Goal: Task Accomplishment & Management: Manage account settings

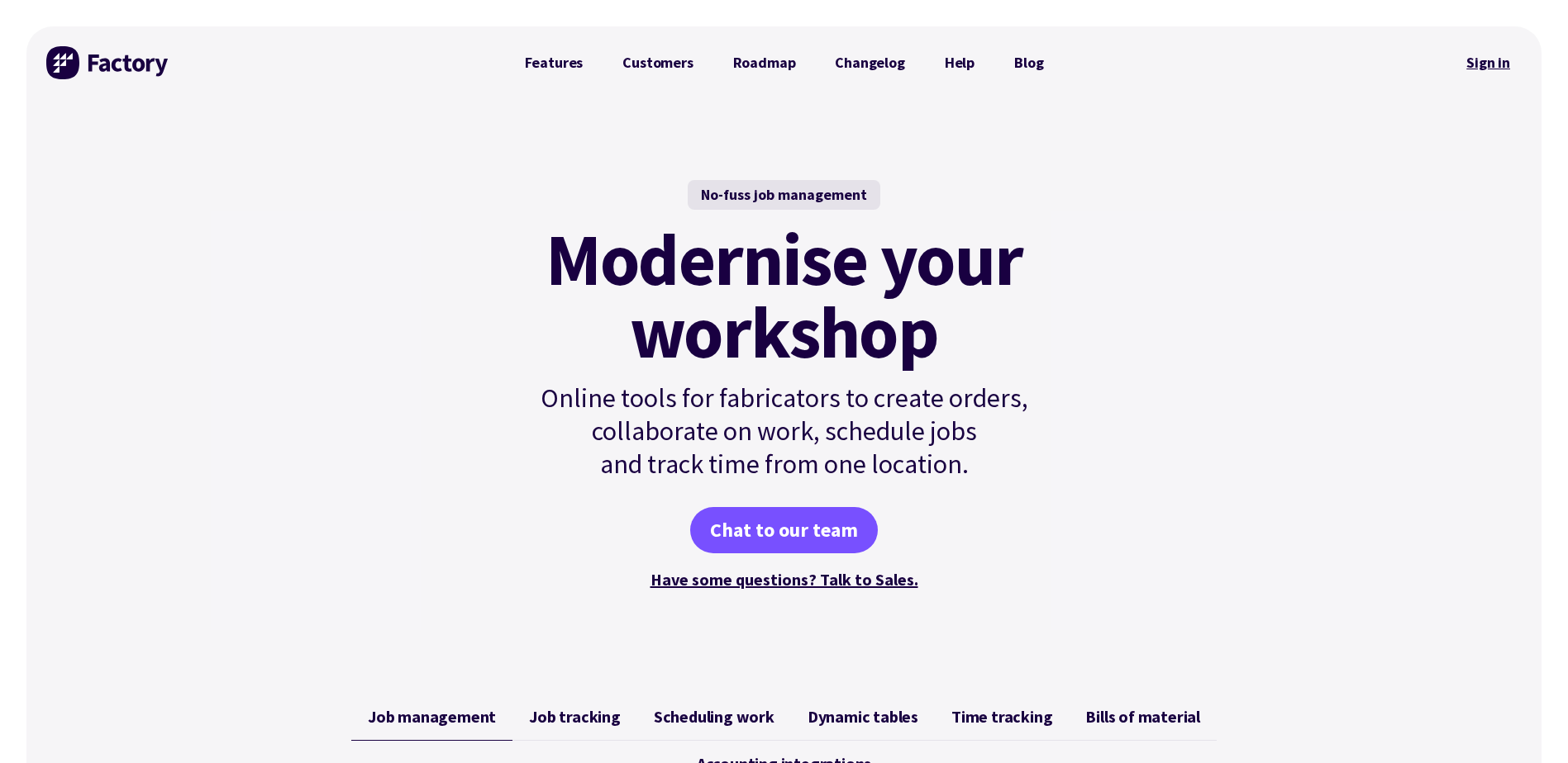
click at [1482, 64] on link "Sign in" at bounding box center [1487, 63] width 67 height 38
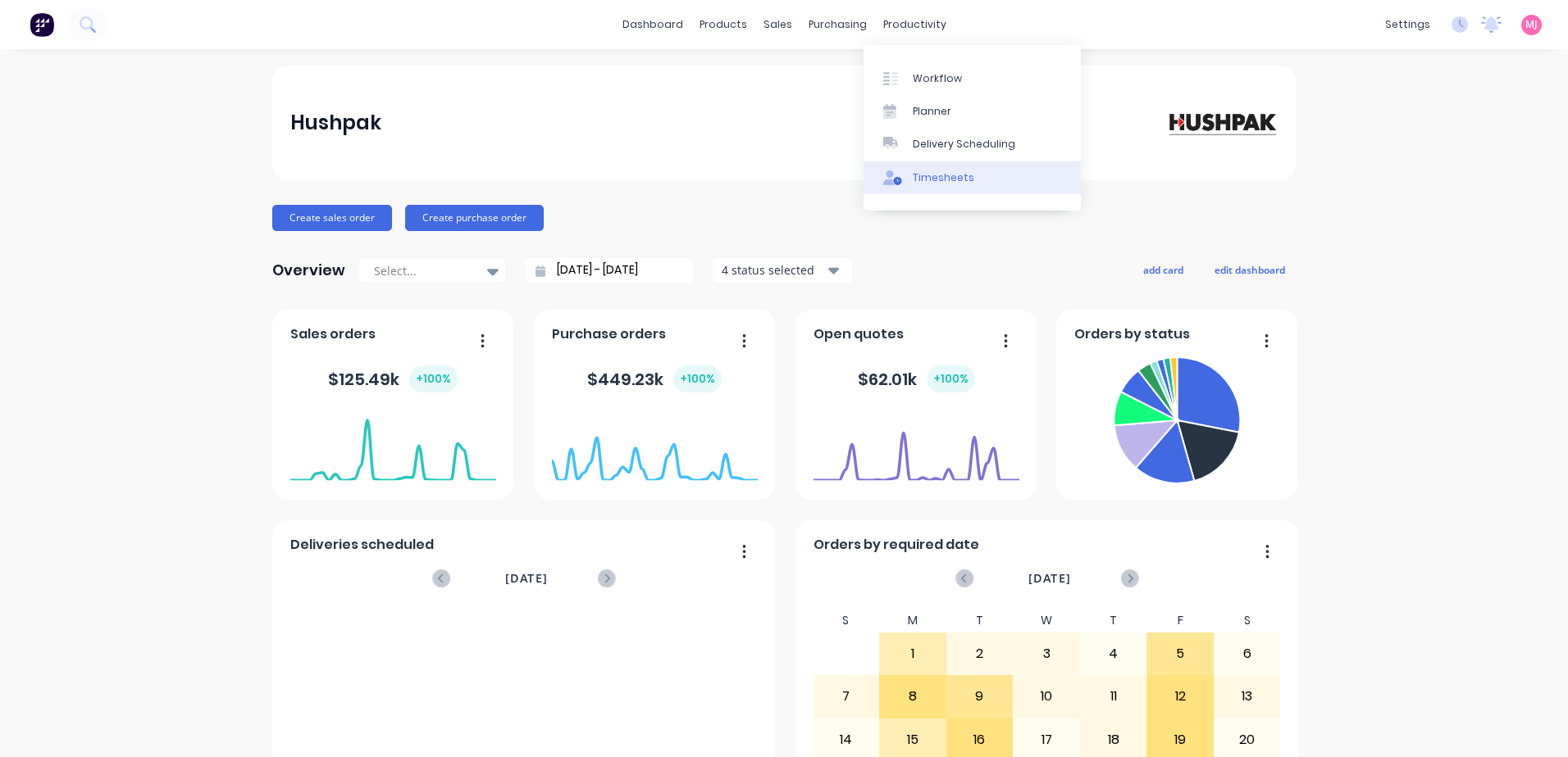
click at [952, 180] on div "Timesheets" at bounding box center [943, 178] width 62 height 15
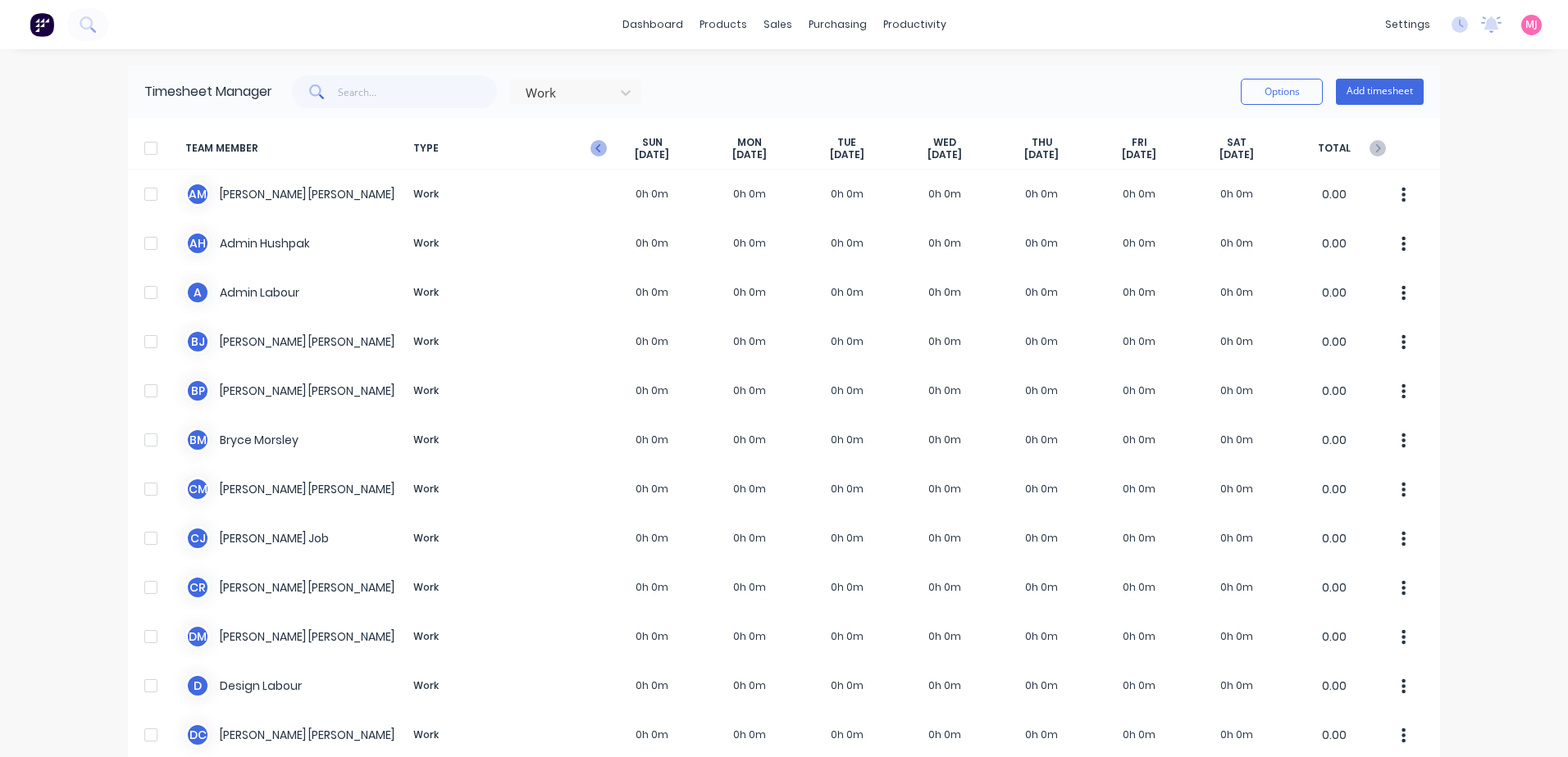
click at [596, 146] on icon "button" at bounding box center [597, 148] width 5 height 8
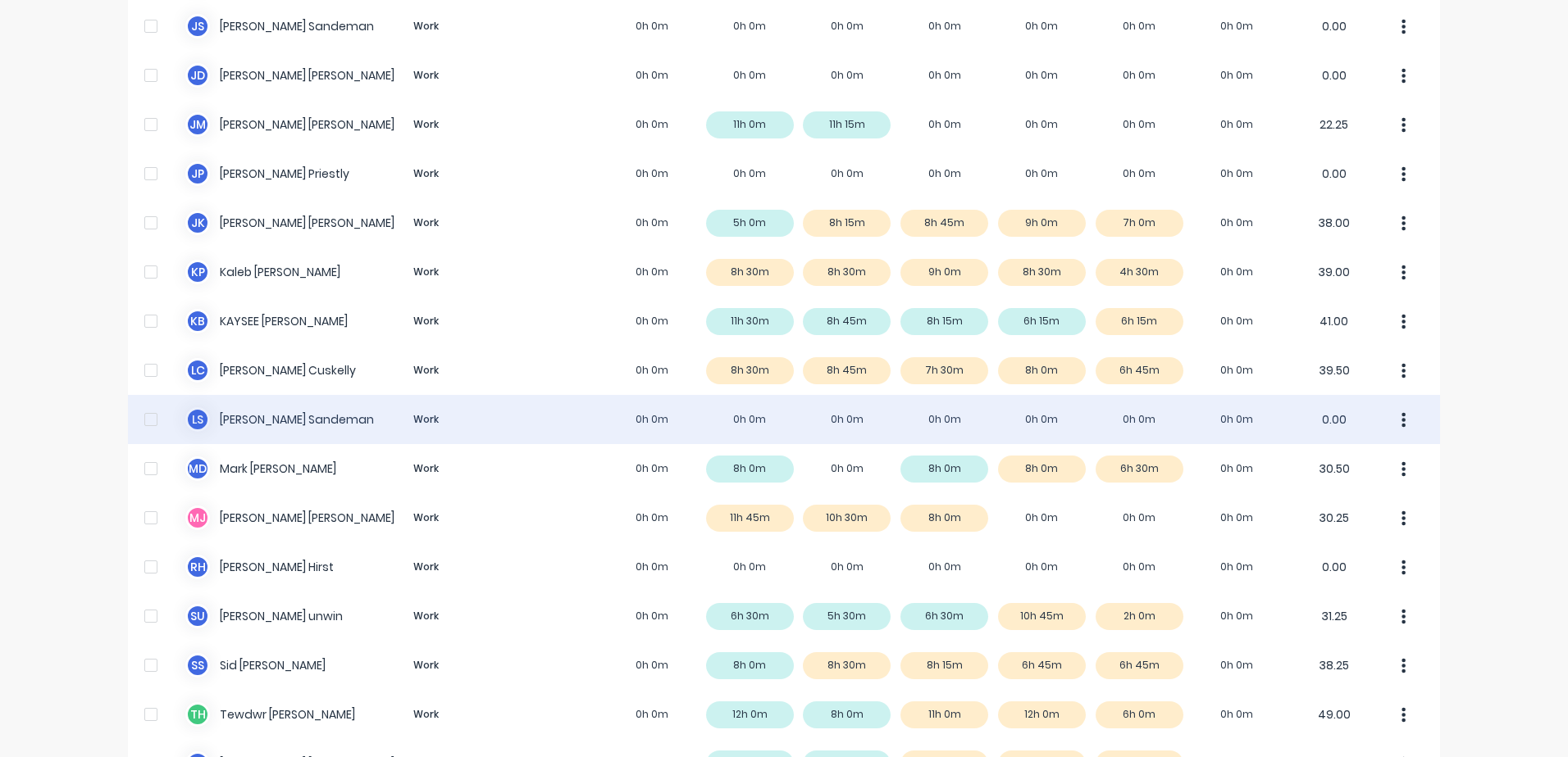
scroll to position [1111, 0]
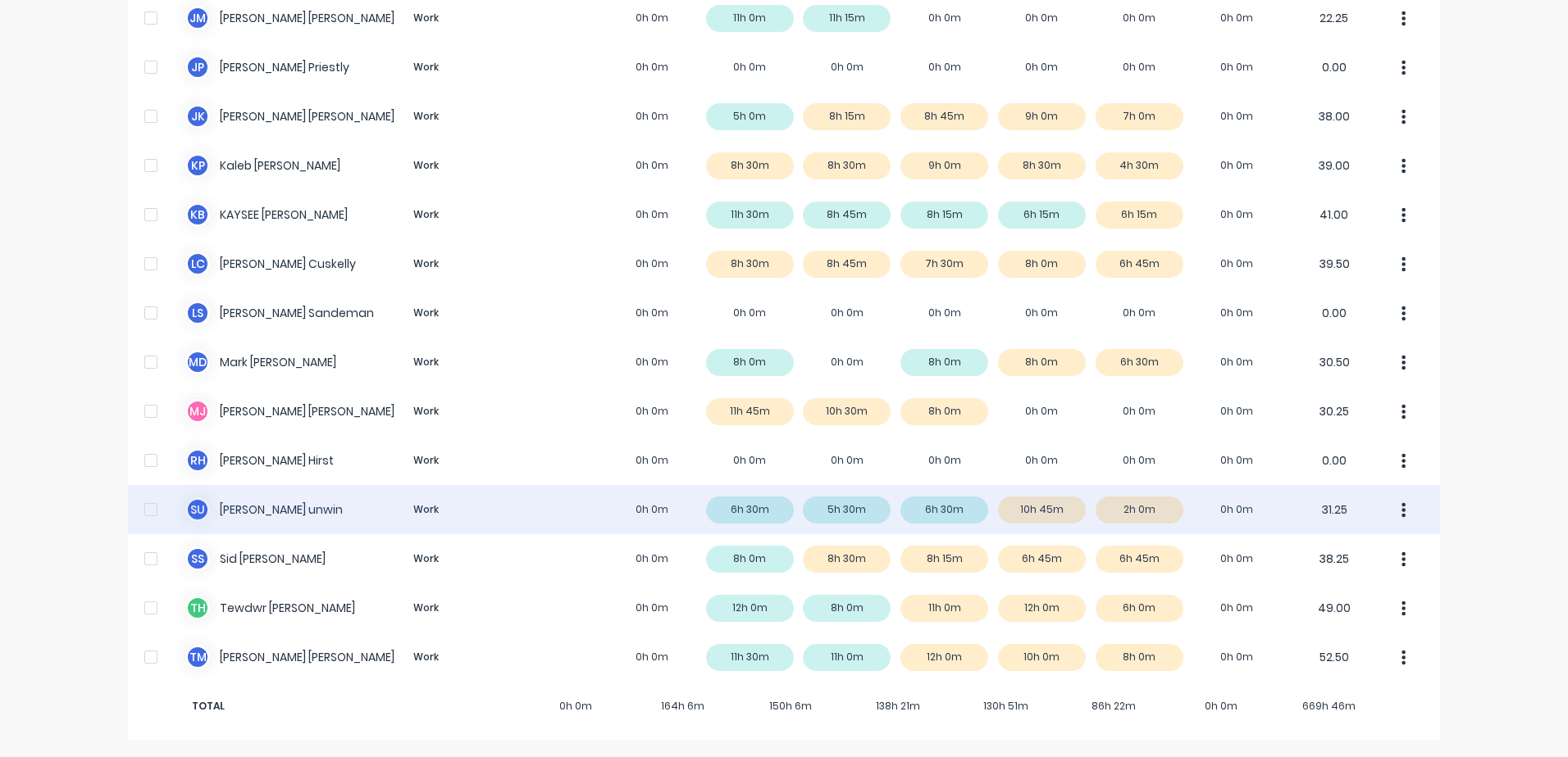
click at [237, 509] on div "s u scott unwin Work 0h 0m 6h 30m 5h 30m 6h 30m 10h 45m 2h 0m 0h 0m 31.25" at bounding box center [784, 510] width 1312 height 49
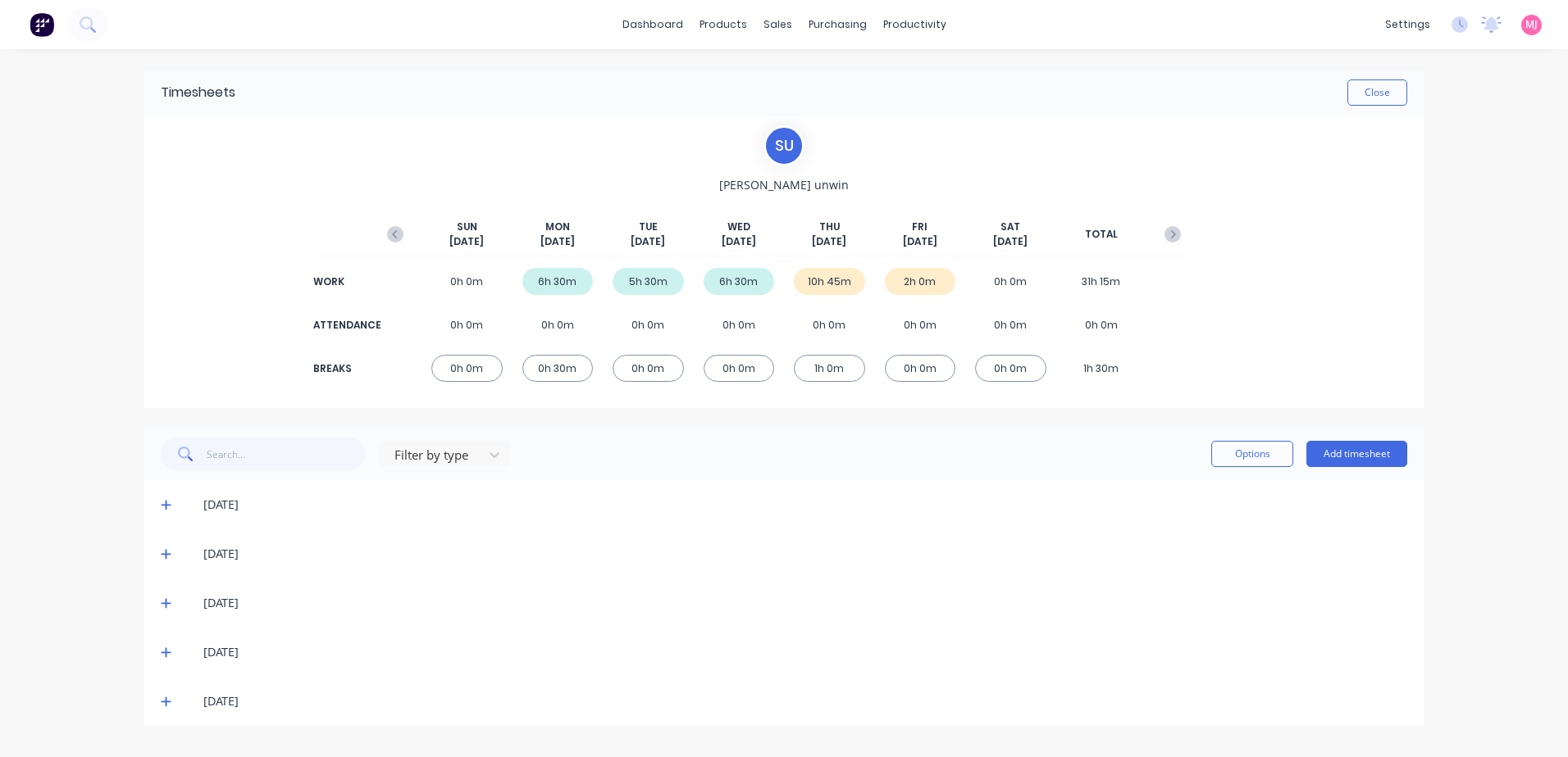
click at [165, 652] on icon at bounding box center [166, 653] width 11 height 12
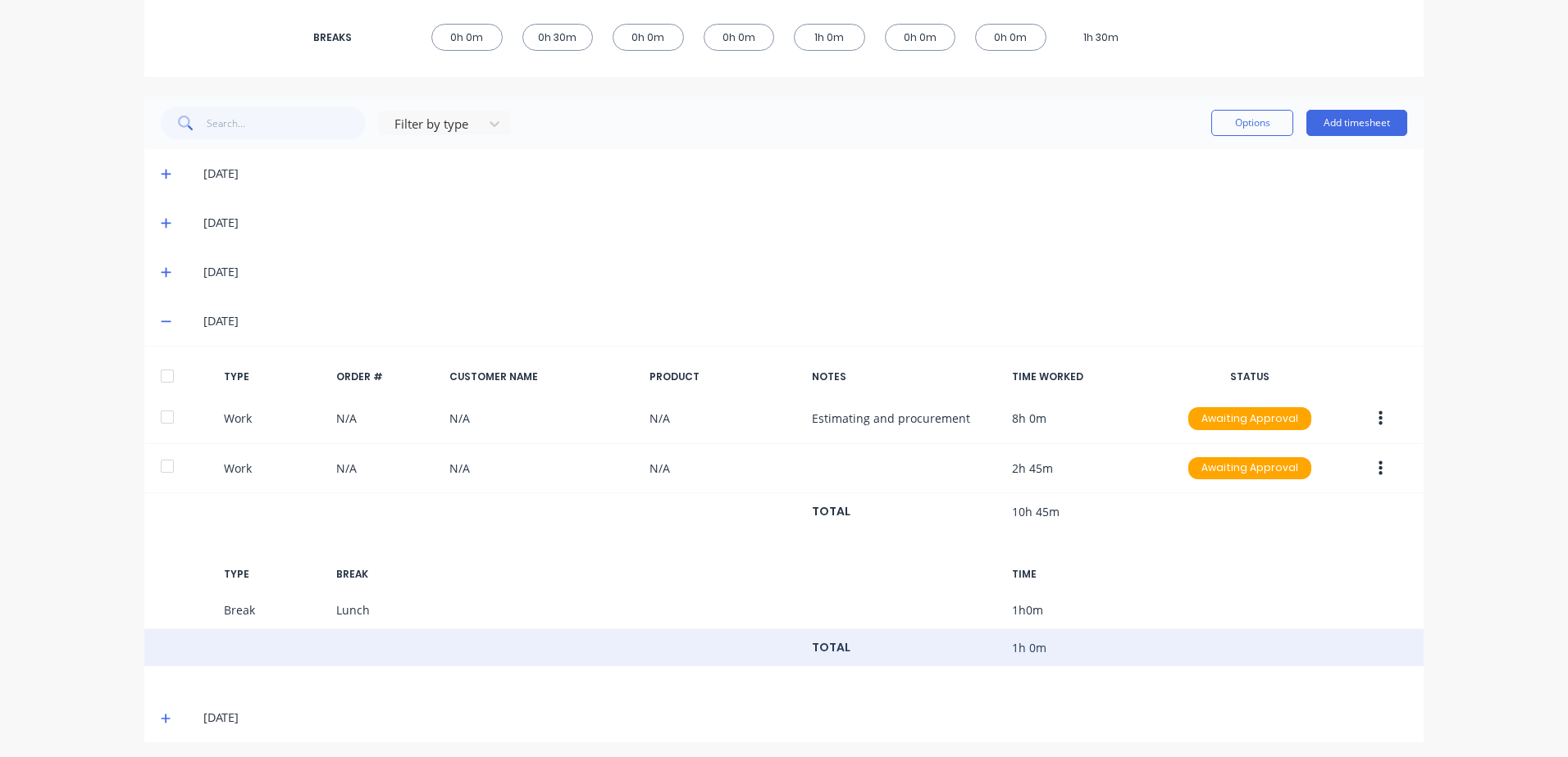
scroll to position [337, 0]
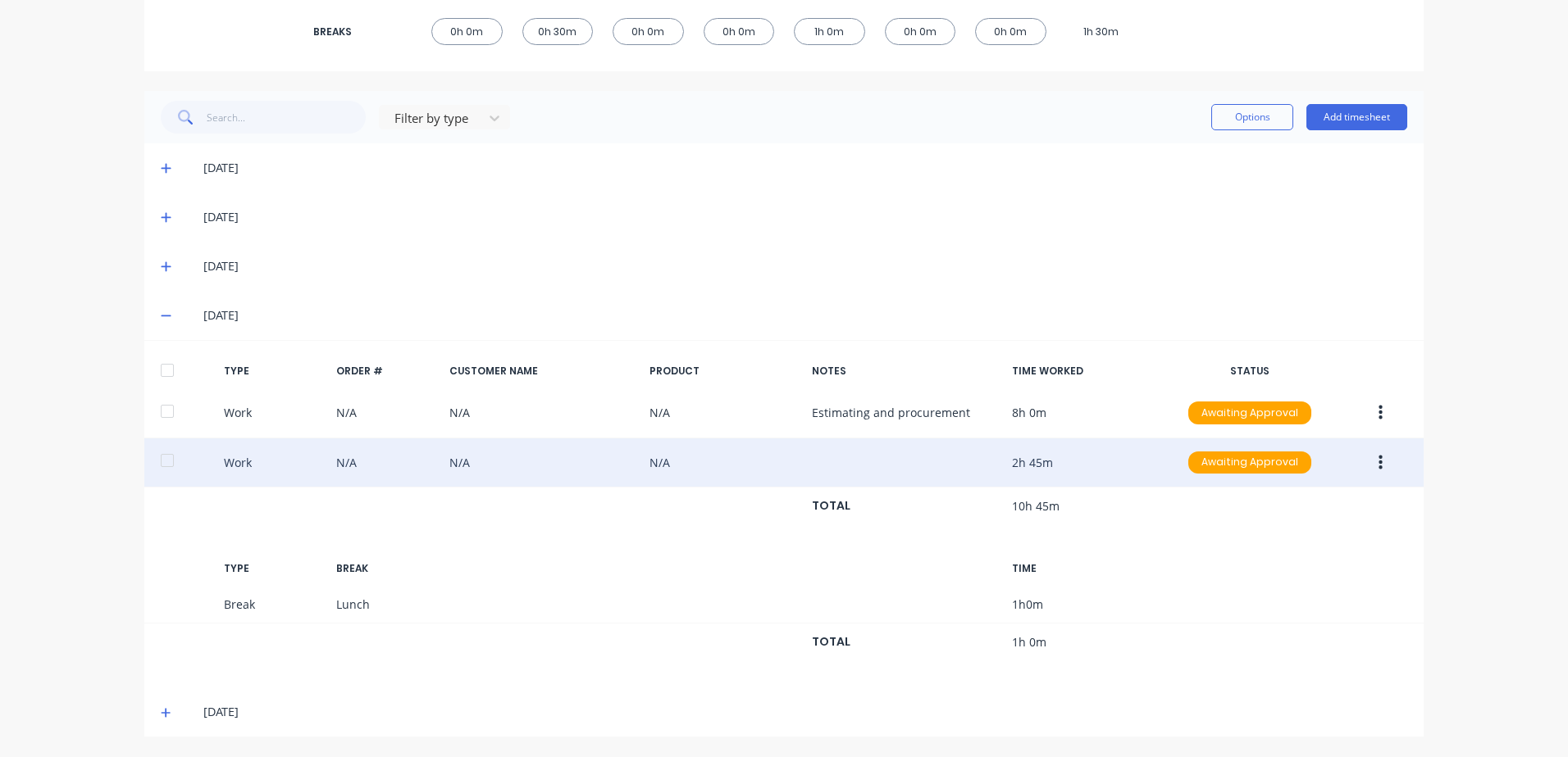
click at [1378, 461] on icon "button" at bounding box center [1380, 463] width 5 height 18
click at [1134, 473] on div "Work N/A N/A N/A 2h 45m Awaiting Approval Edit Duplicate Approve Unapprove Dele…" at bounding box center [784, 463] width 1279 height 50
click at [342, 464] on div "Work N/A N/A N/A 2h 45m Awaiting Approval" at bounding box center [784, 463] width 1279 height 50
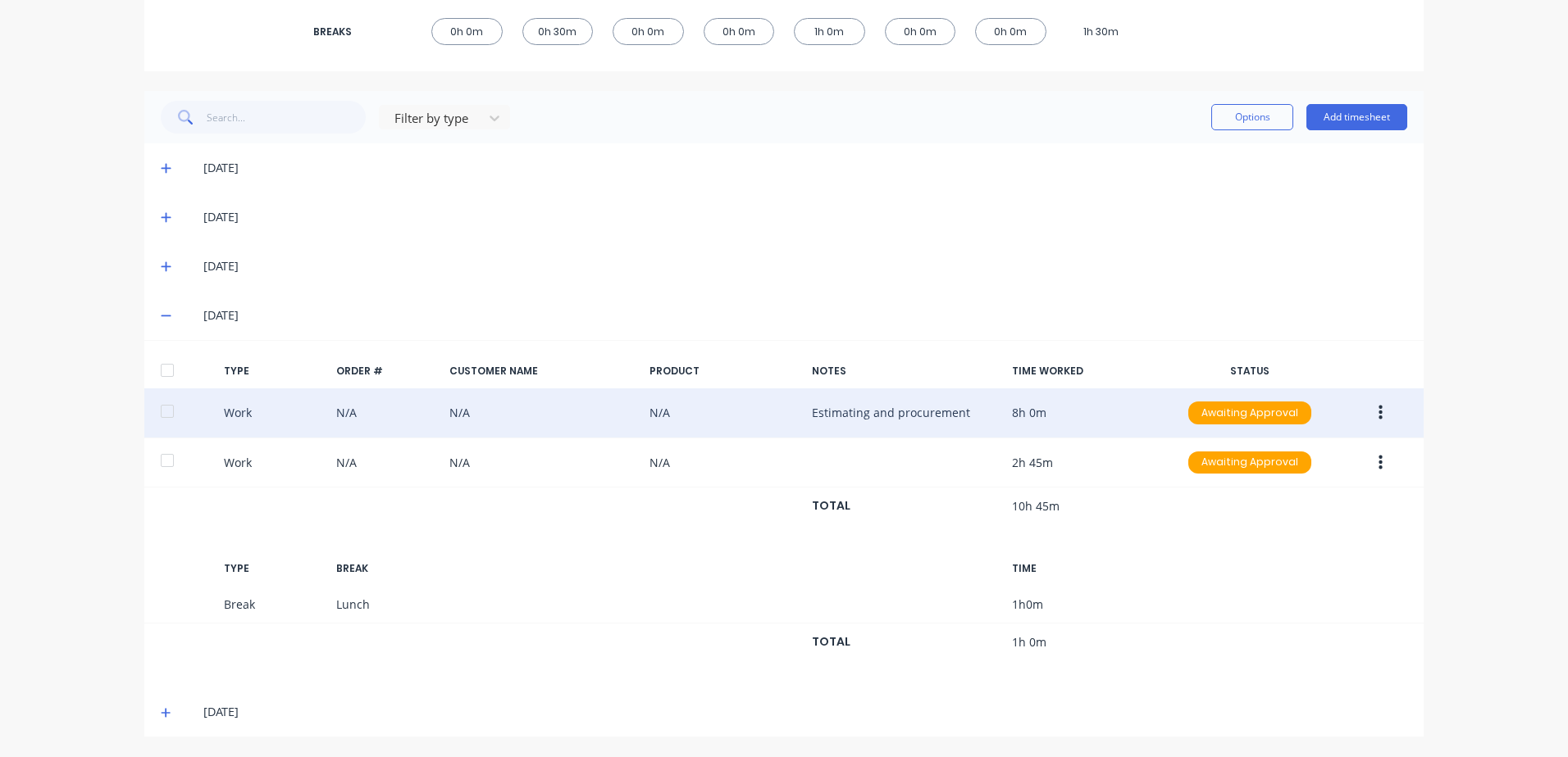
click at [1378, 410] on icon "button" at bounding box center [1380, 413] width 5 height 18
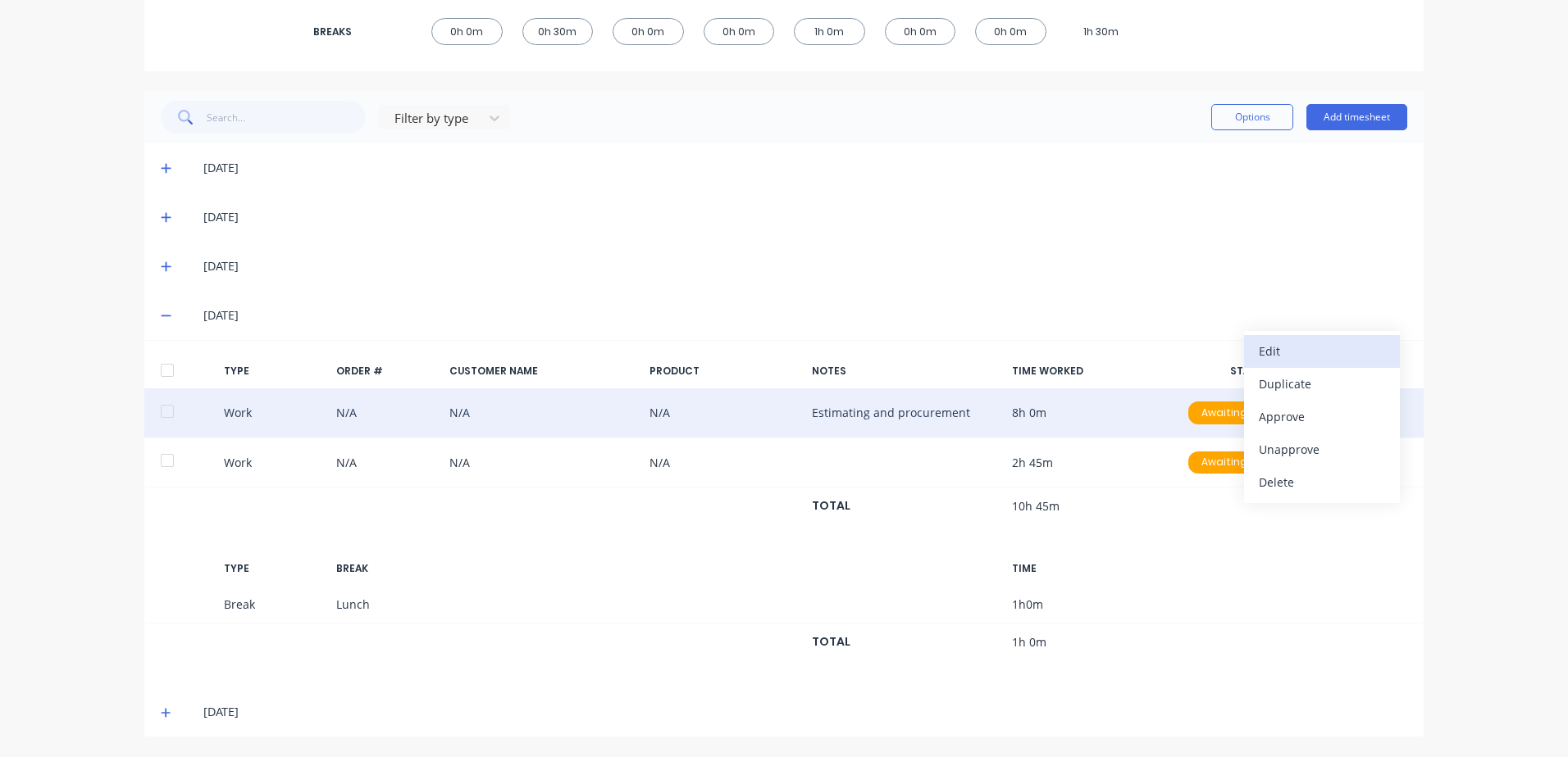
click at [1277, 346] on div "Edit" at bounding box center [1321, 351] width 126 height 24
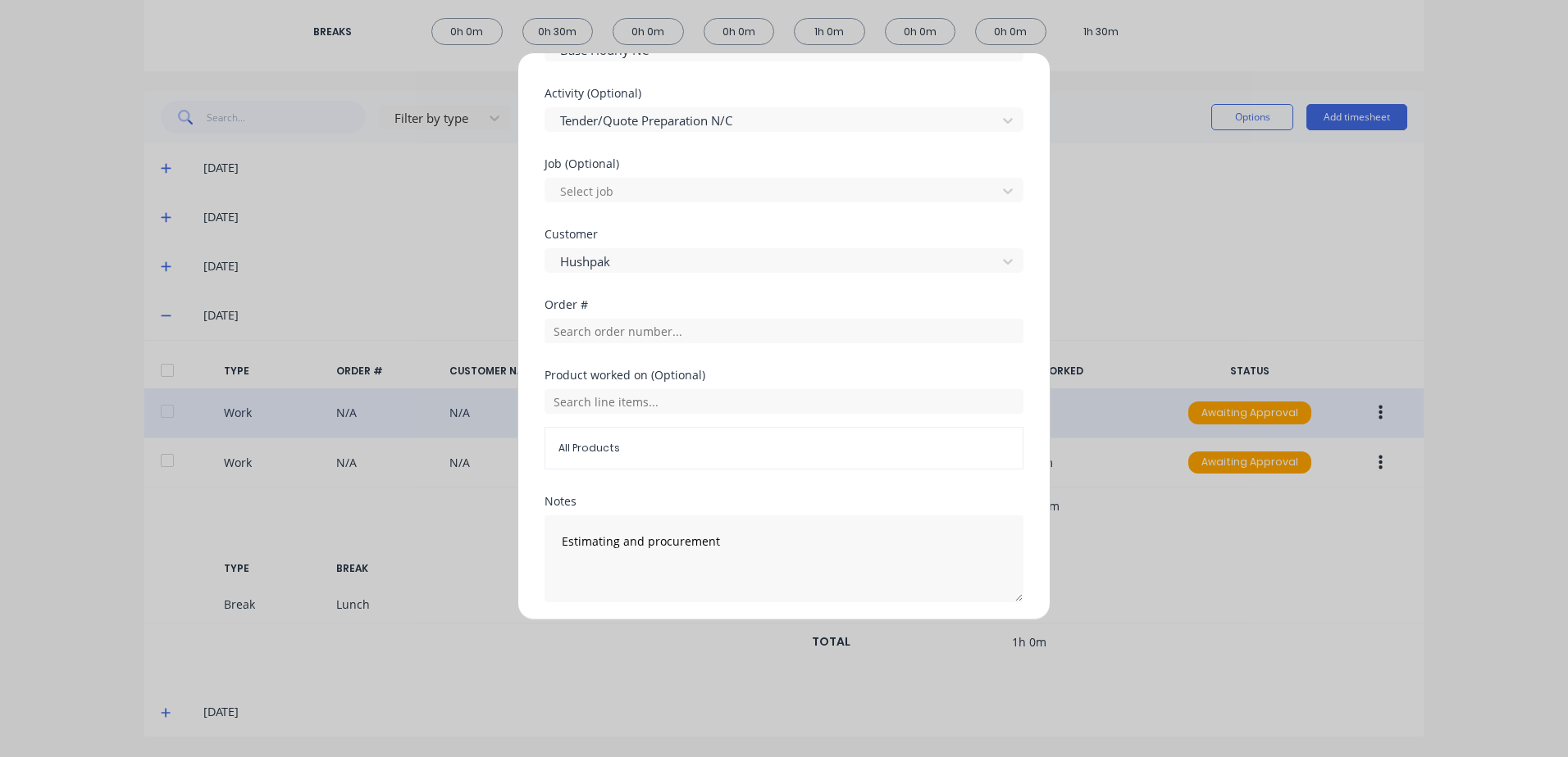
scroll to position [682, 0]
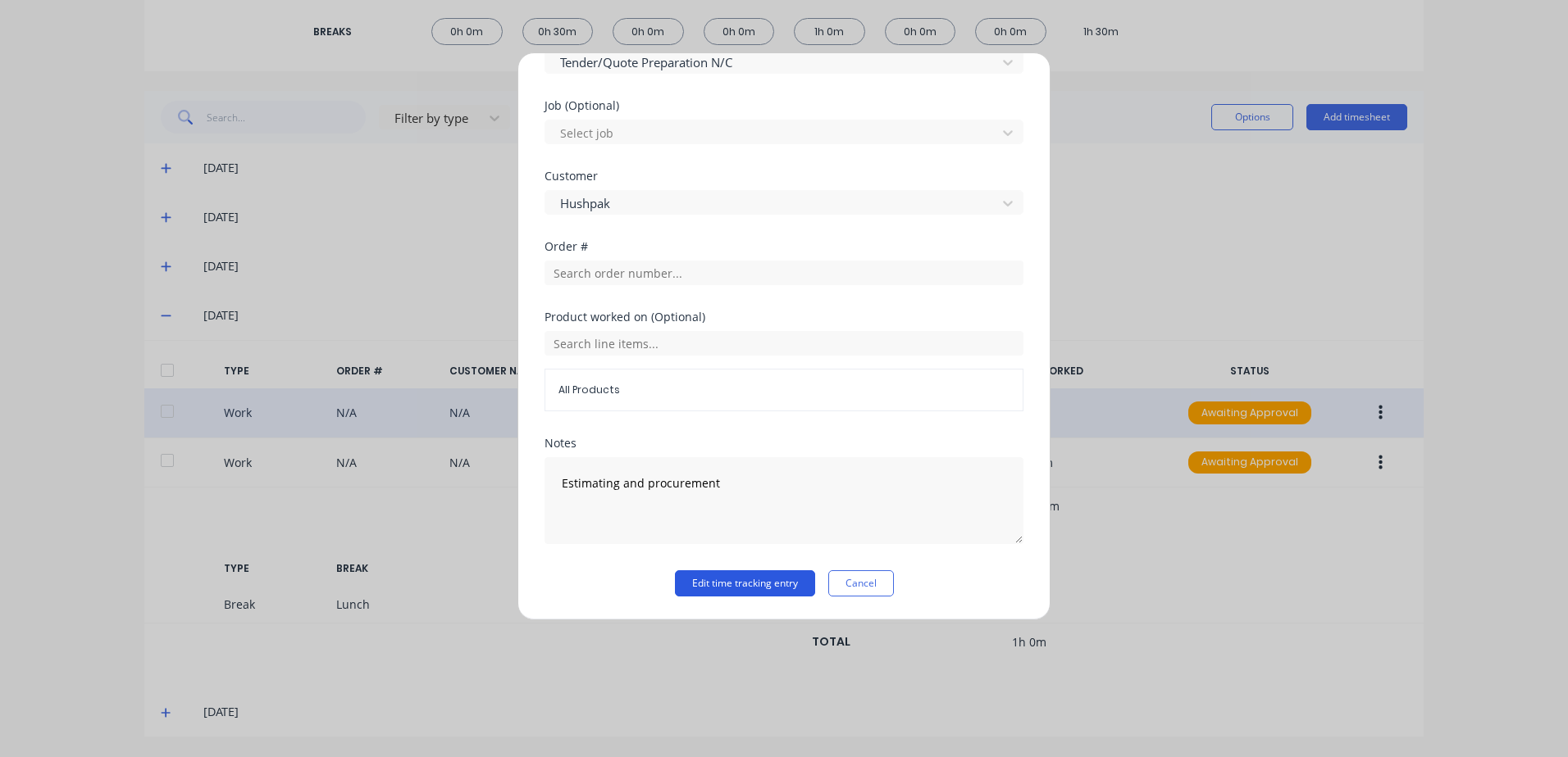
click at [705, 585] on button "Edit time tracking entry" at bounding box center [745, 584] width 140 height 26
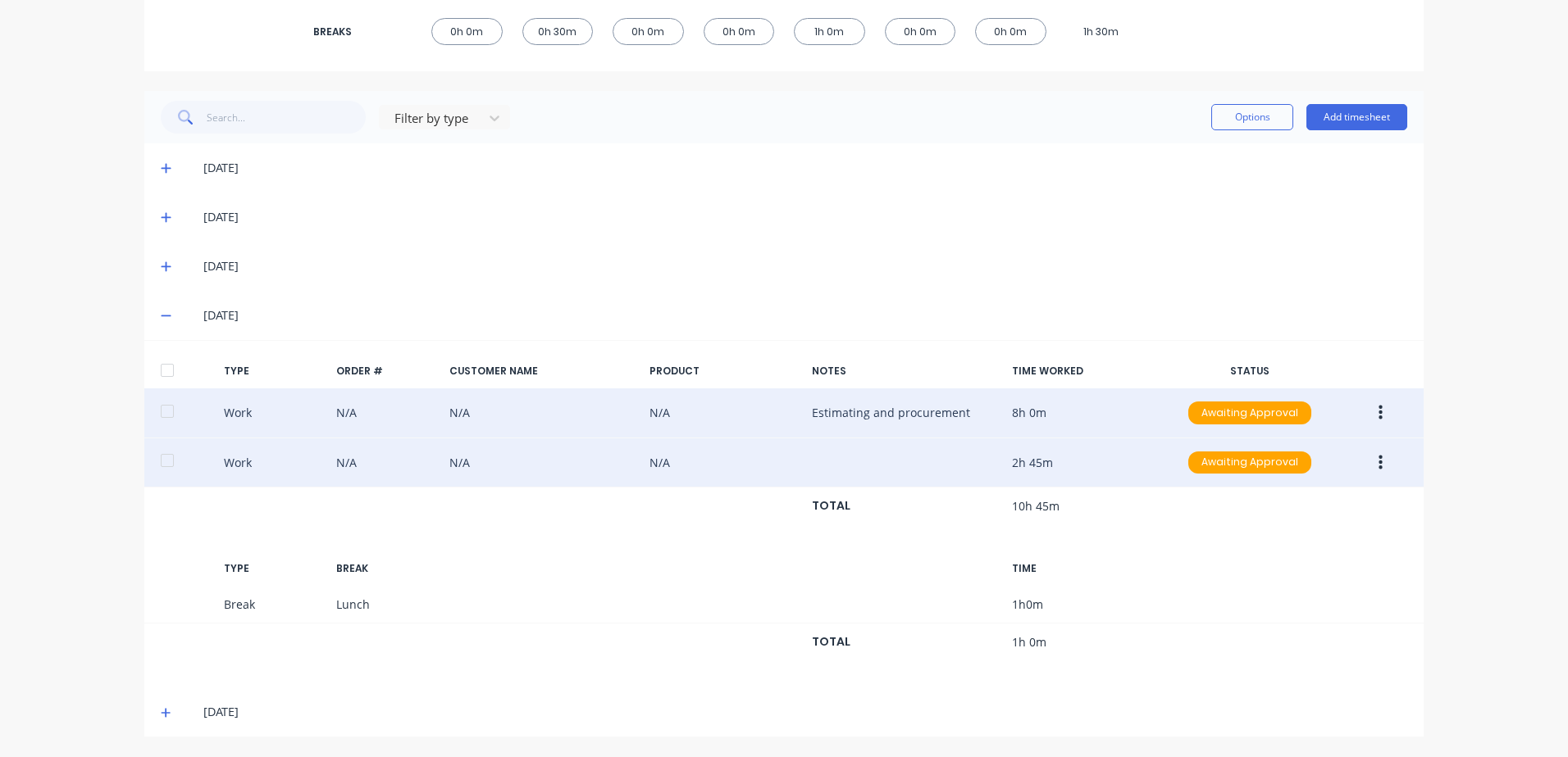
click at [1378, 463] on icon "button" at bounding box center [1380, 462] width 5 height 15
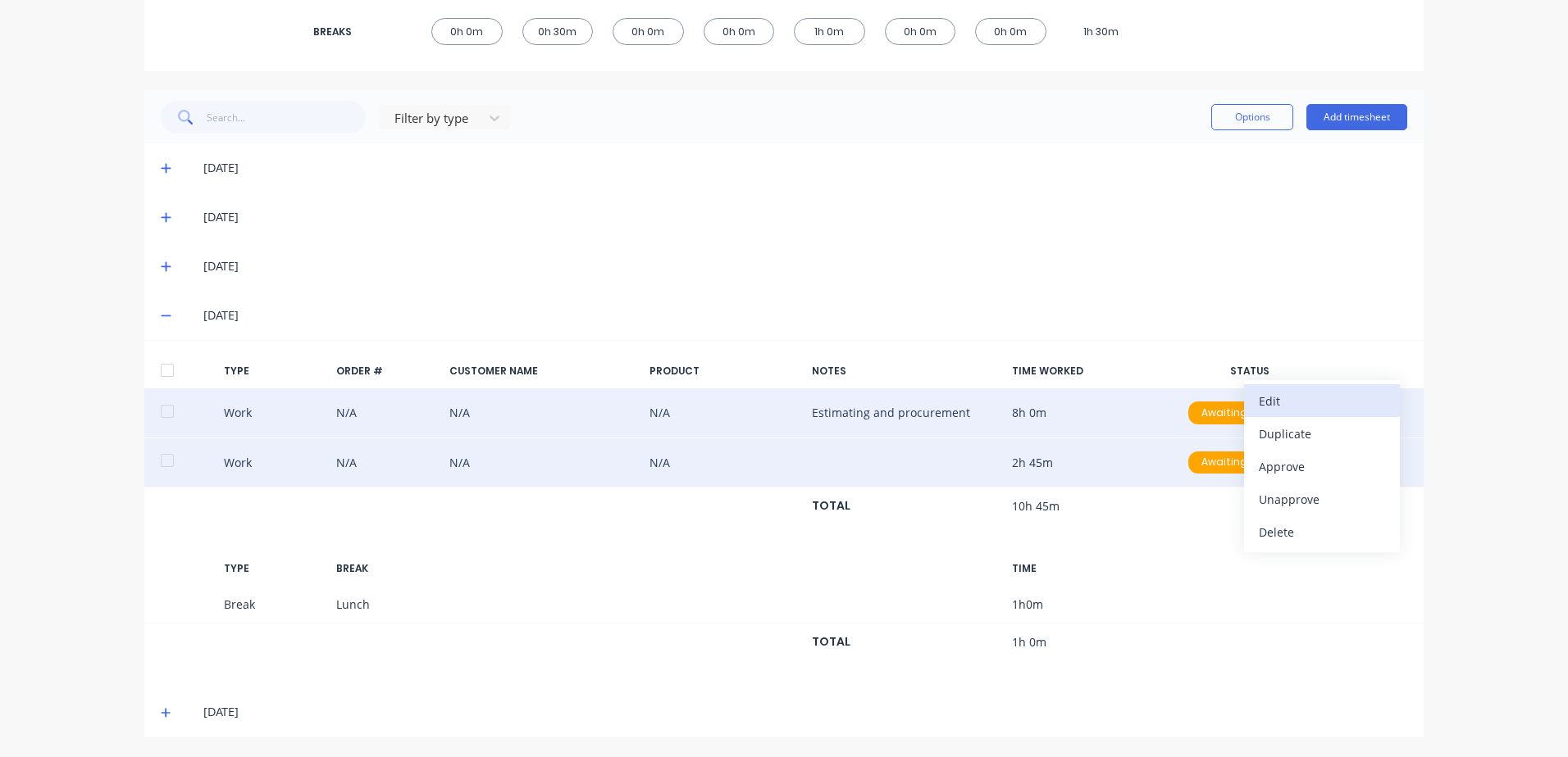
click at [1269, 401] on div "Edit" at bounding box center [1321, 401] width 126 height 24
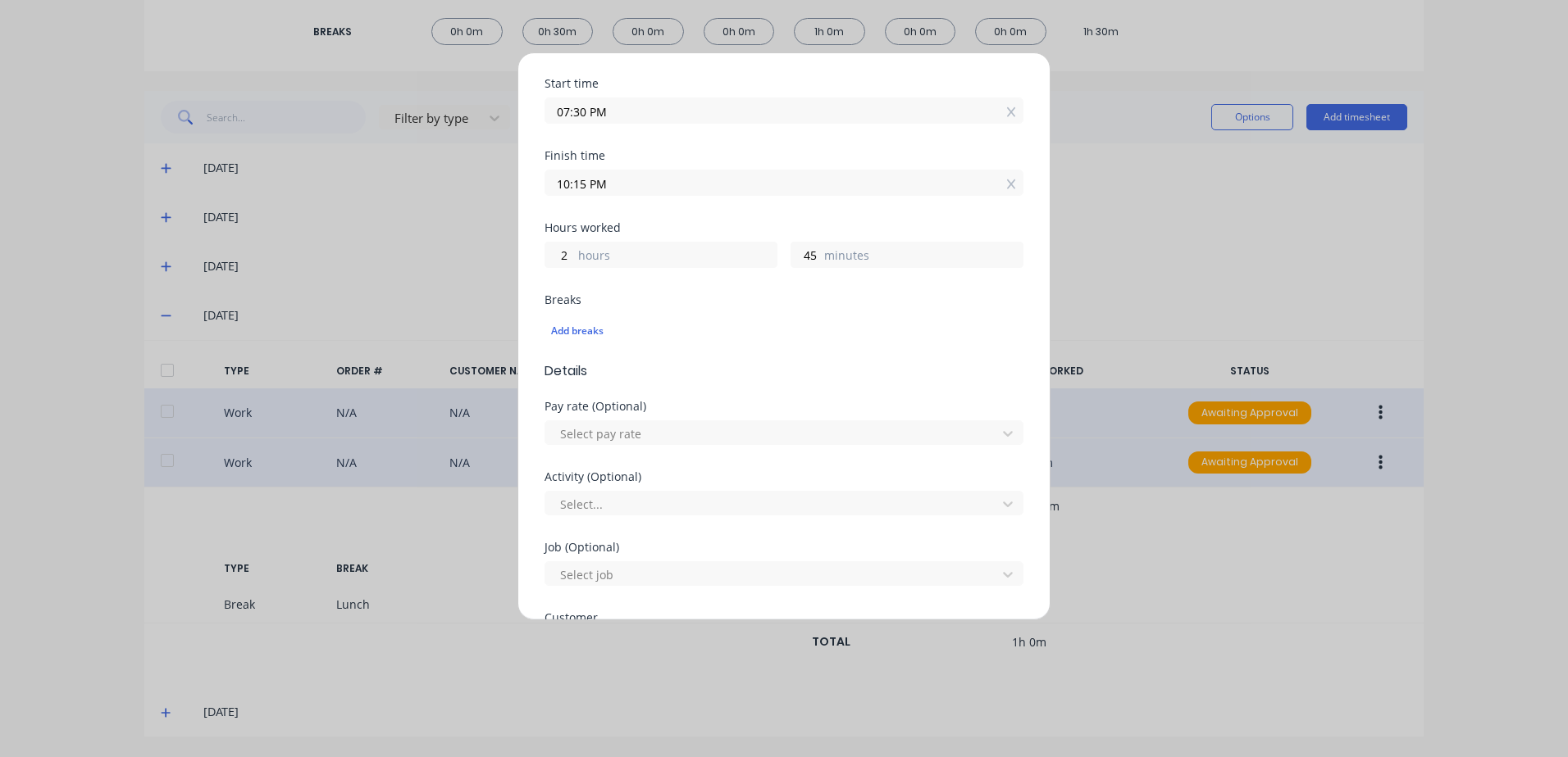
scroll to position [246, 0]
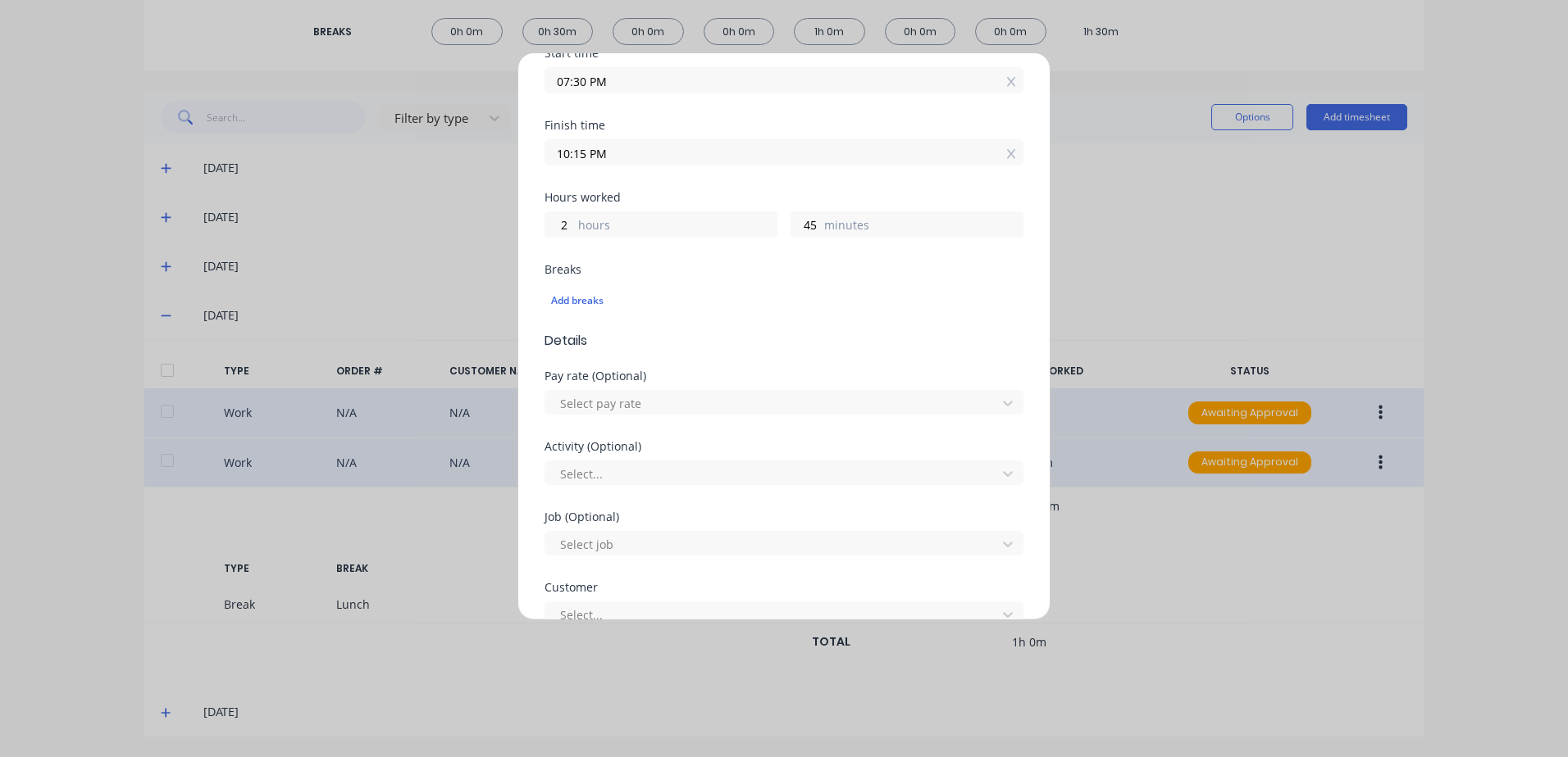
click at [1191, 528] on div "Edit time tracking entry Work Attendance When Date 25/09/2025 Start time 07:30 …" at bounding box center [784, 378] width 1568 height 757
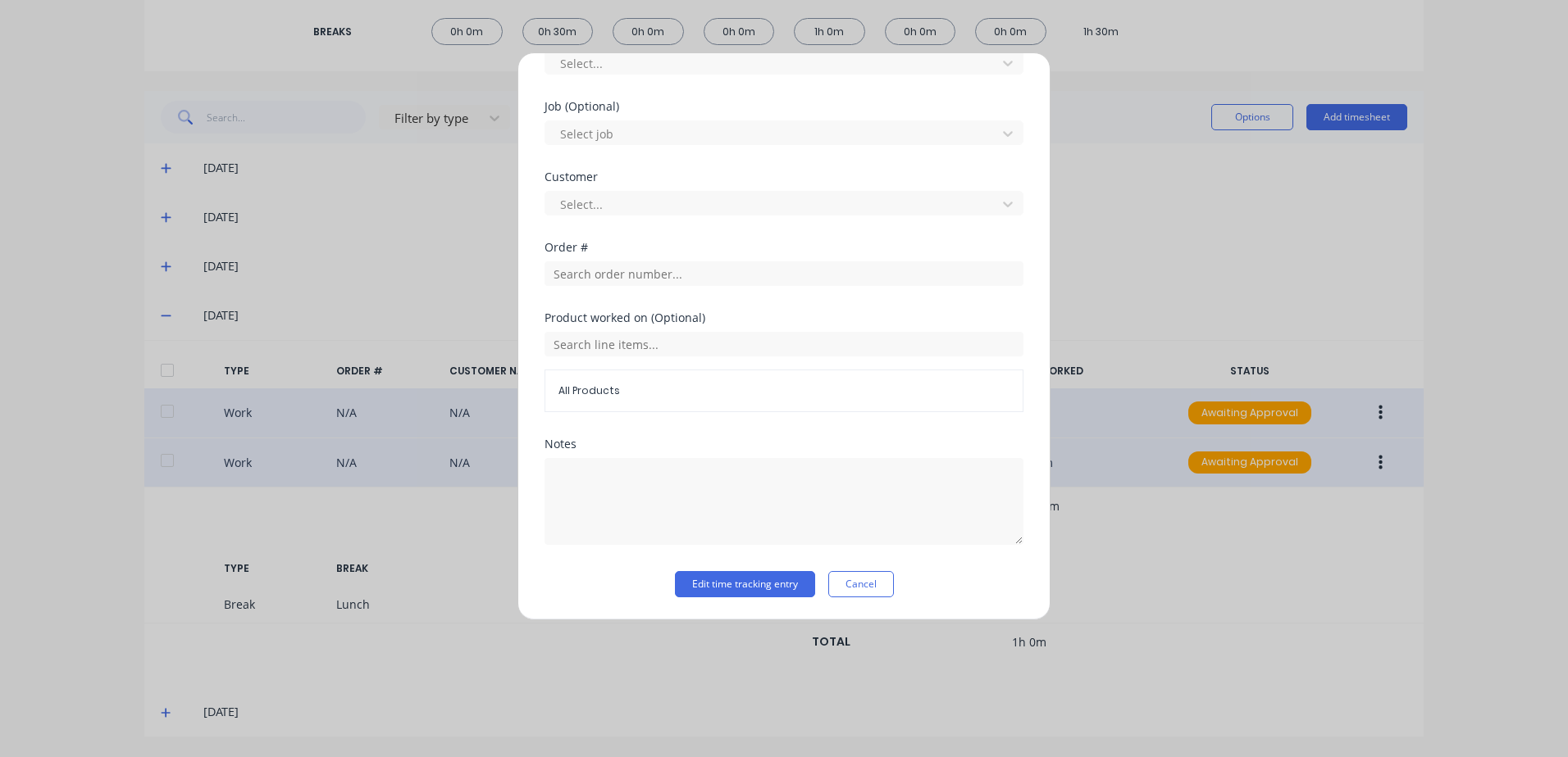
scroll to position [657, 0]
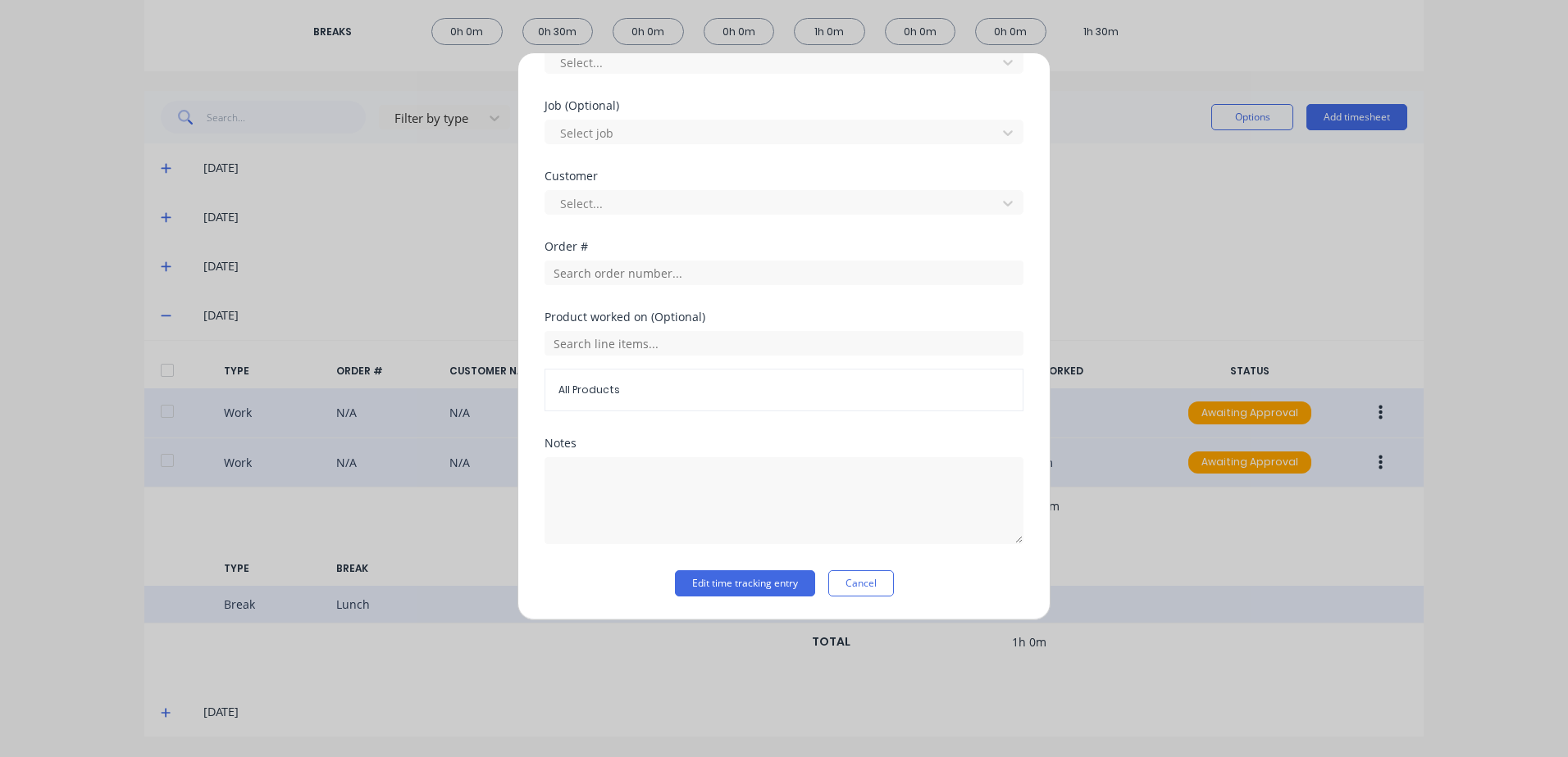
click at [857, 590] on button "Cancel" at bounding box center [861, 584] width 65 height 26
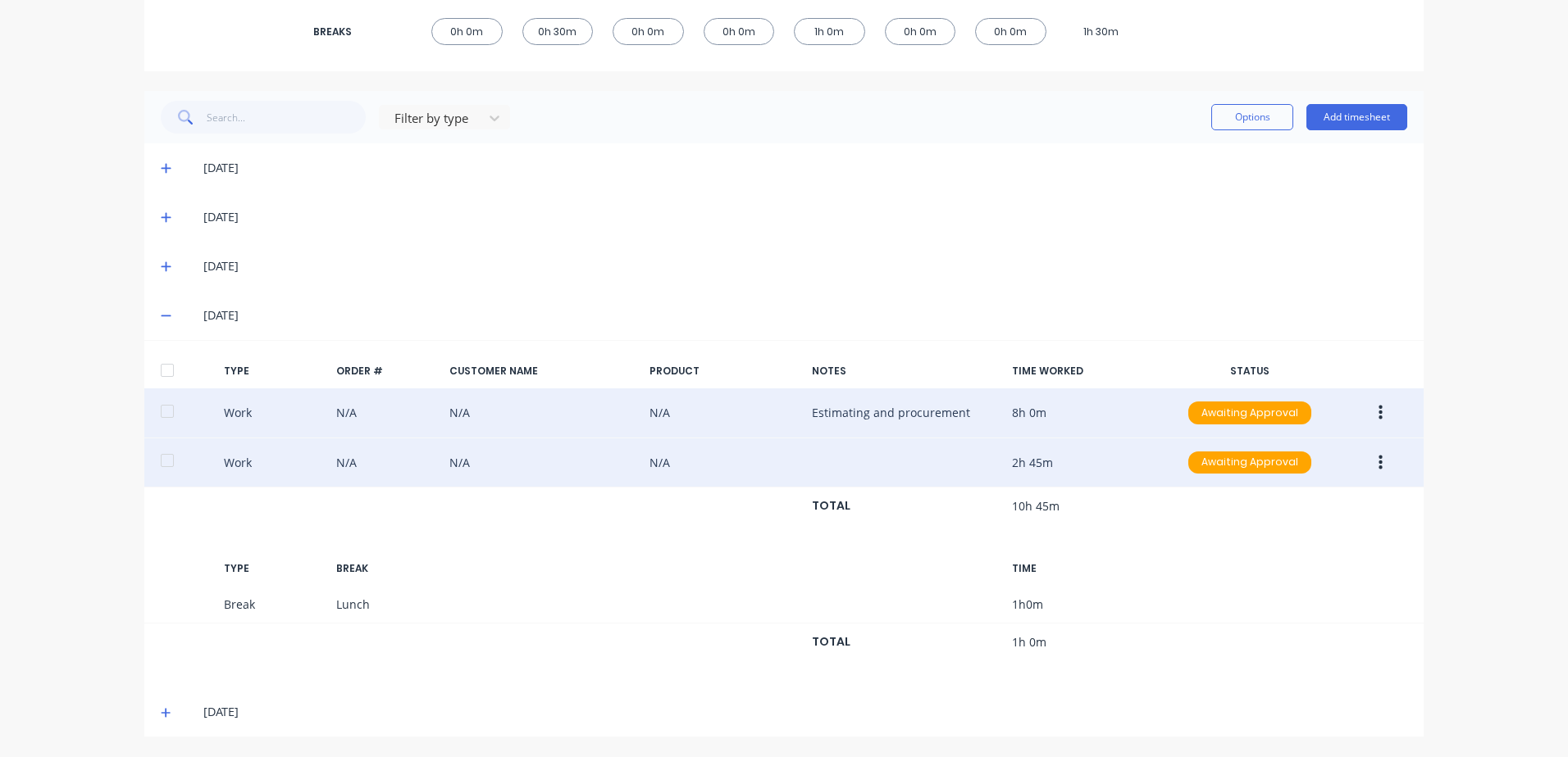
click at [161, 714] on icon at bounding box center [166, 713] width 11 height 12
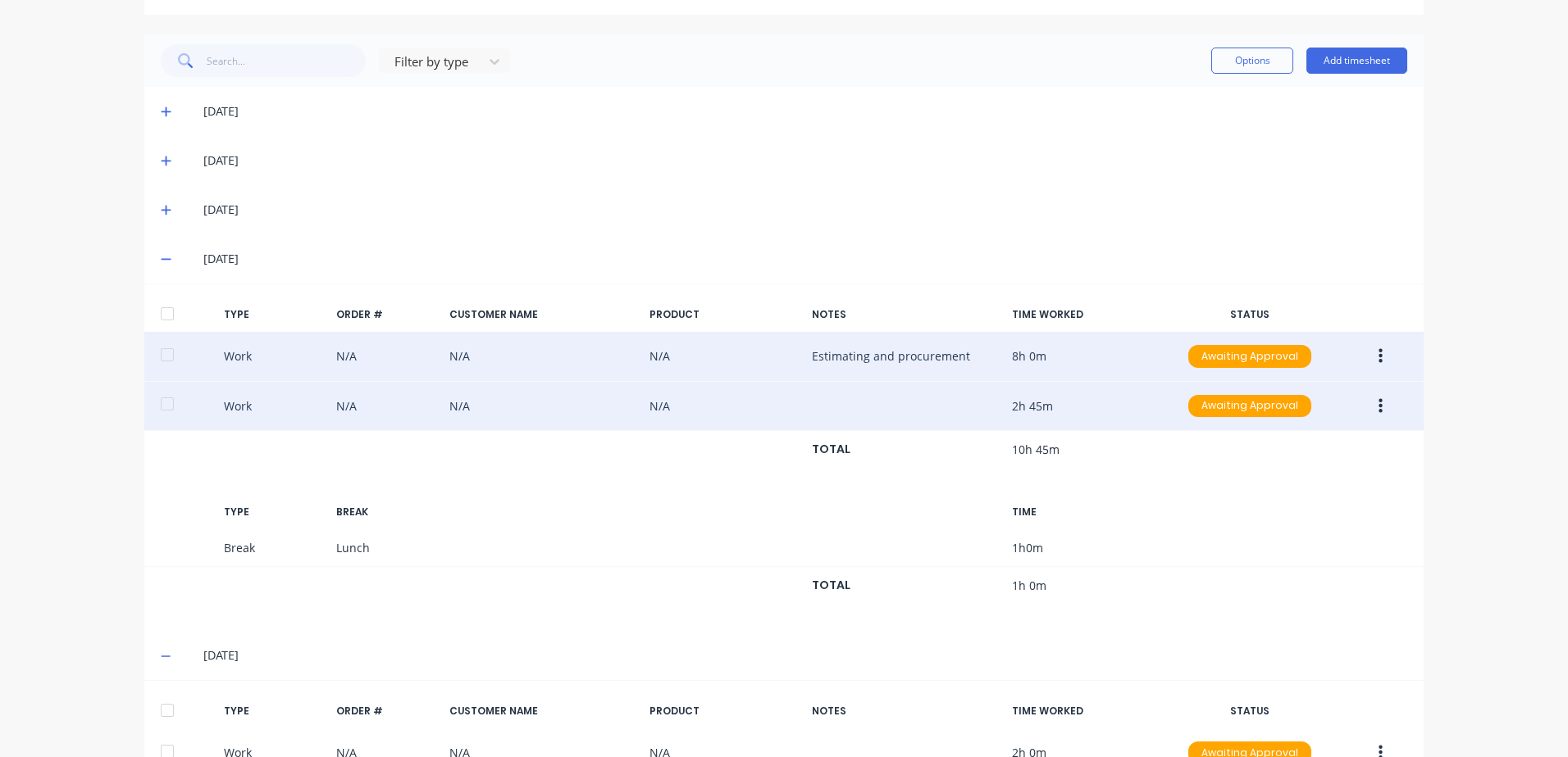
scroll to position [499, 0]
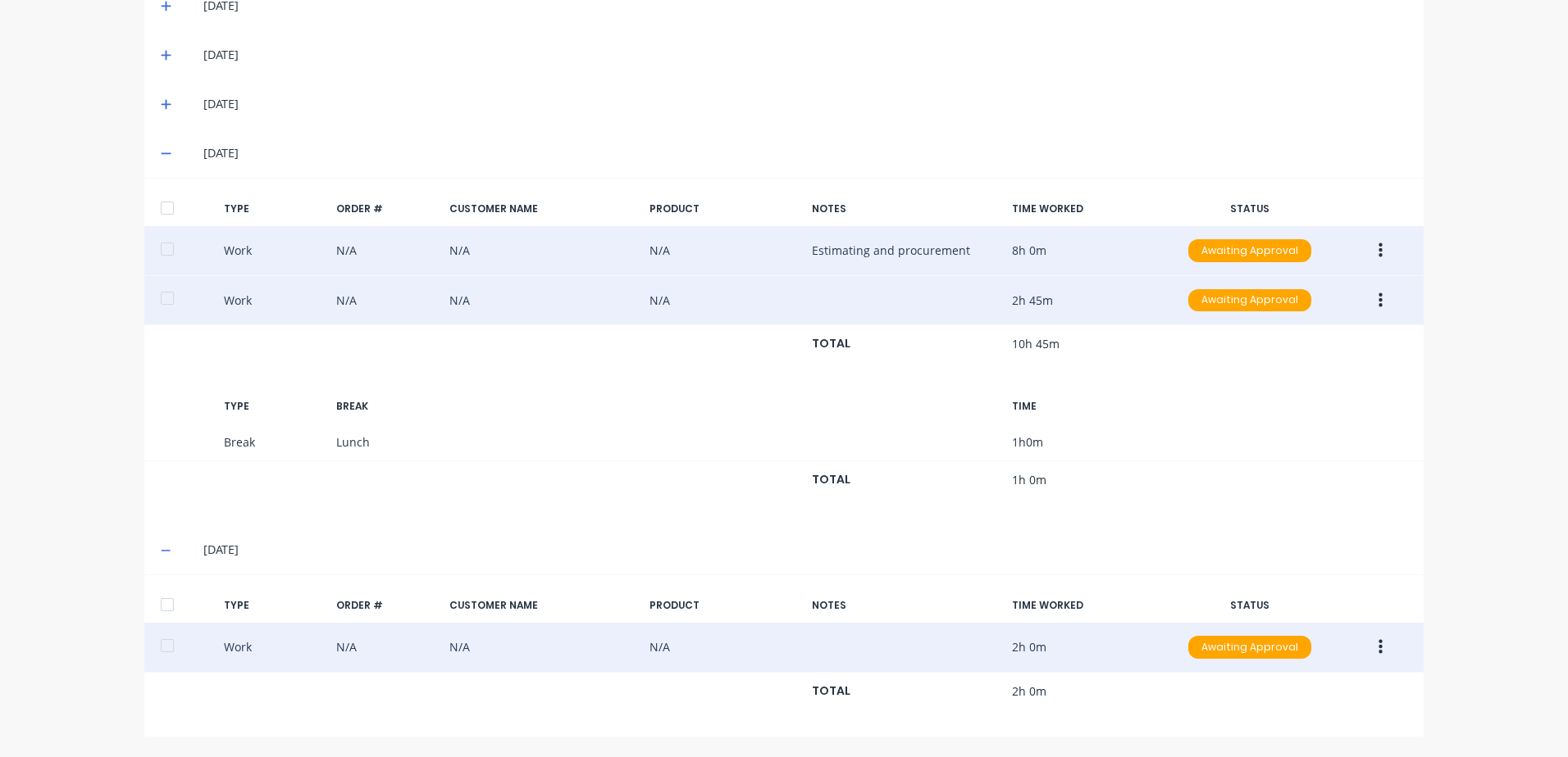
click at [1371, 648] on button "button" at bounding box center [1380, 647] width 38 height 30
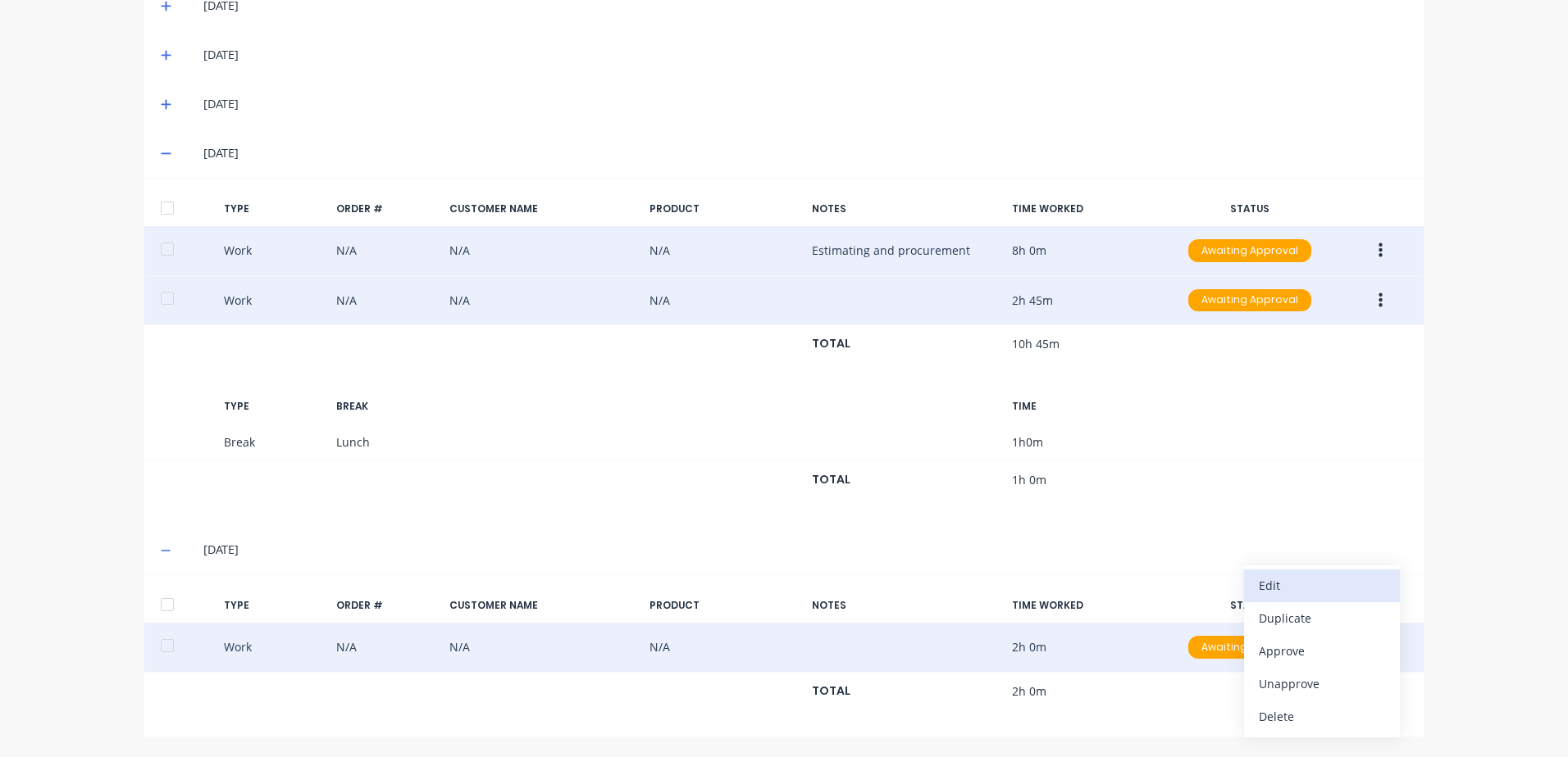
click at [1289, 587] on div "Edit" at bounding box center [1321, 585] width 126 height 24
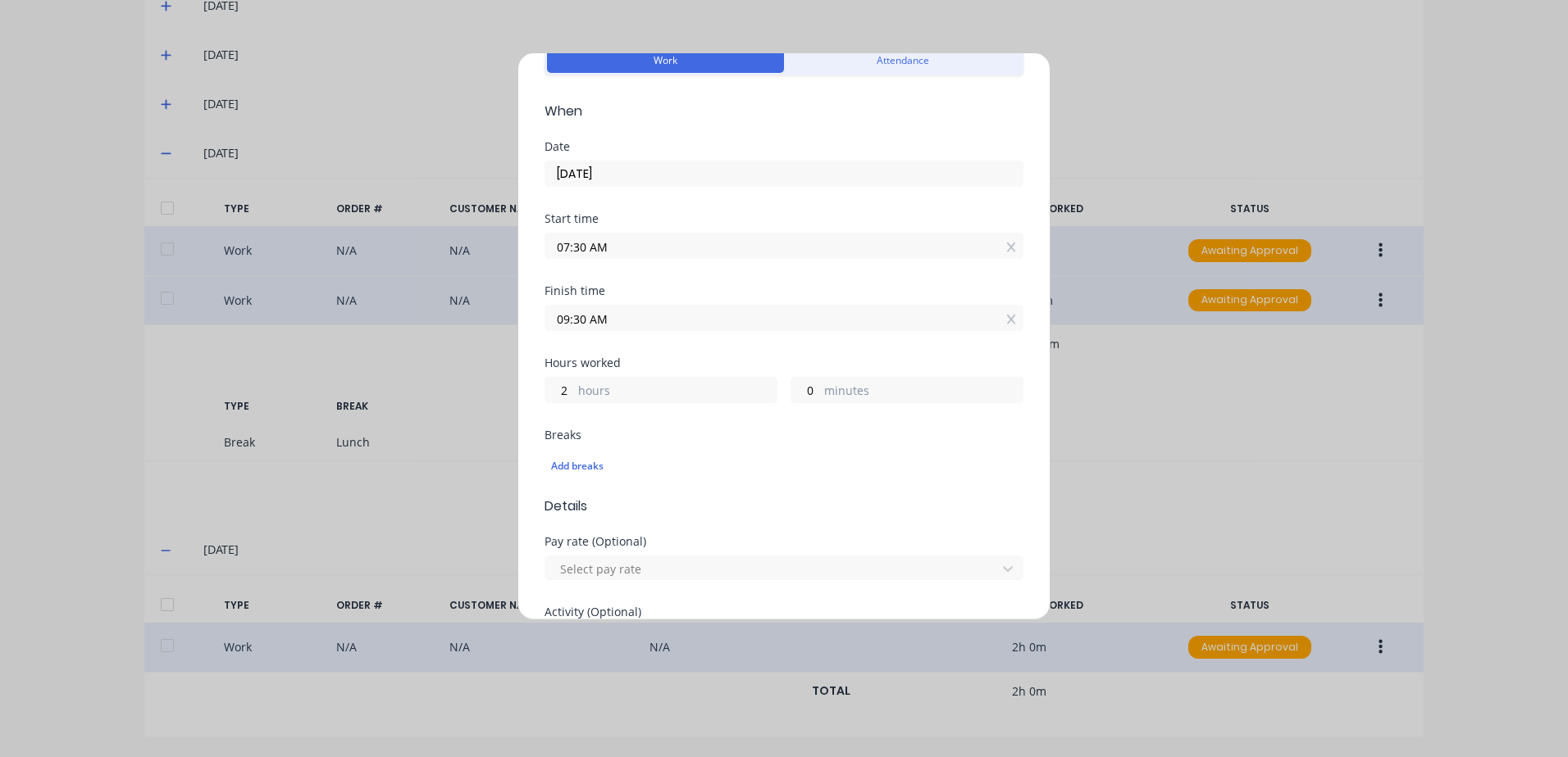
scroll to position [246, 0]
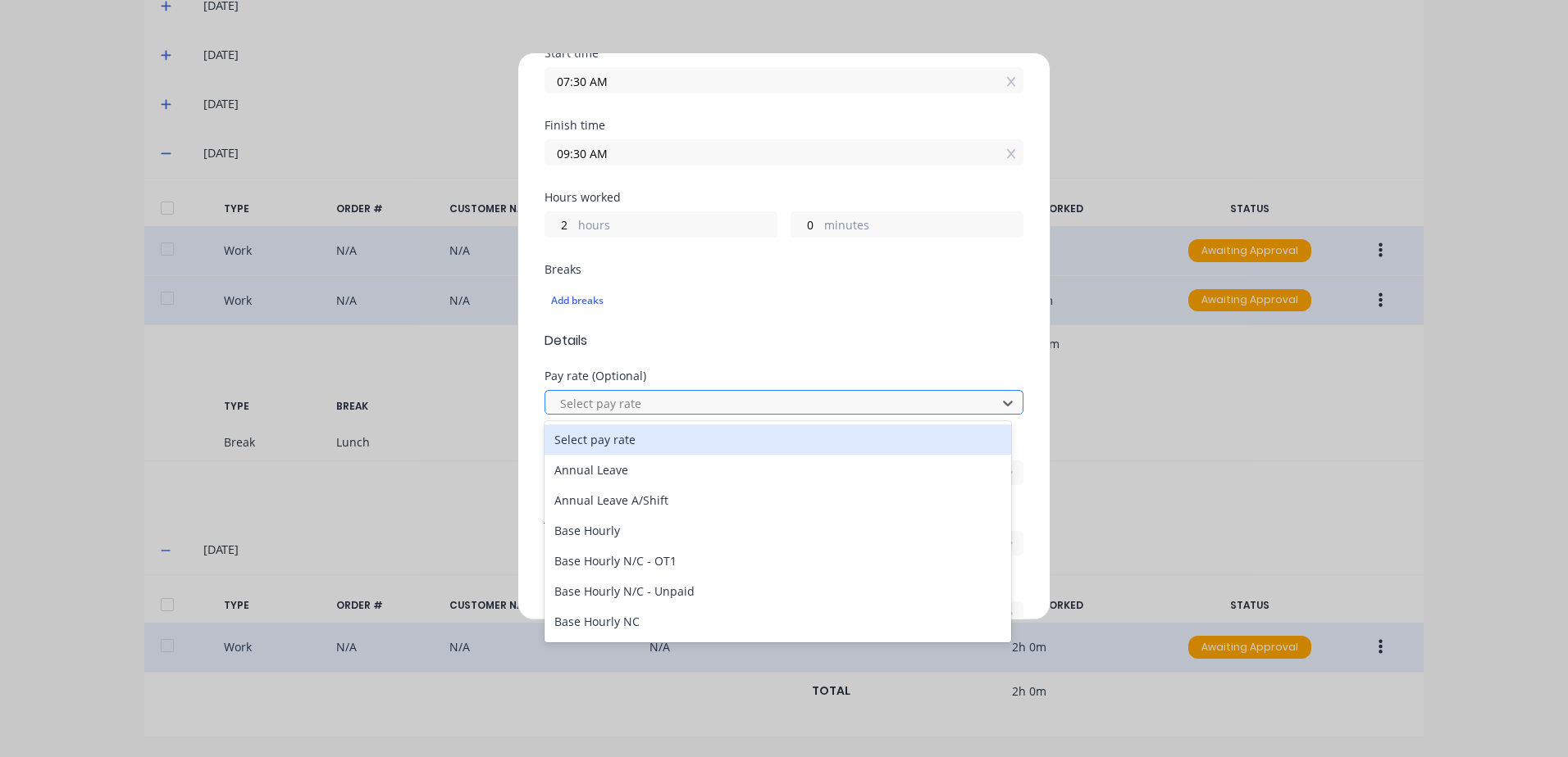
click at [643, 400] on div at bounding box center [773, 403] width 429 height 21
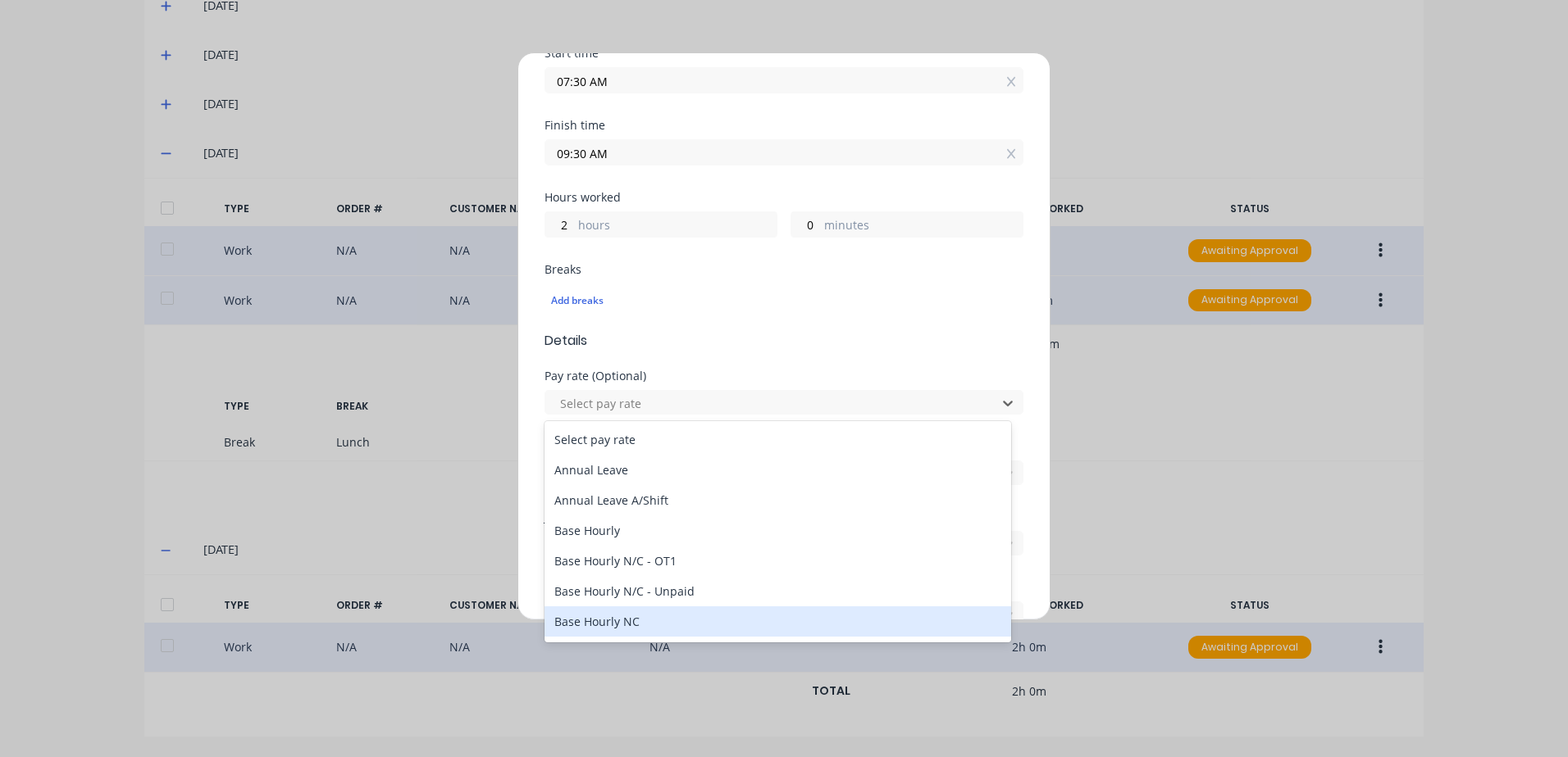
click at [636, 623] on div "Base Hourly NC" at bounding box center [778, 621] width 467 height 30
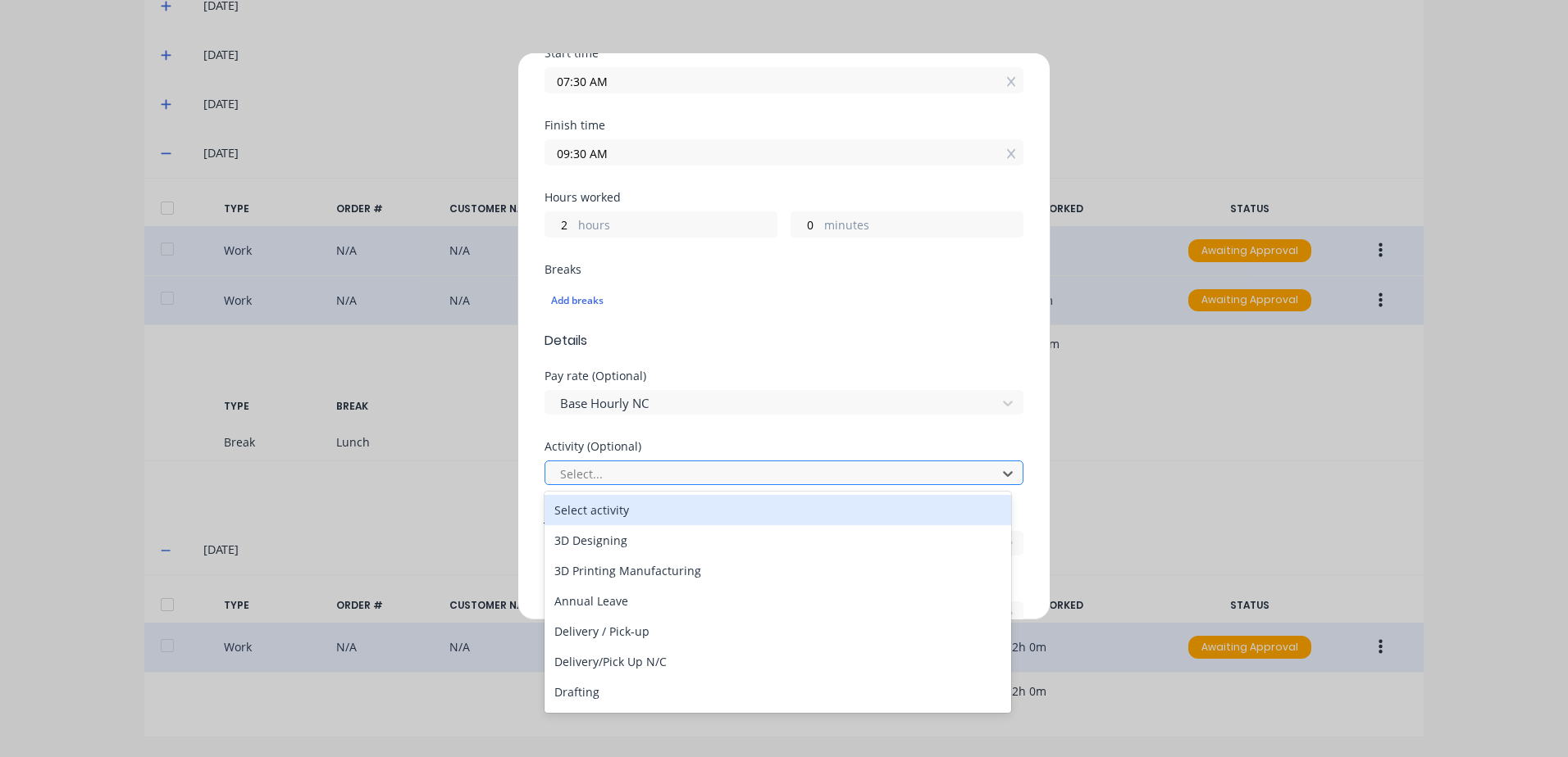
click at [664, 477] on div at bounding box center [773, 474] width 429 height 21
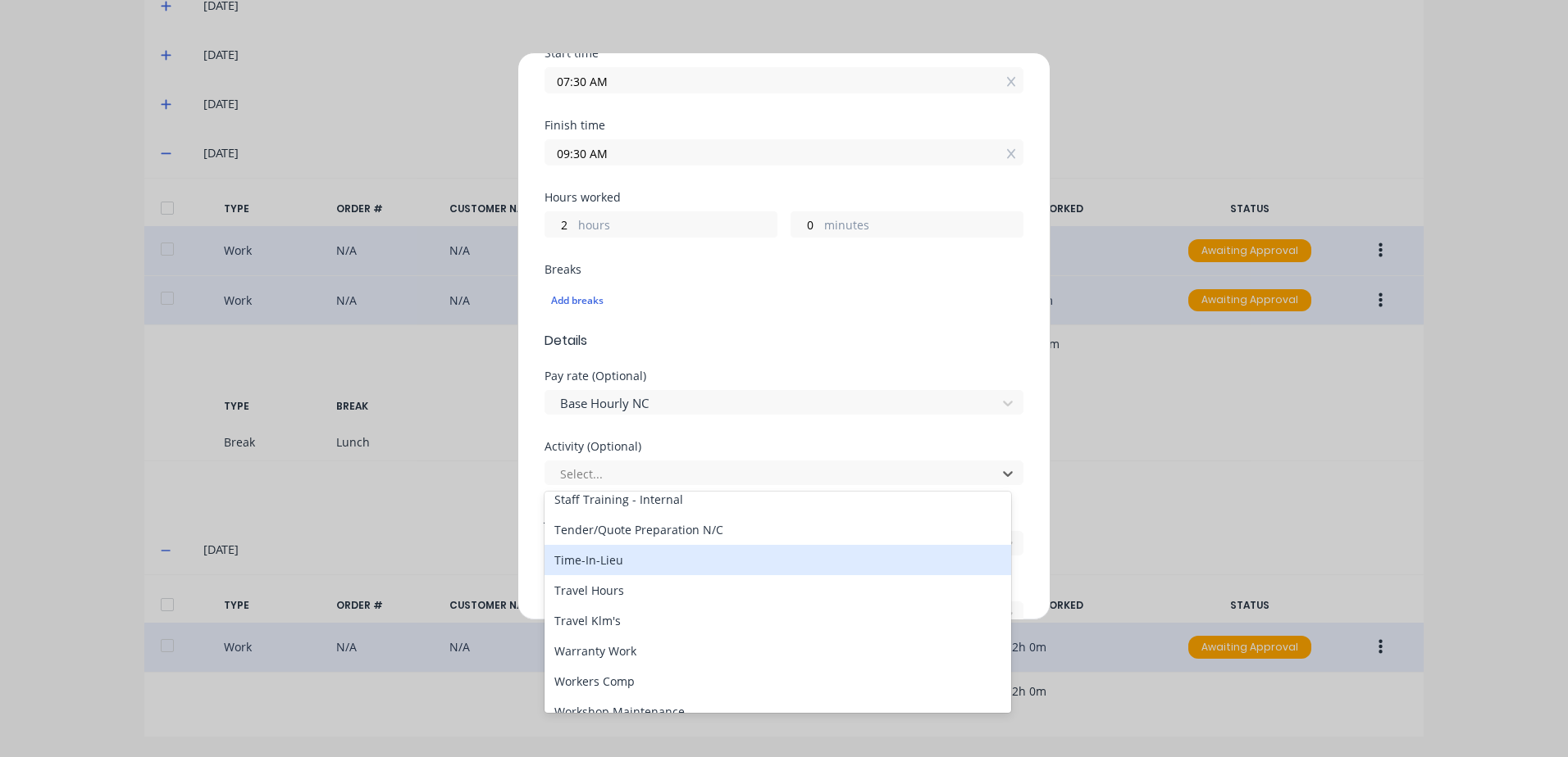
scroll to position [786, 0]
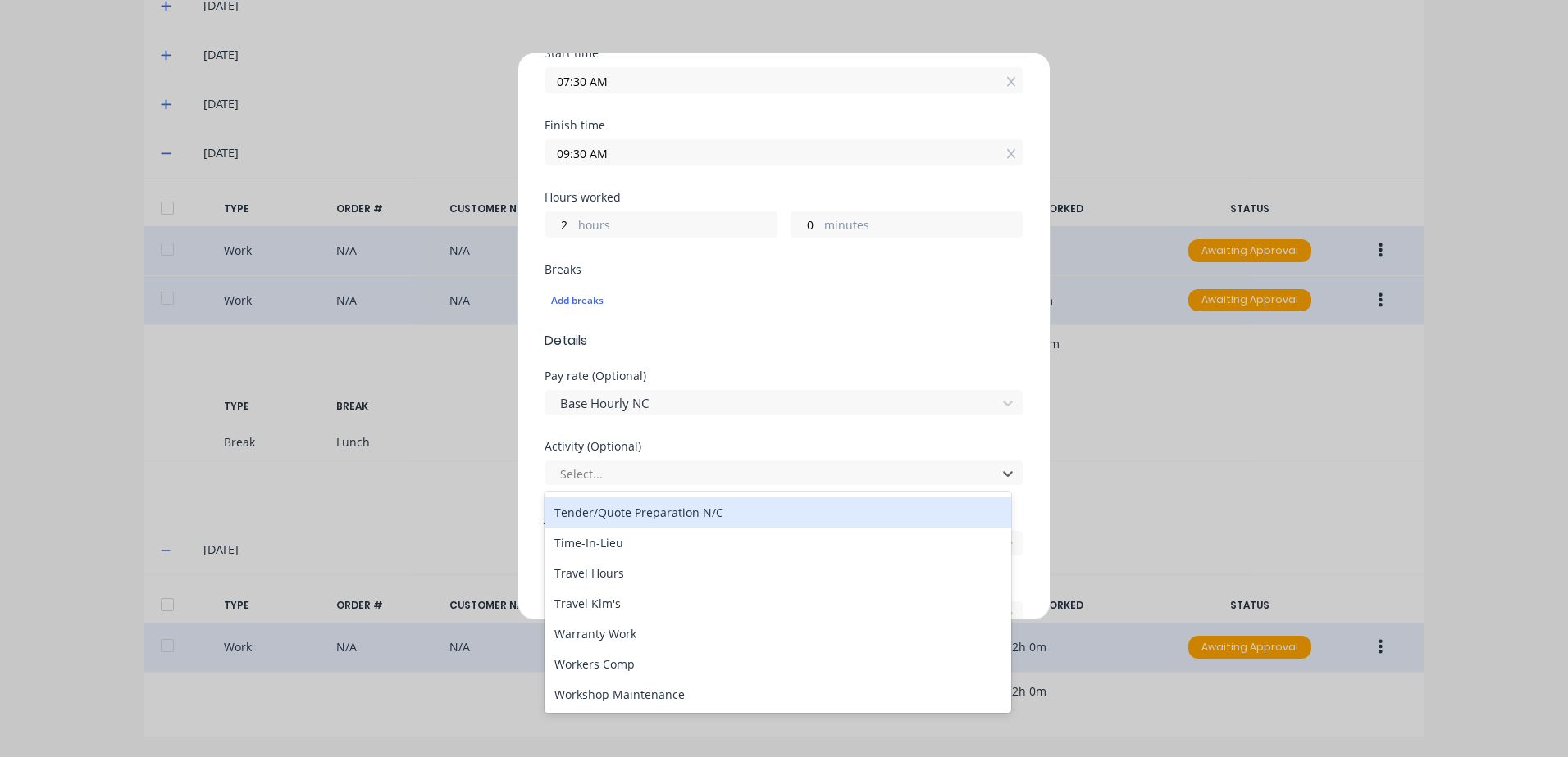
click at [672, 511] on div "Tender/Quote Preparation N/C" at bounding box center [778, 512] width 467 height 30
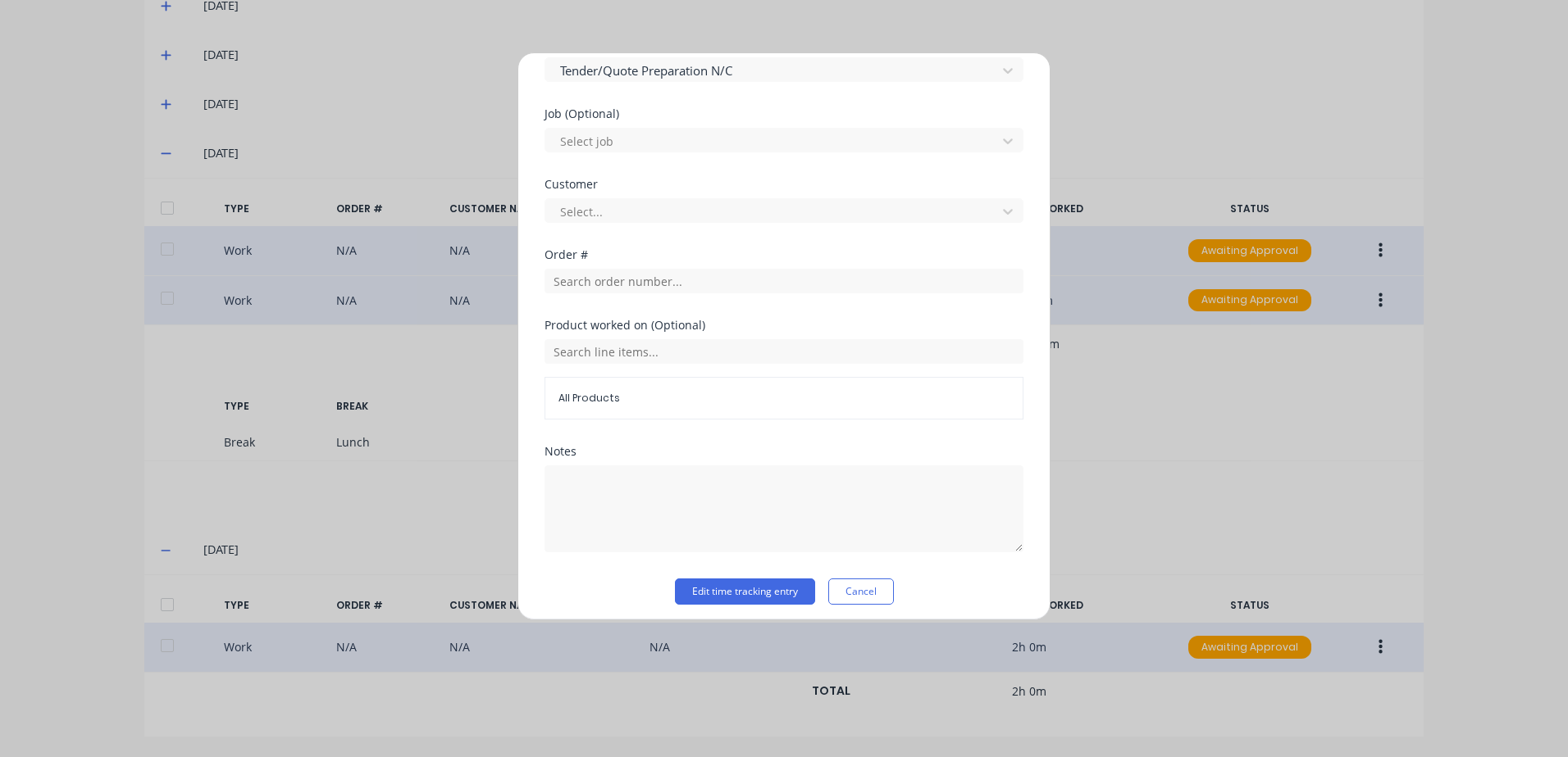
scroll to position [657, 0]
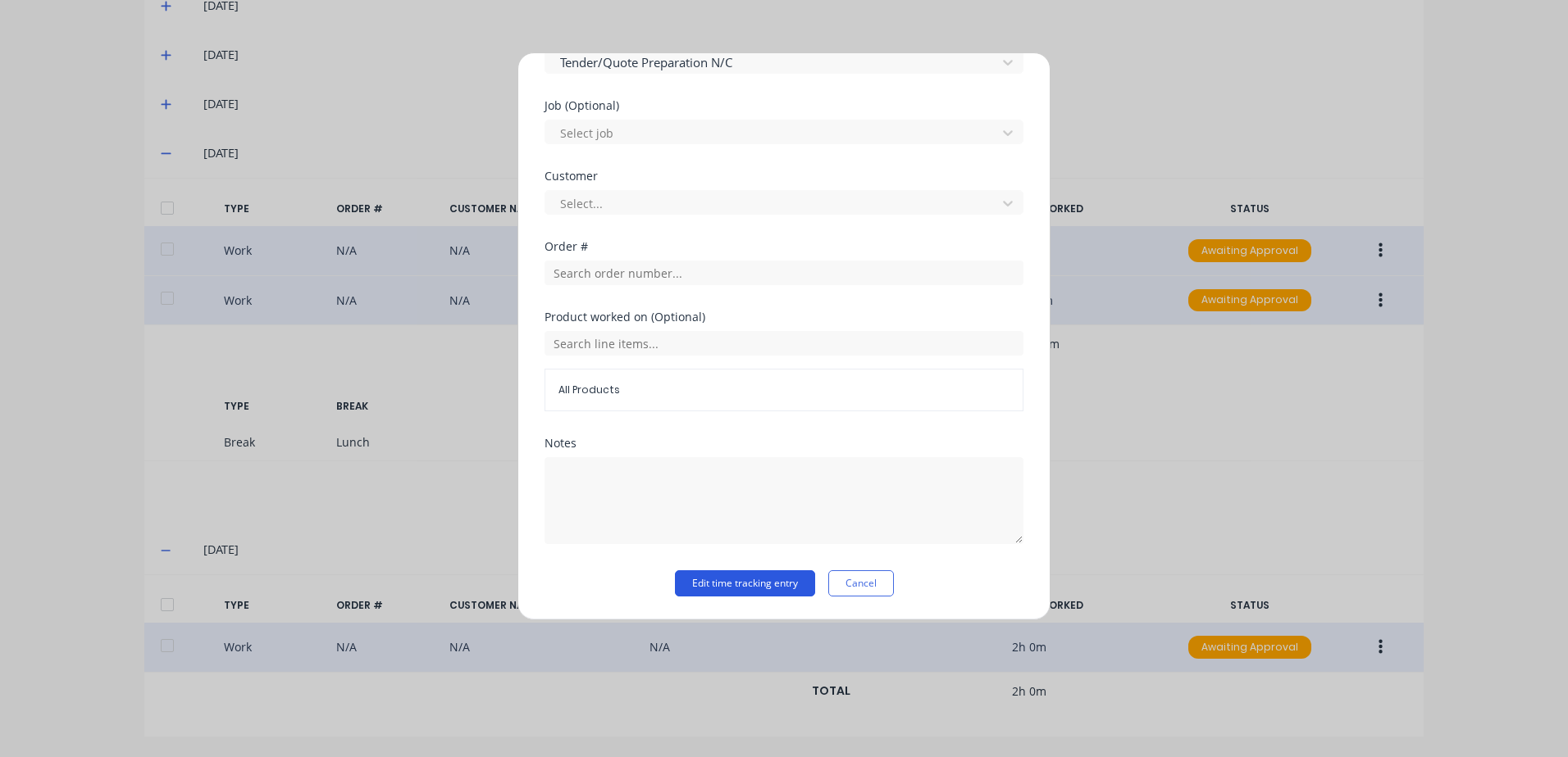
click at [704, 585] on button "Edit time tracking entry" at bounding box center [745, 584] width 140 height 26
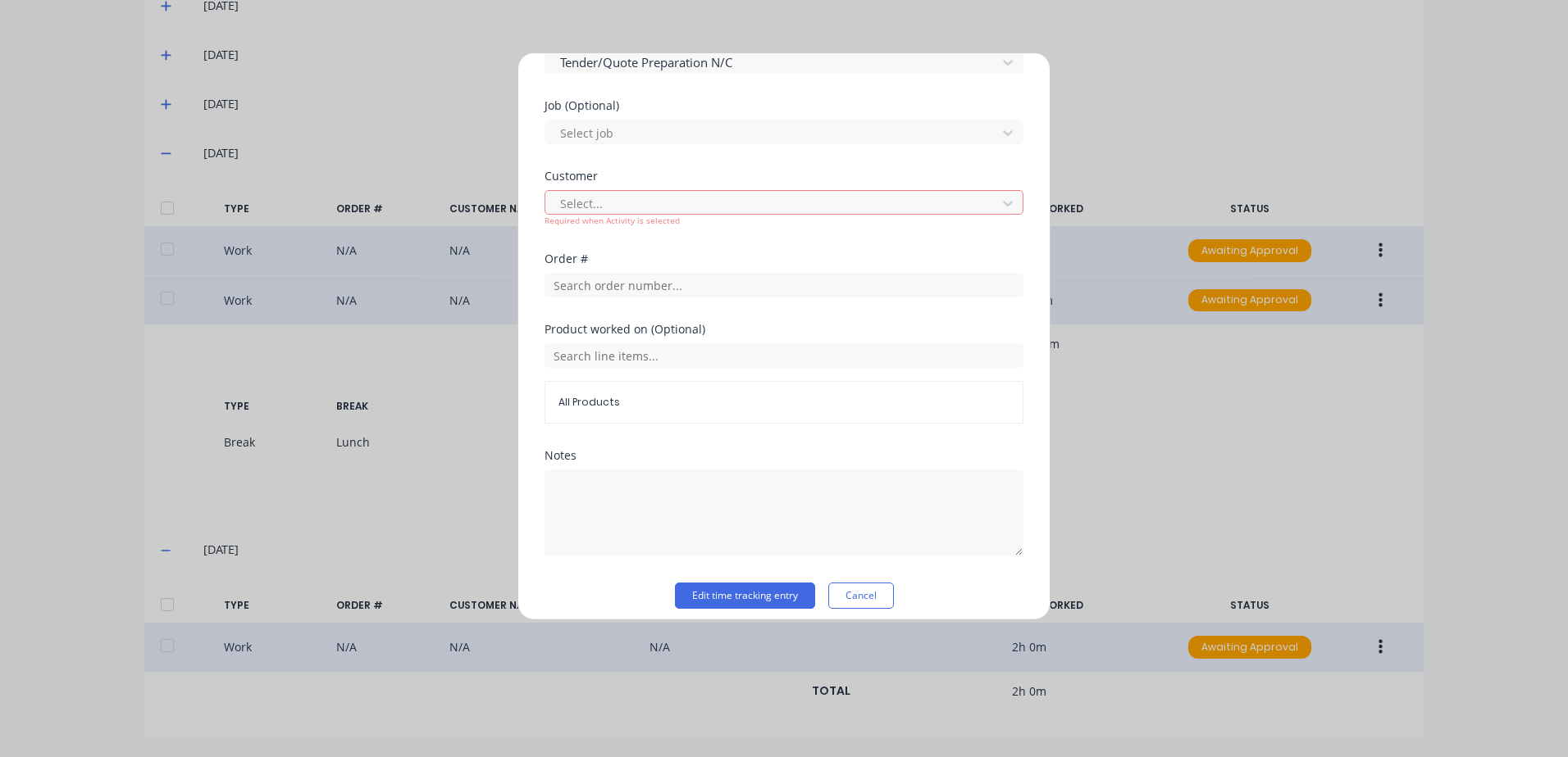
click at [688, 188] on div "Select... Required when Activity is selected" at bounding box center [784, 206] width 478 height 41
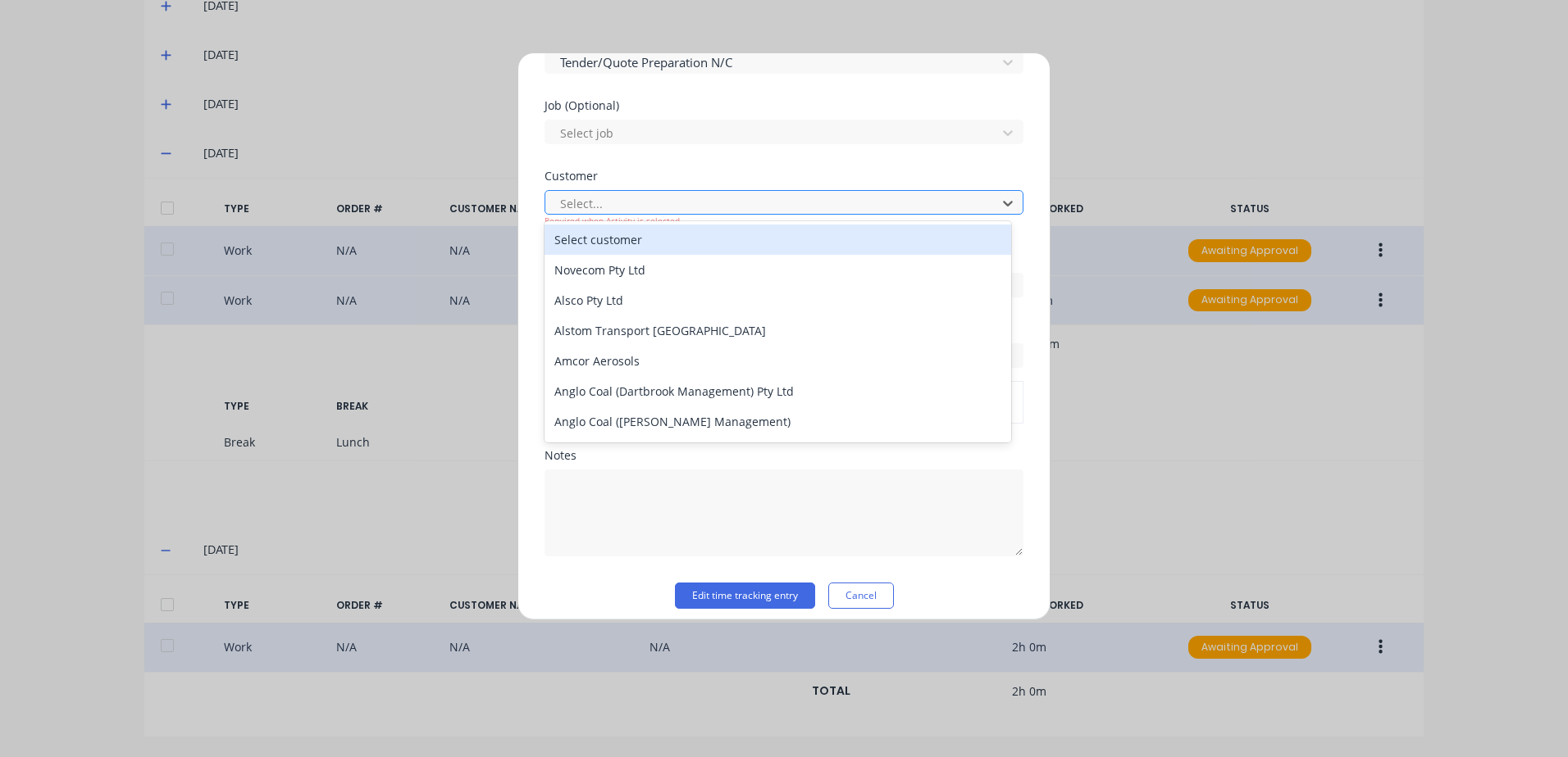
click at [690, 207] on div at bounding box center [773, 203] width 429 height 21
type input "hus"
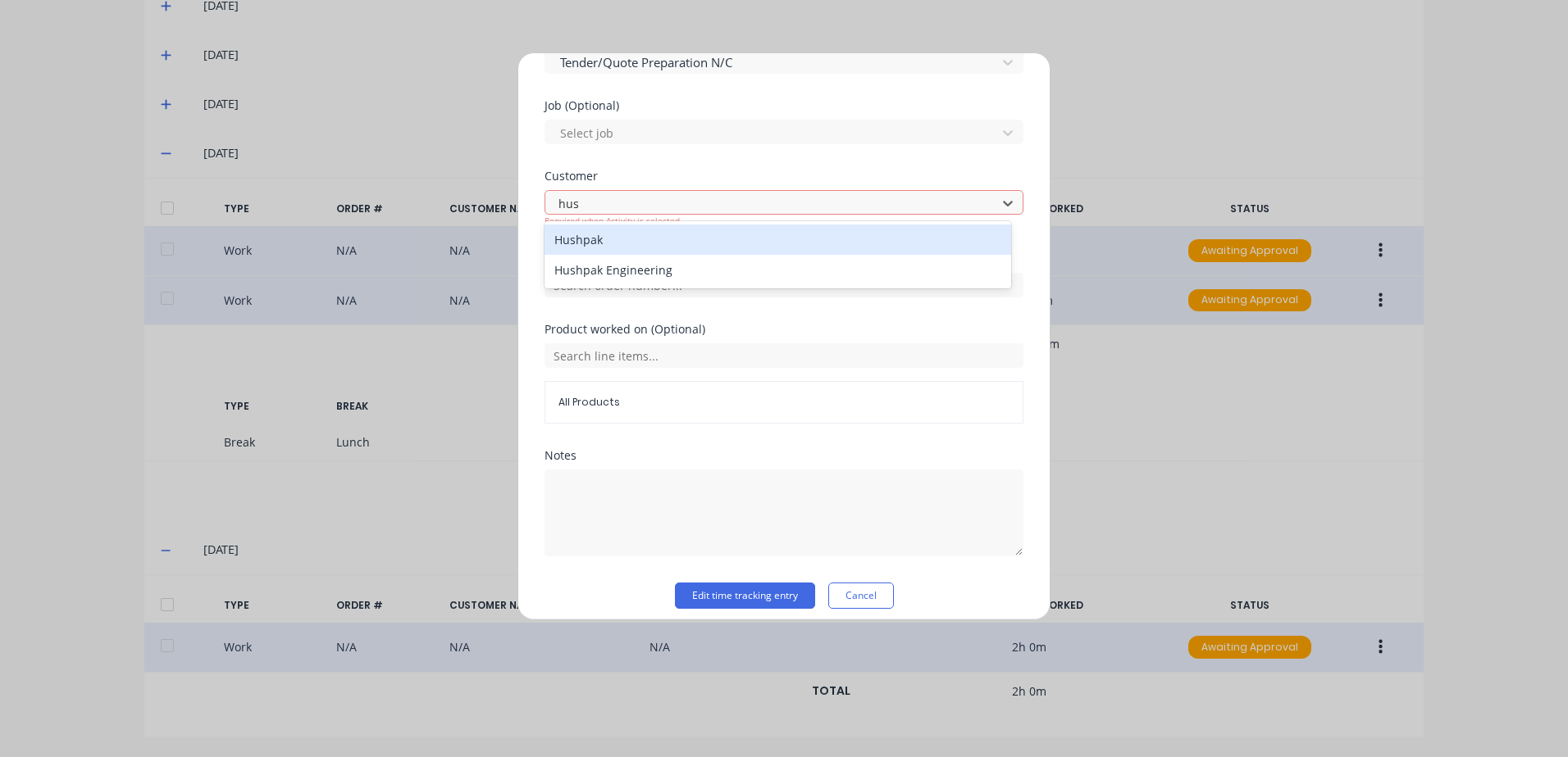
click at [608, 245] on div "Hushpak" at bounding box center [778, 239] width 467 height 30
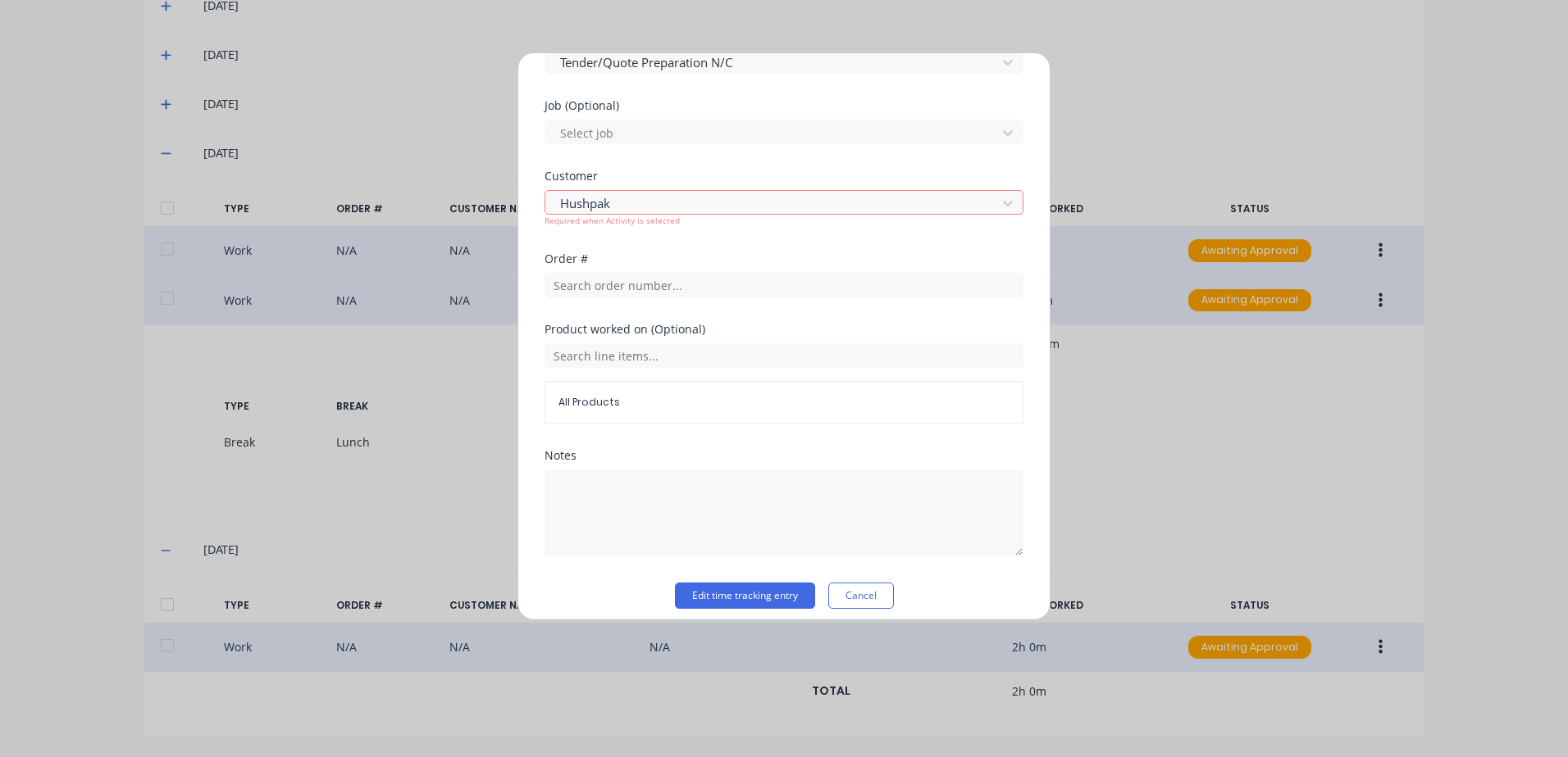
click at [728, 603] on button "Edit time tracking entry" at bounding box center [745, 595] width 140 height 26
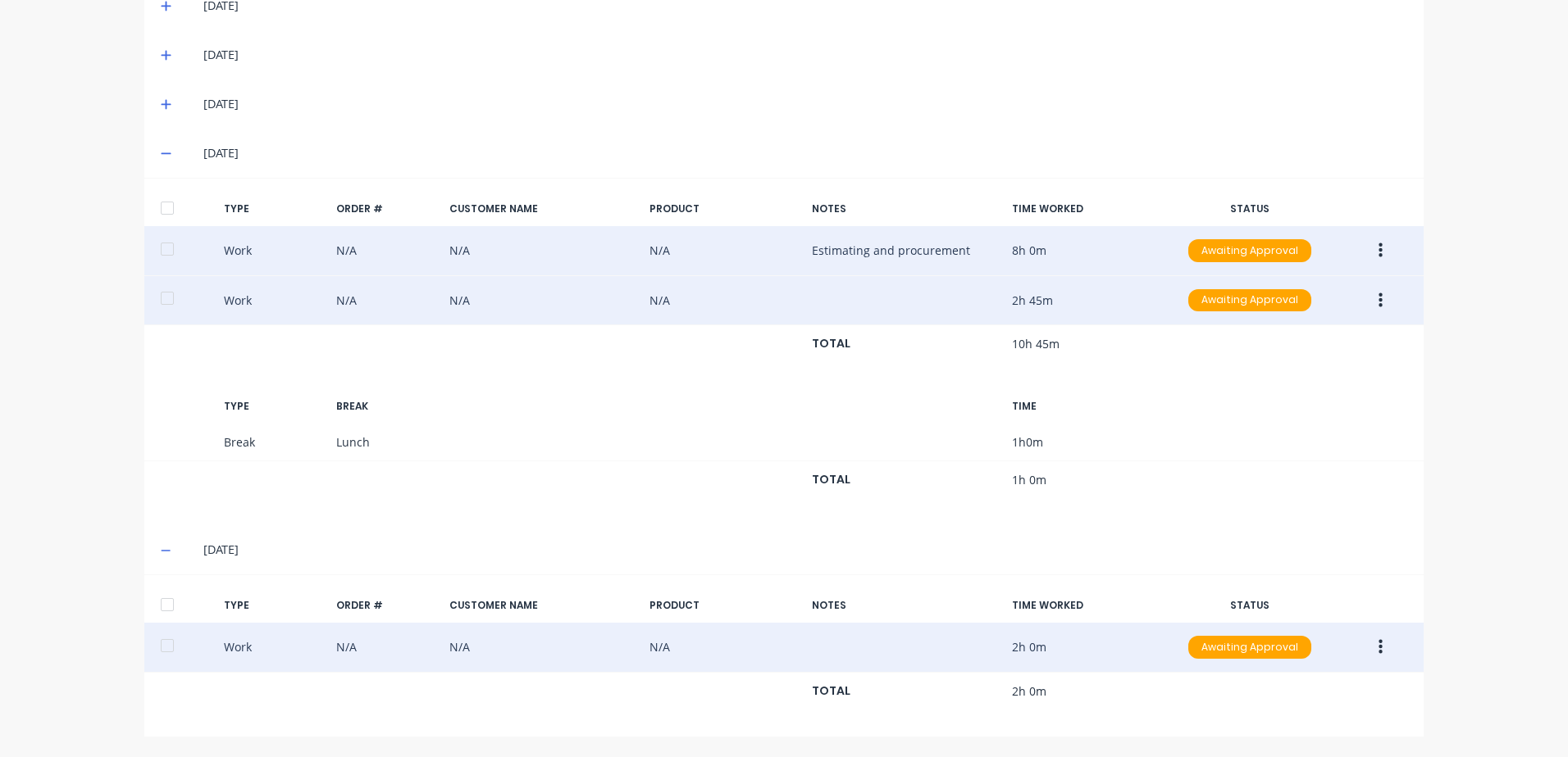
click at [1371, 299] on button "button" at bounding box center [1380, 300] width 38 height 30
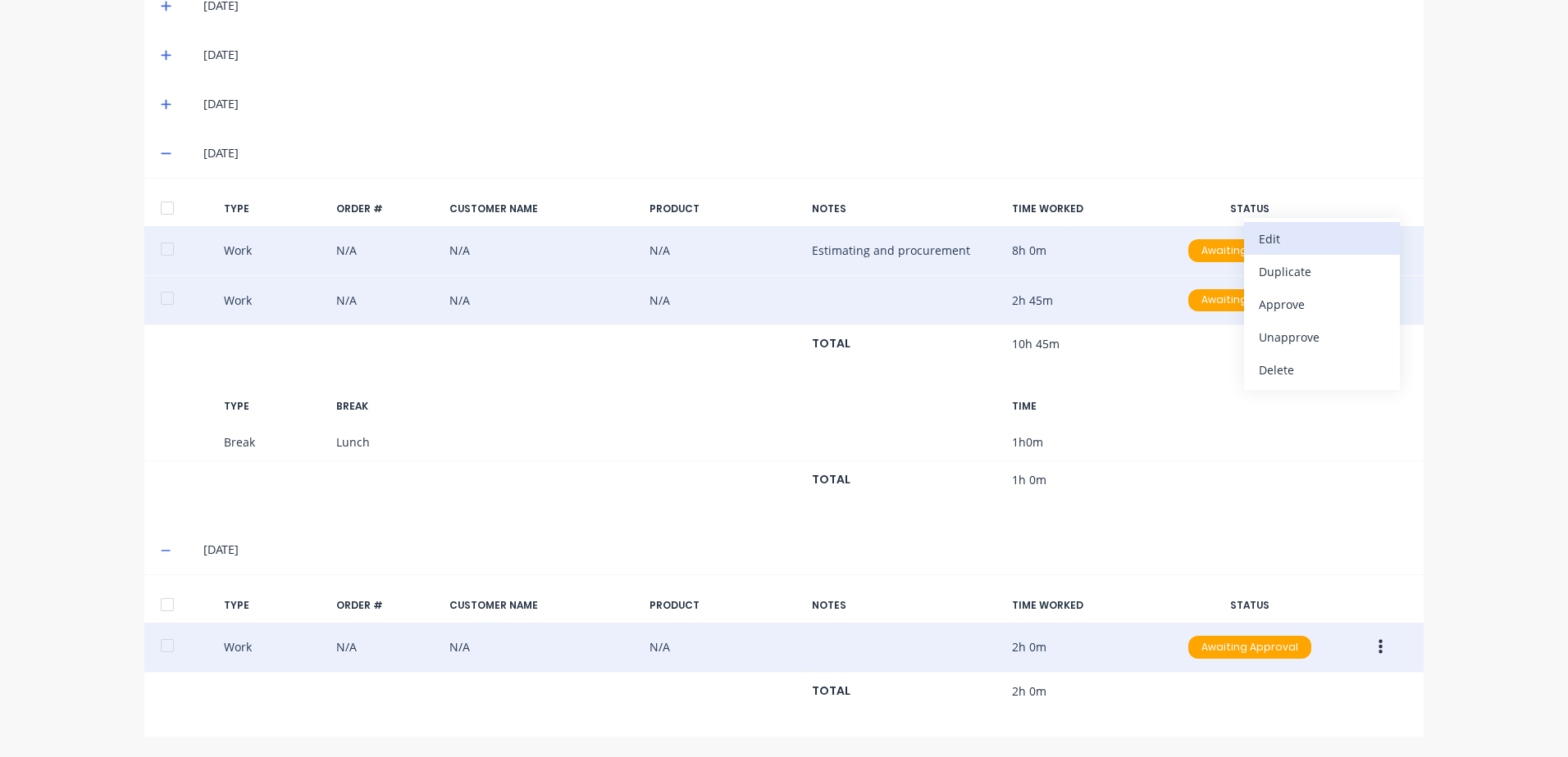
click at [1276, 239] on div "Edit" at bounding box center [1321, 239] width 126 height 24
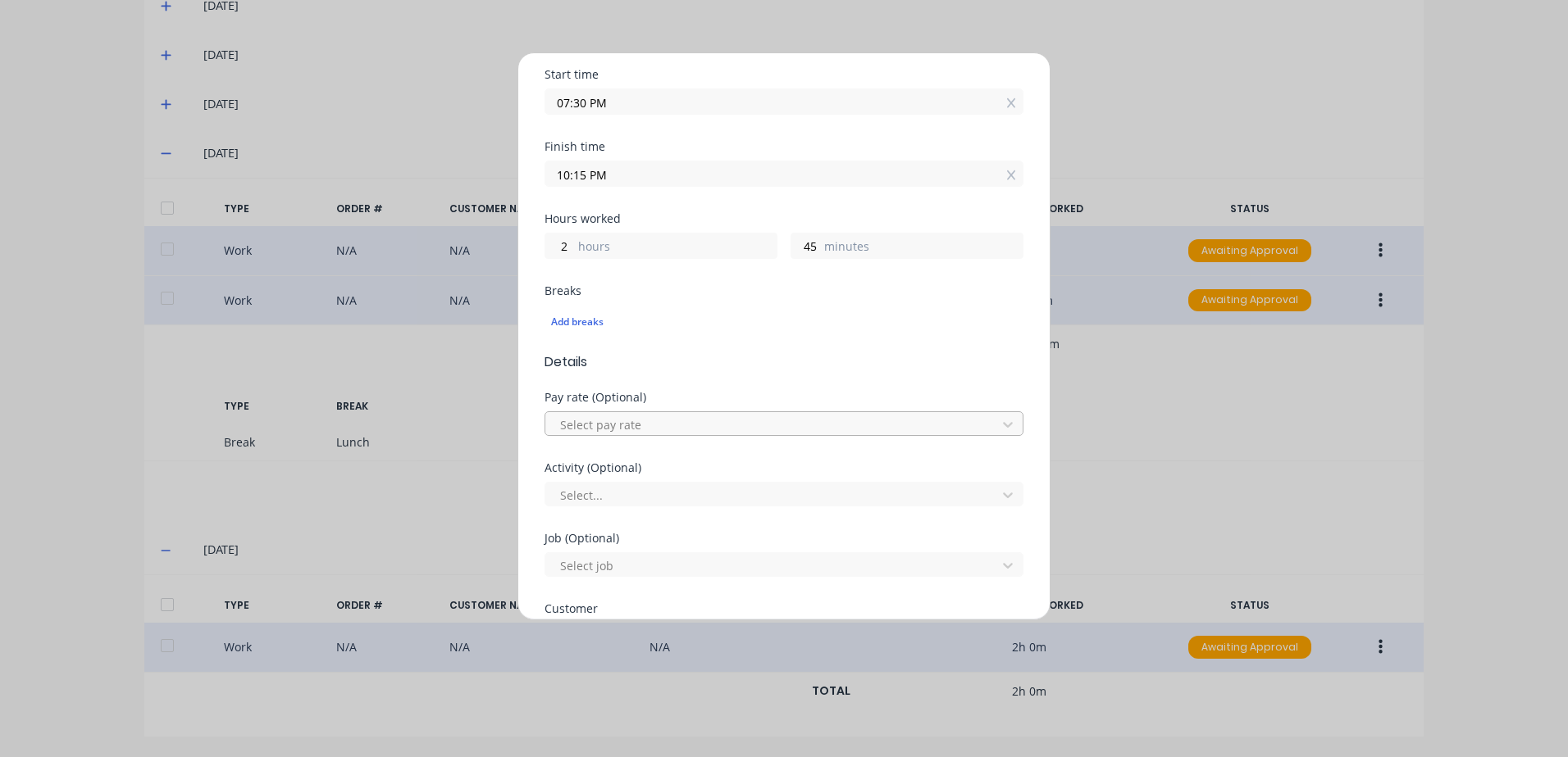
scroll to position [246, 0]
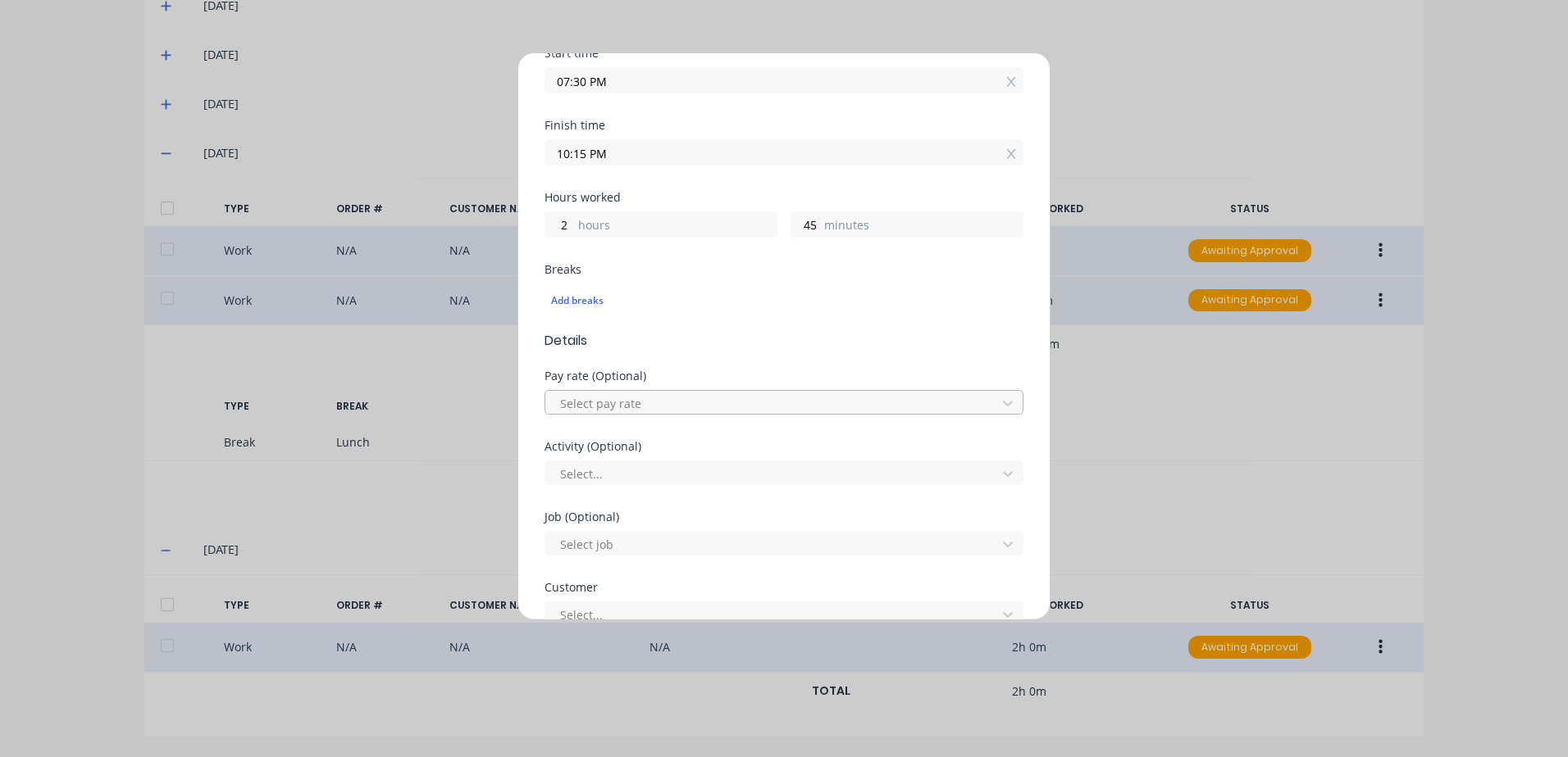
click at [661, 400] on div at bounding box center [773, 403] width 429 height 21
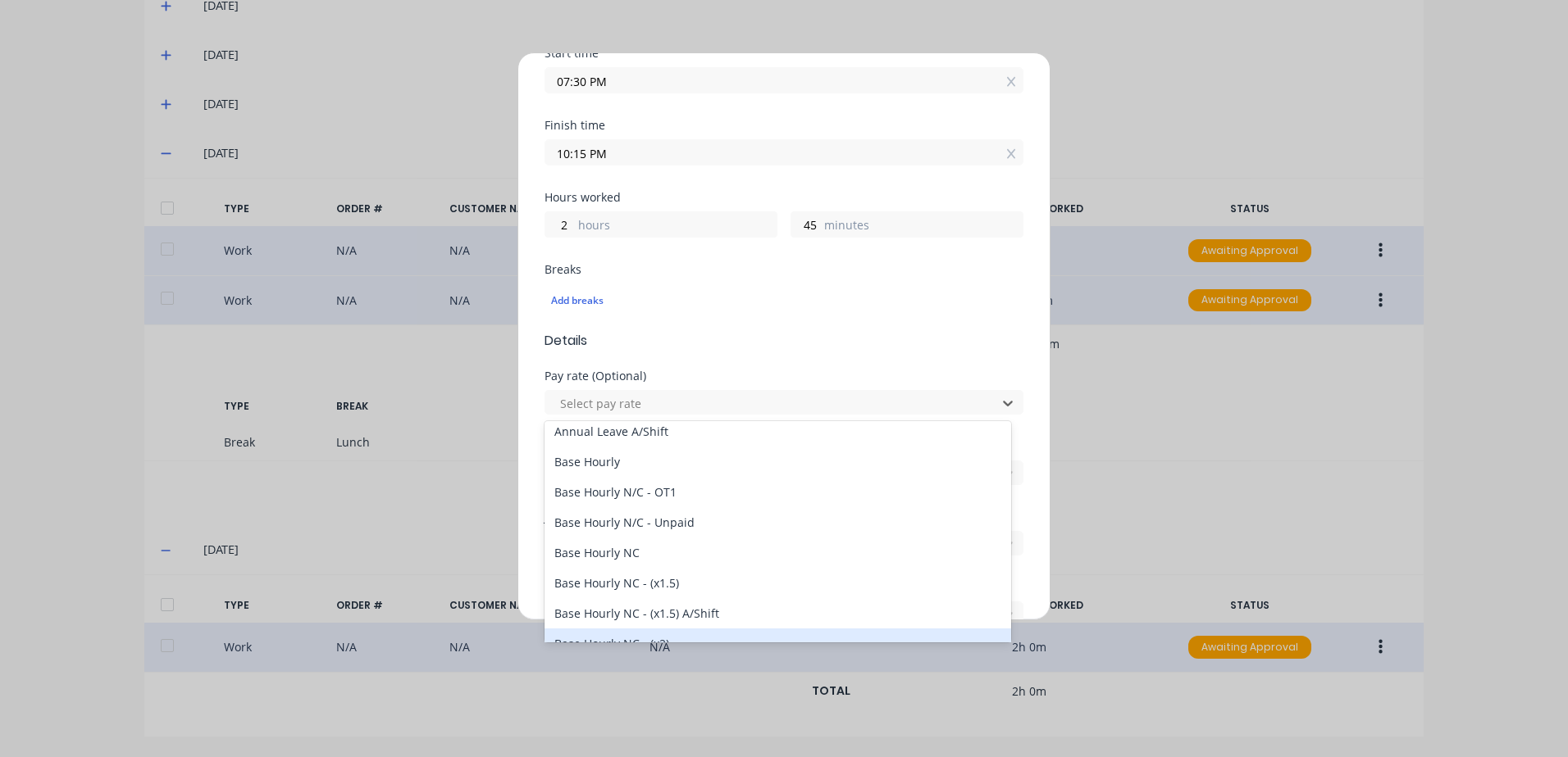
scroll to position [164, 0]
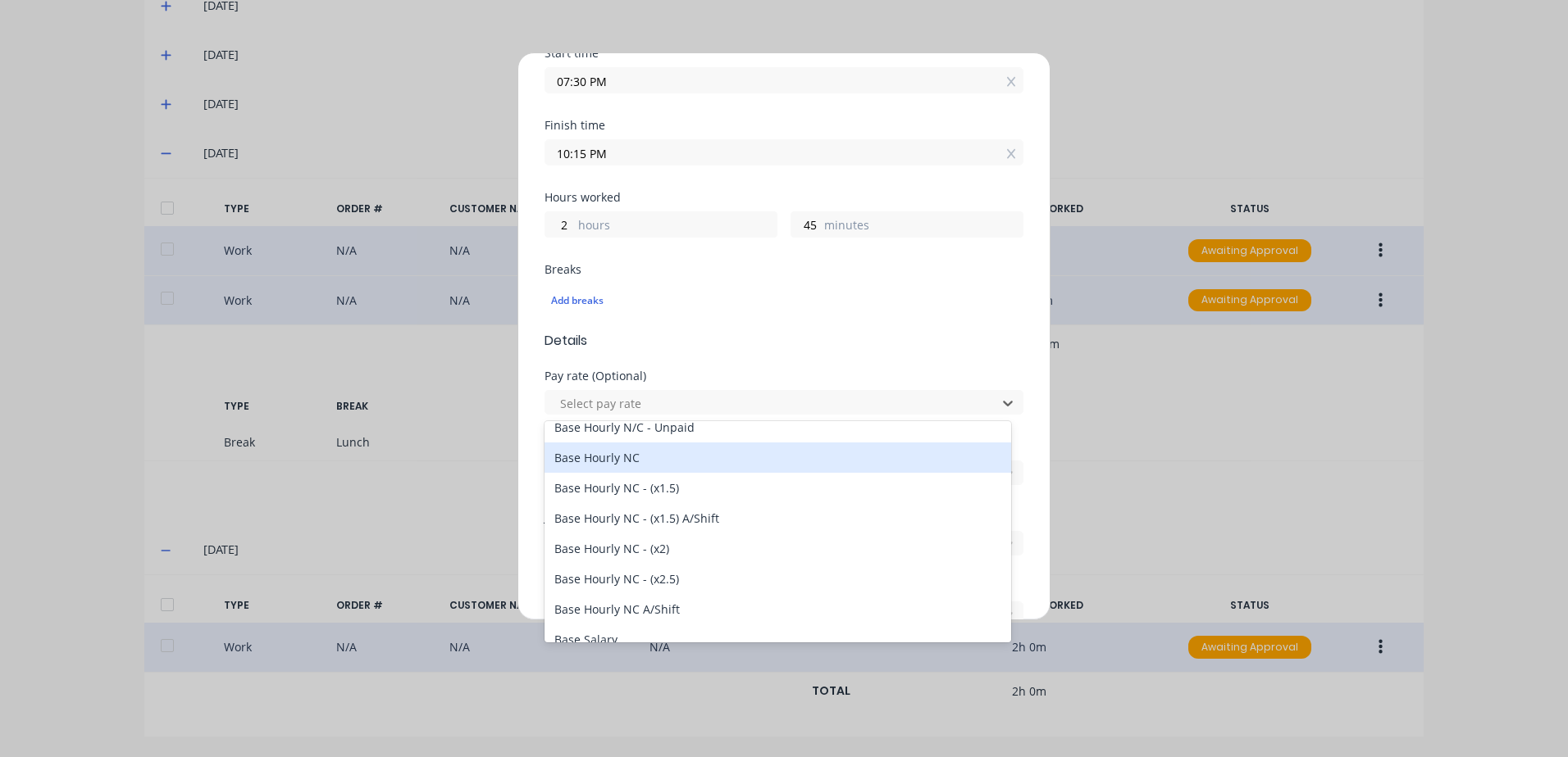
click at [605, 453] on div "Base Hourly NC" at bounding box center [778, 457] width 467 height 30
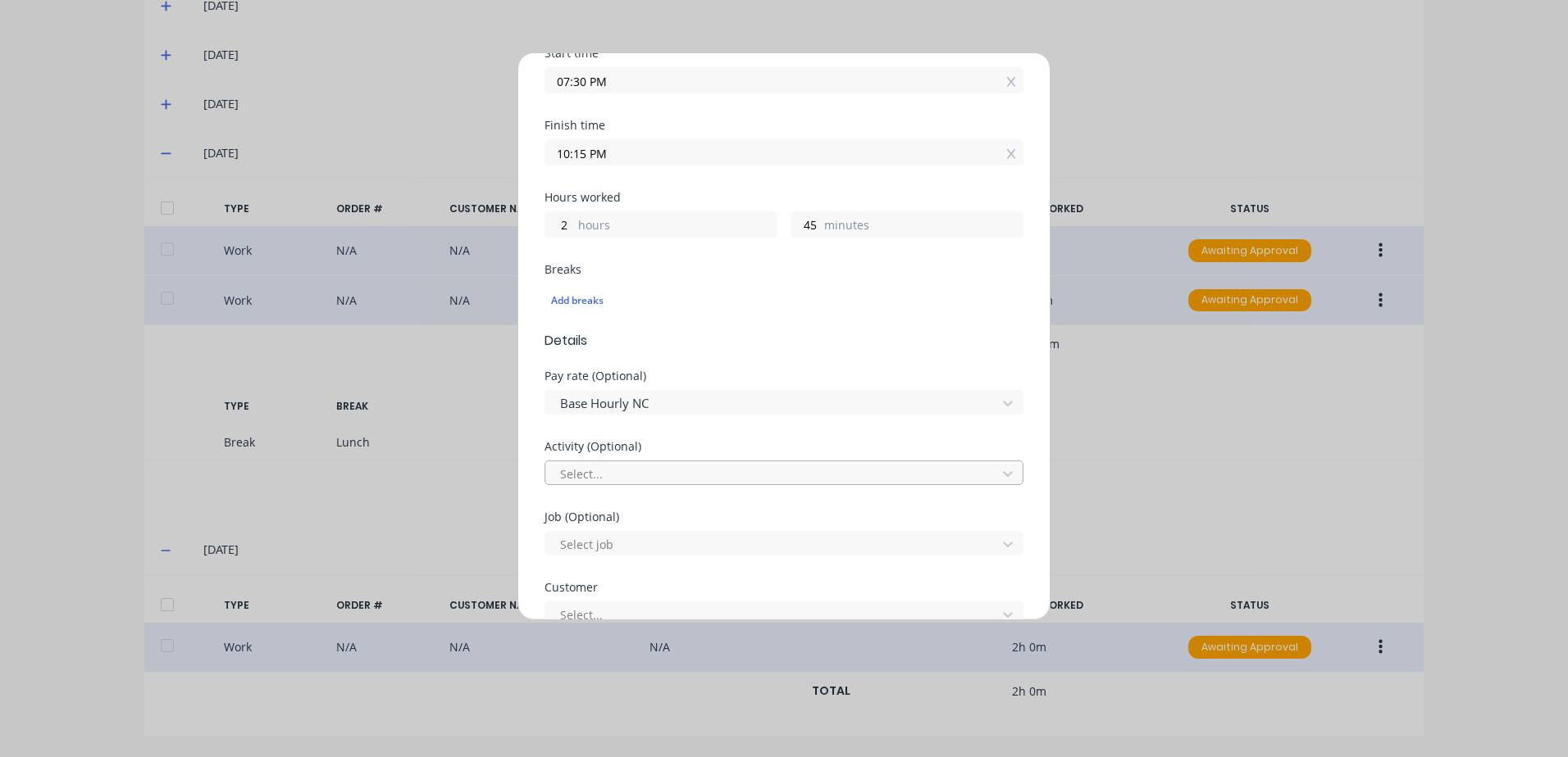
click at [606, 468] on div at bounding box center [773, 474] width 429 height 21
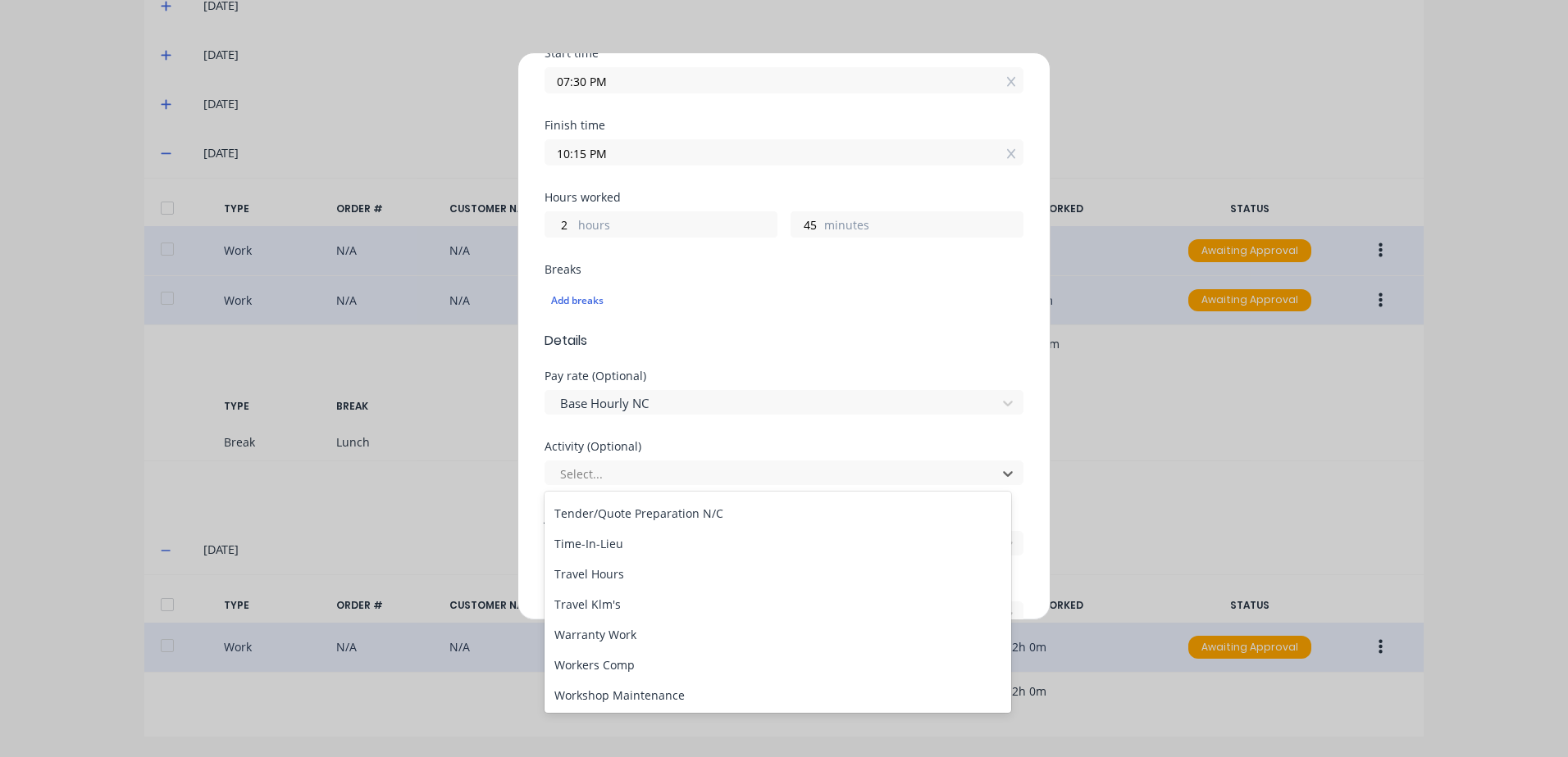
scroll to position [786, 0]
click at [653, 515] on div "Tender/Quote Preparation N/C" at bounding box center [778, 512] width 467 height 30
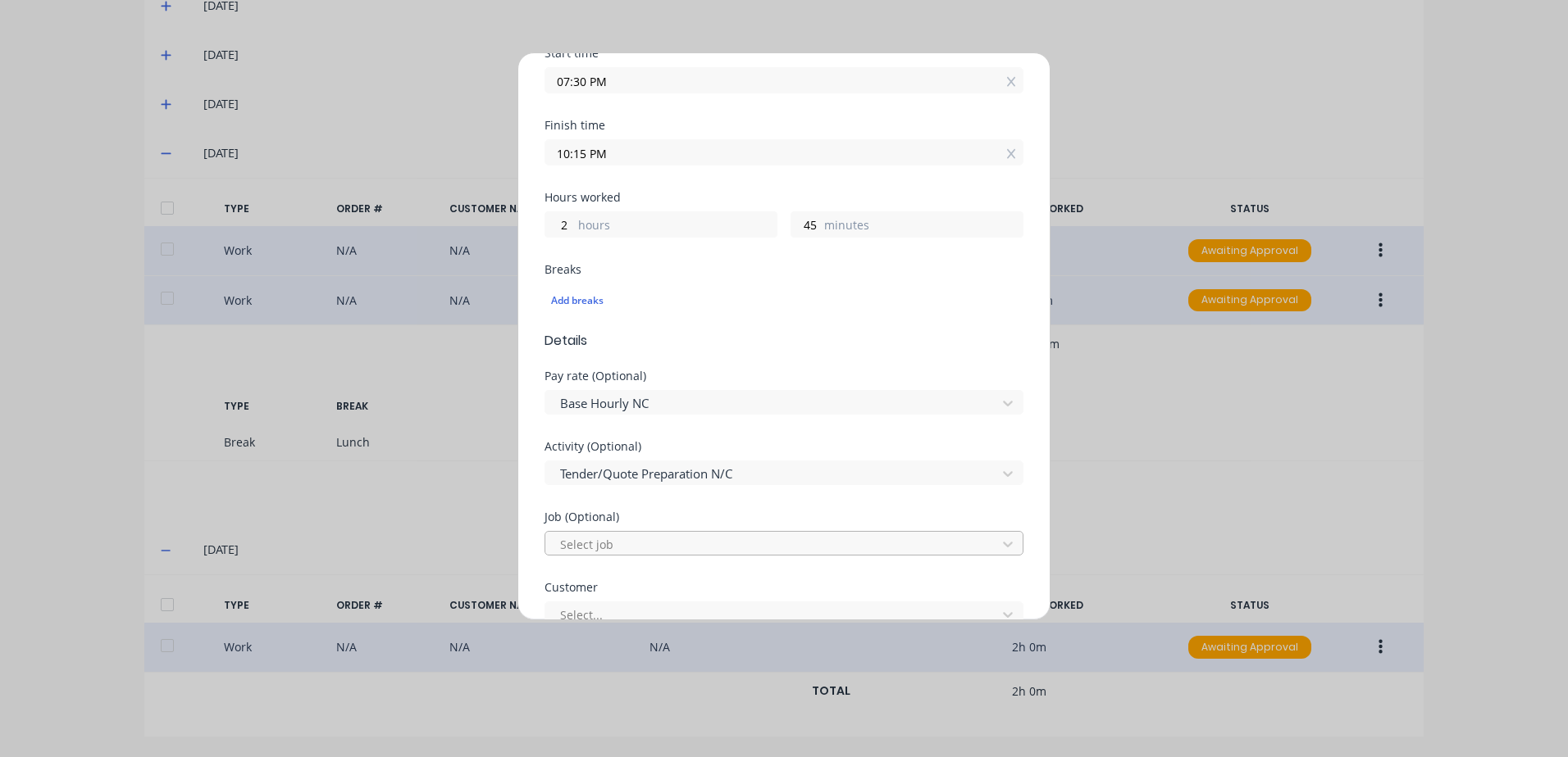
click at [581, 547] on div at bounding box center [773, 545] width 429 height 21
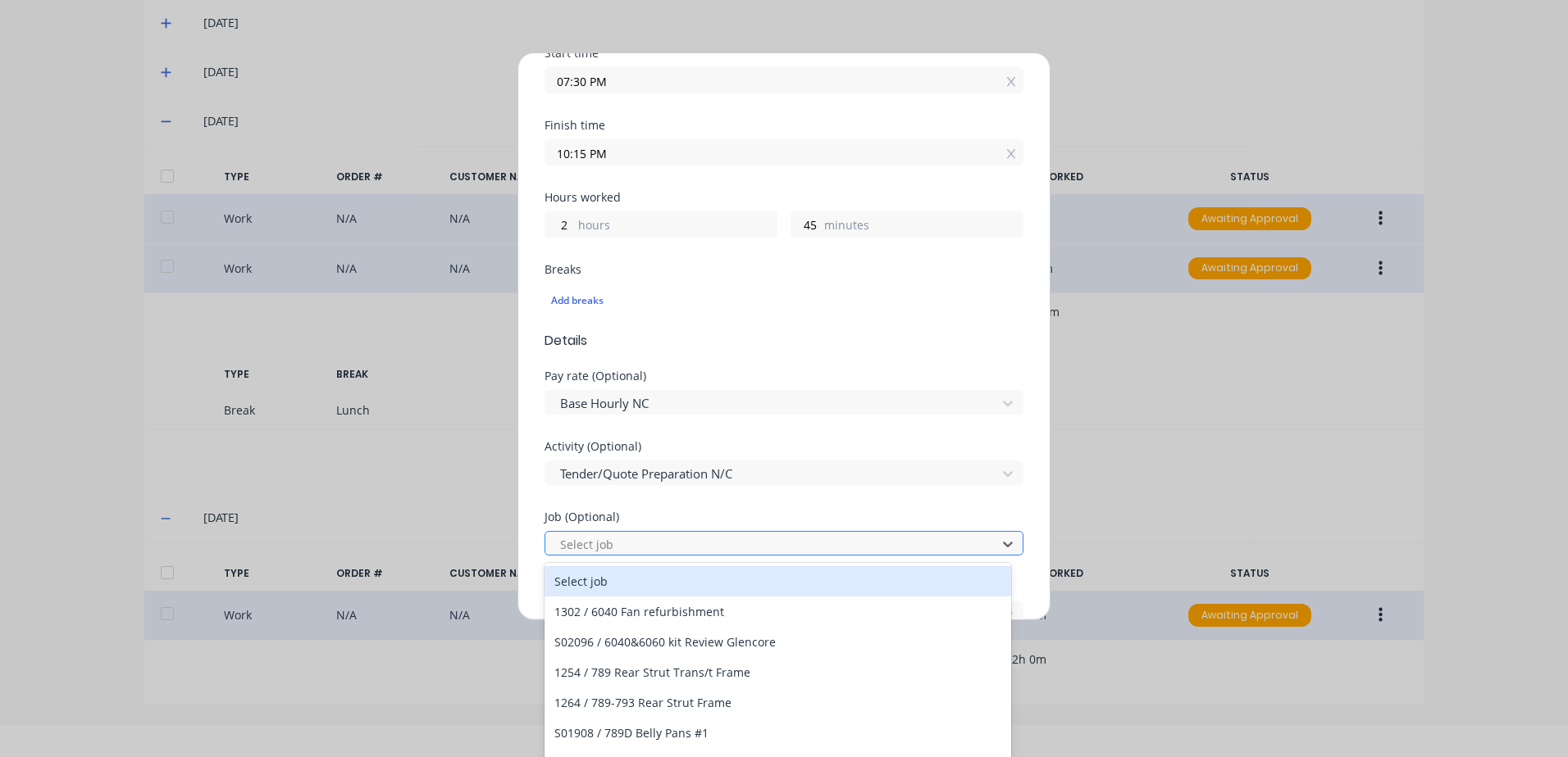
scroll to position [33, 0]
type input "hu"
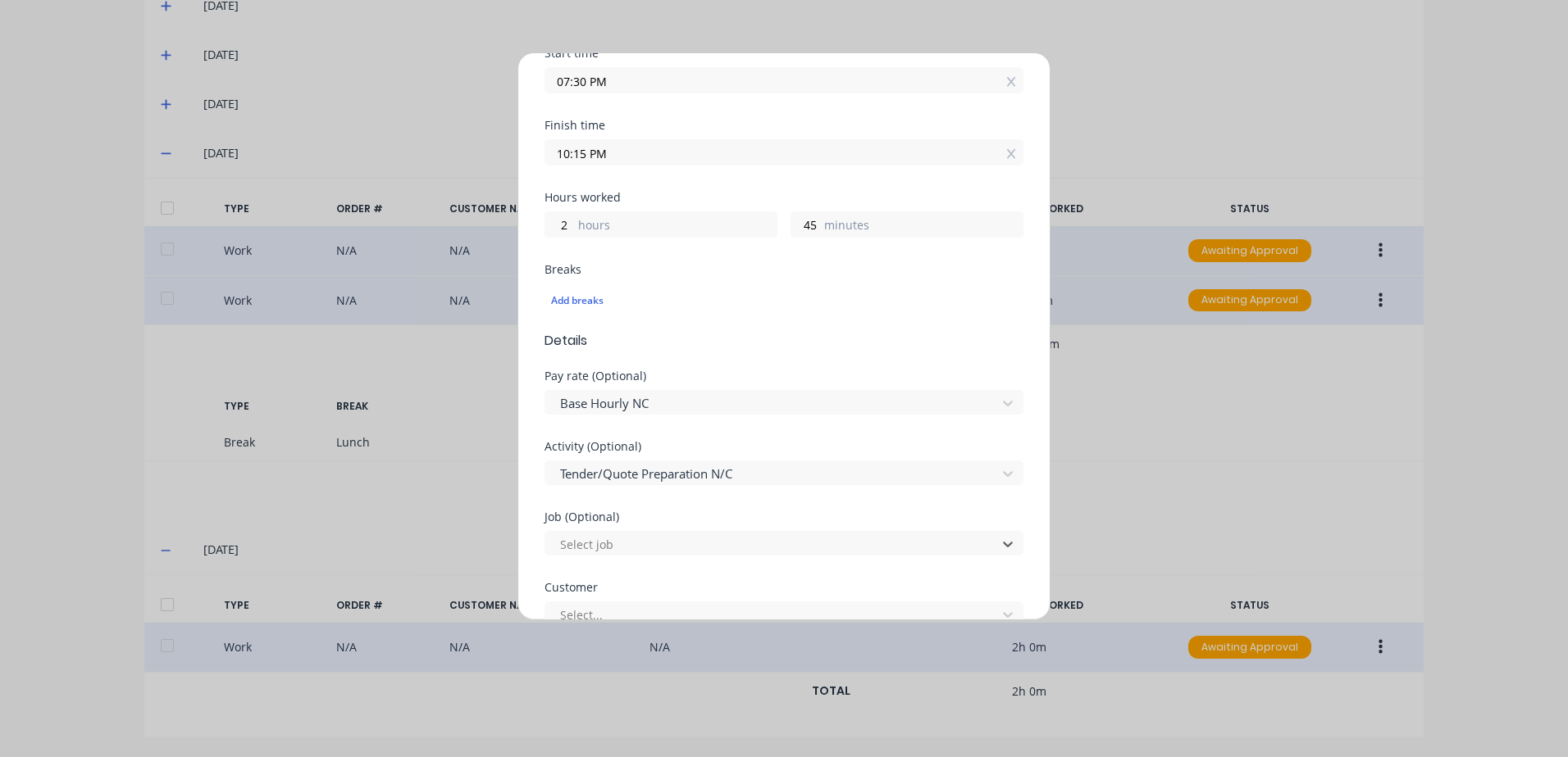
drag, startPoint x: 586, startPoint y: 540, endPoint x: 508, endPoint y: 540, distance: 78.0
click at [508, 540] on div "Edit time tracking entry Work Attendance When Date 25/09/2025 Start time 07:30 …" at bounding box center [784, 378] width 1568 height 757
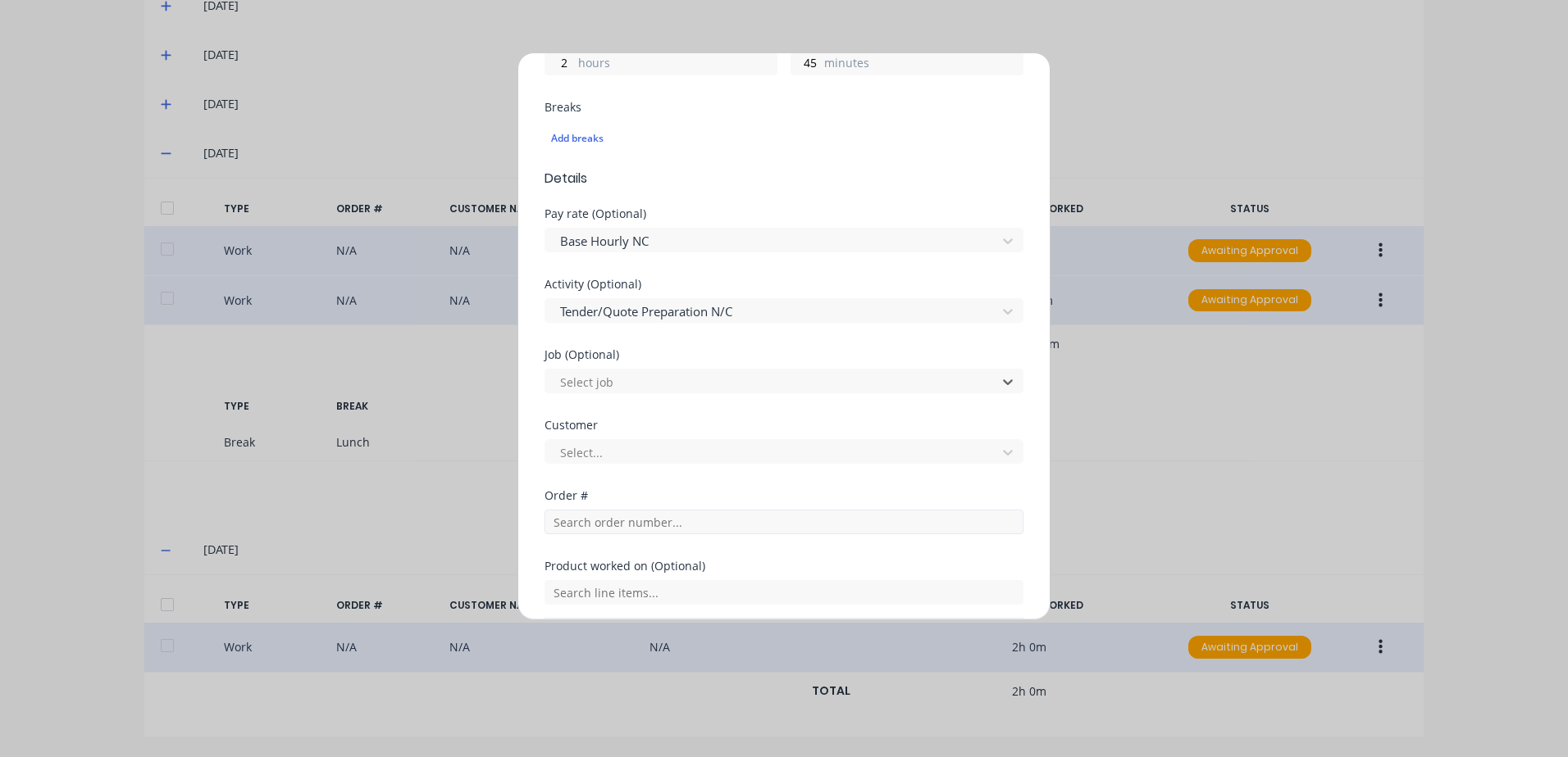
scroll to position [410, 0]
click at [574, 454] on div at bounding box center [773, 451] width 429 height 21
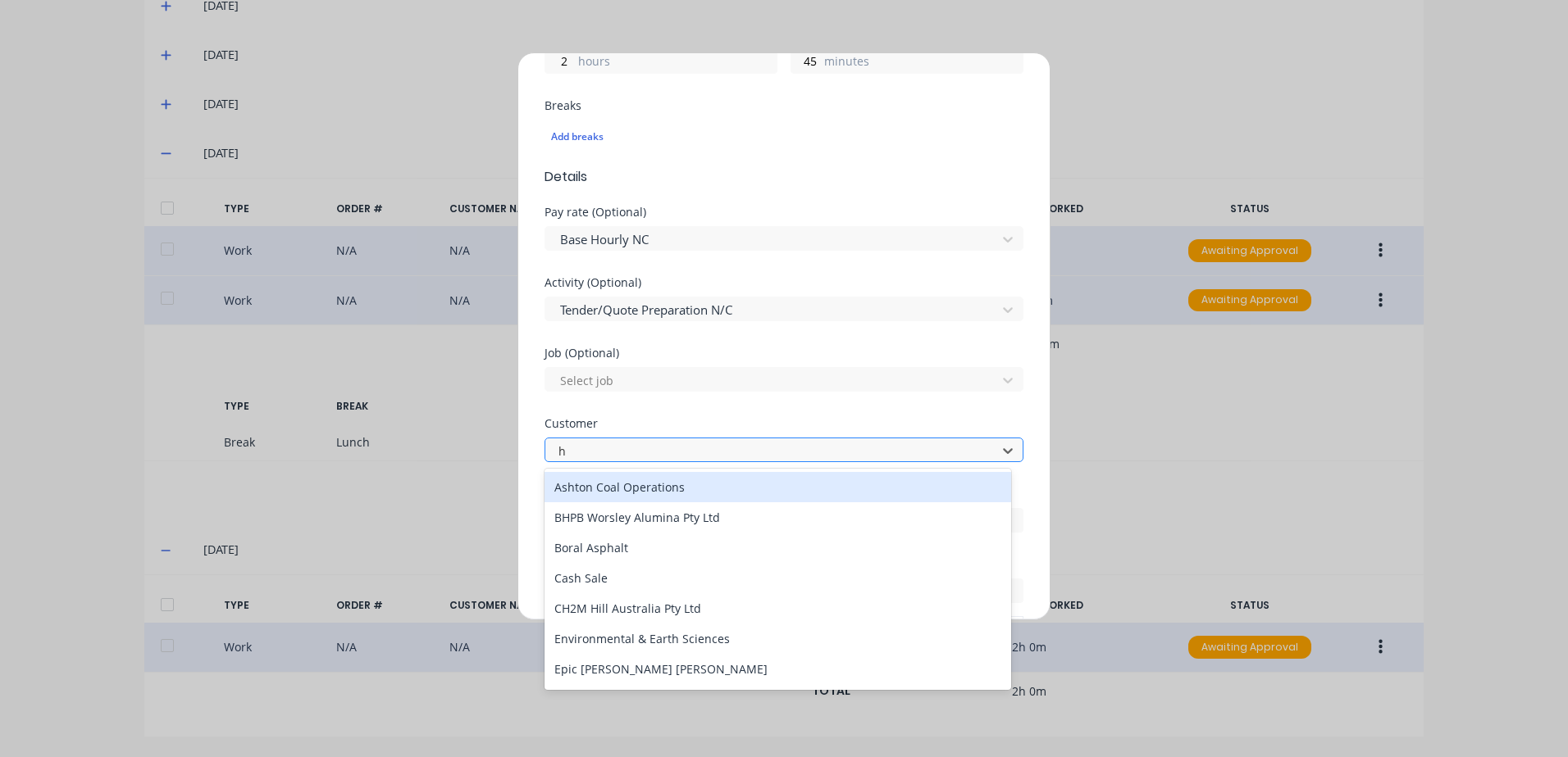
type input "hu"
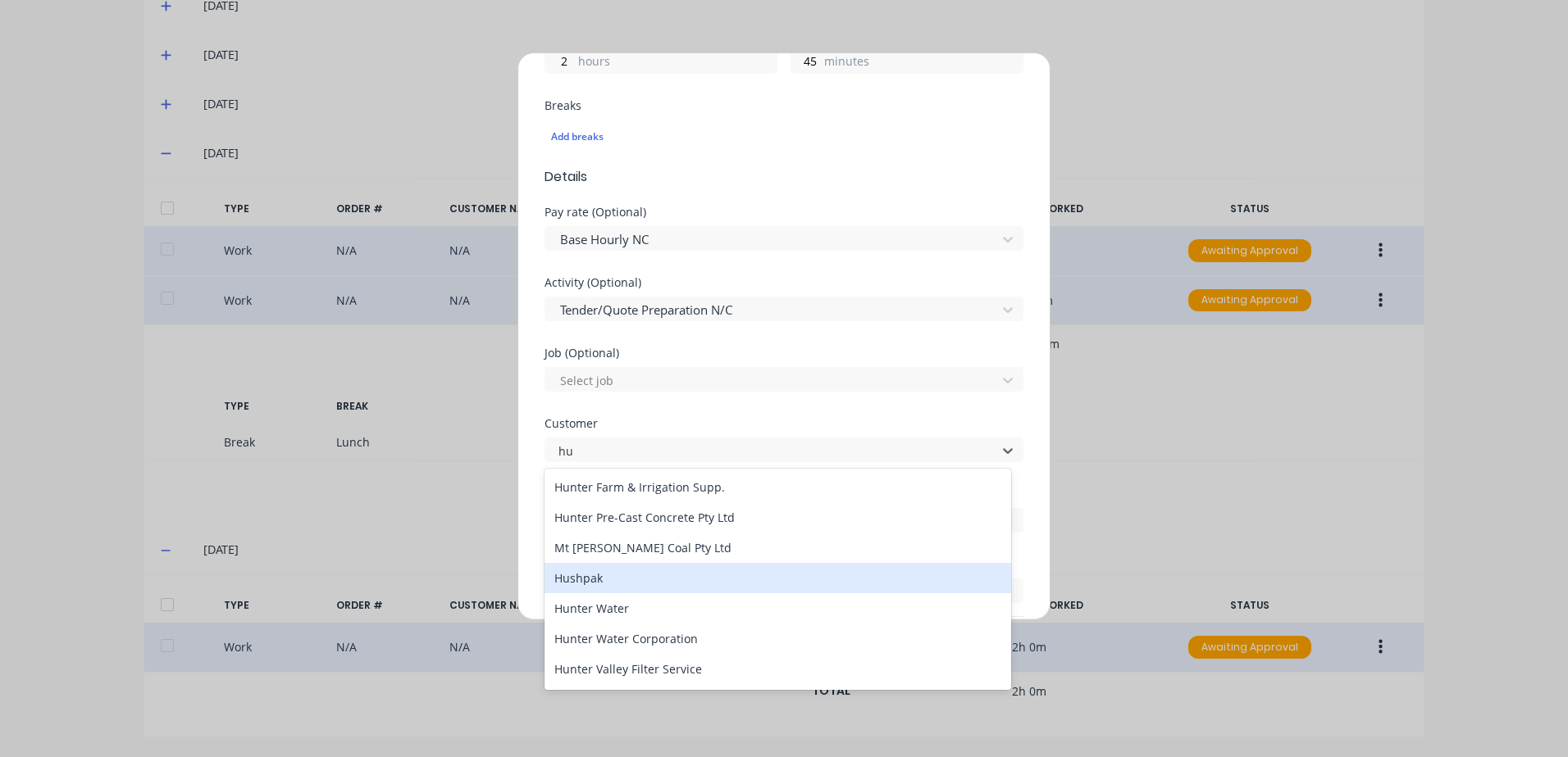
click at [612, 578] on div "Hushpak" at bounding box center [778, 577] width 467 height 30
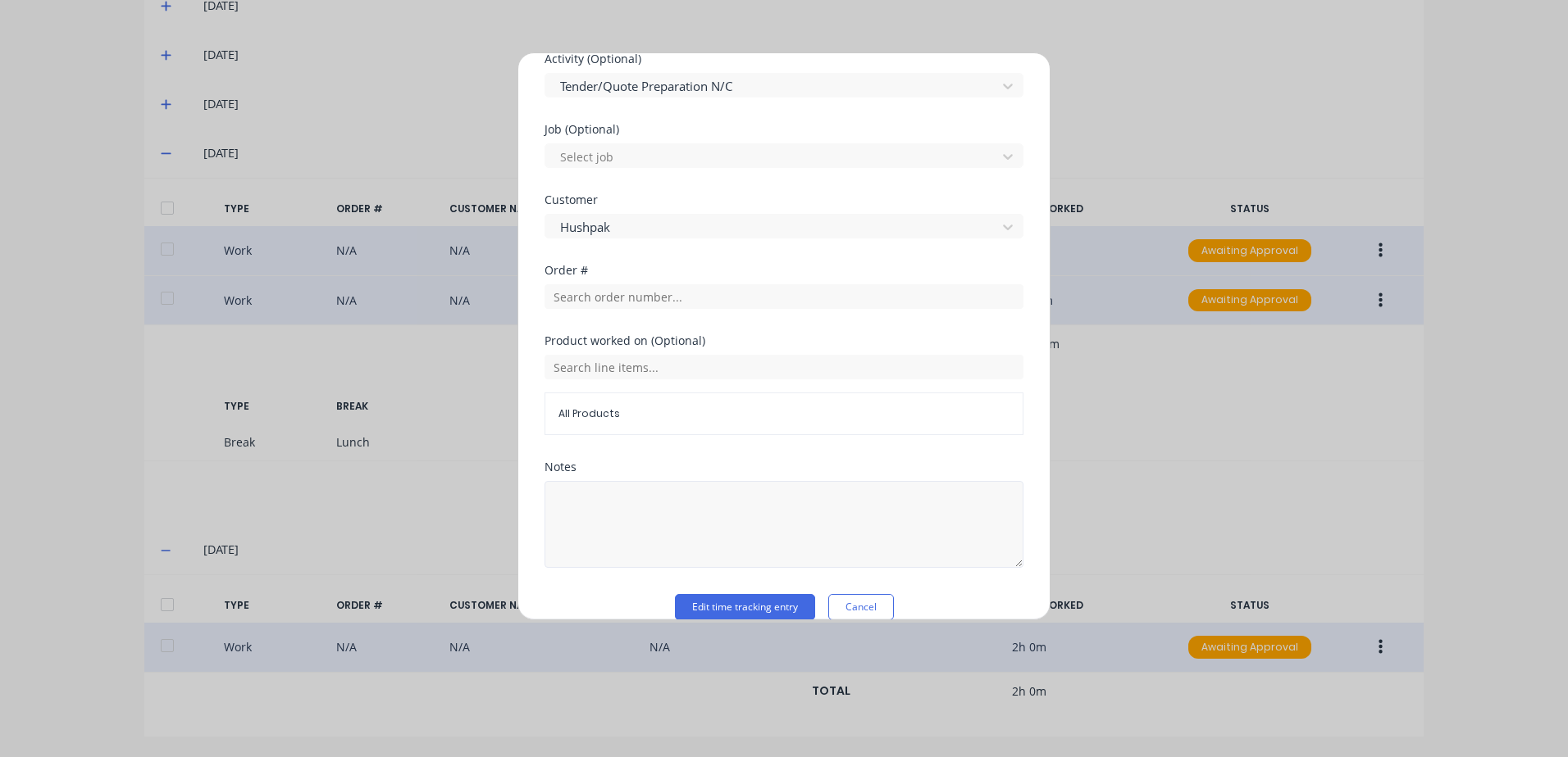
scroll to position [655, 0]
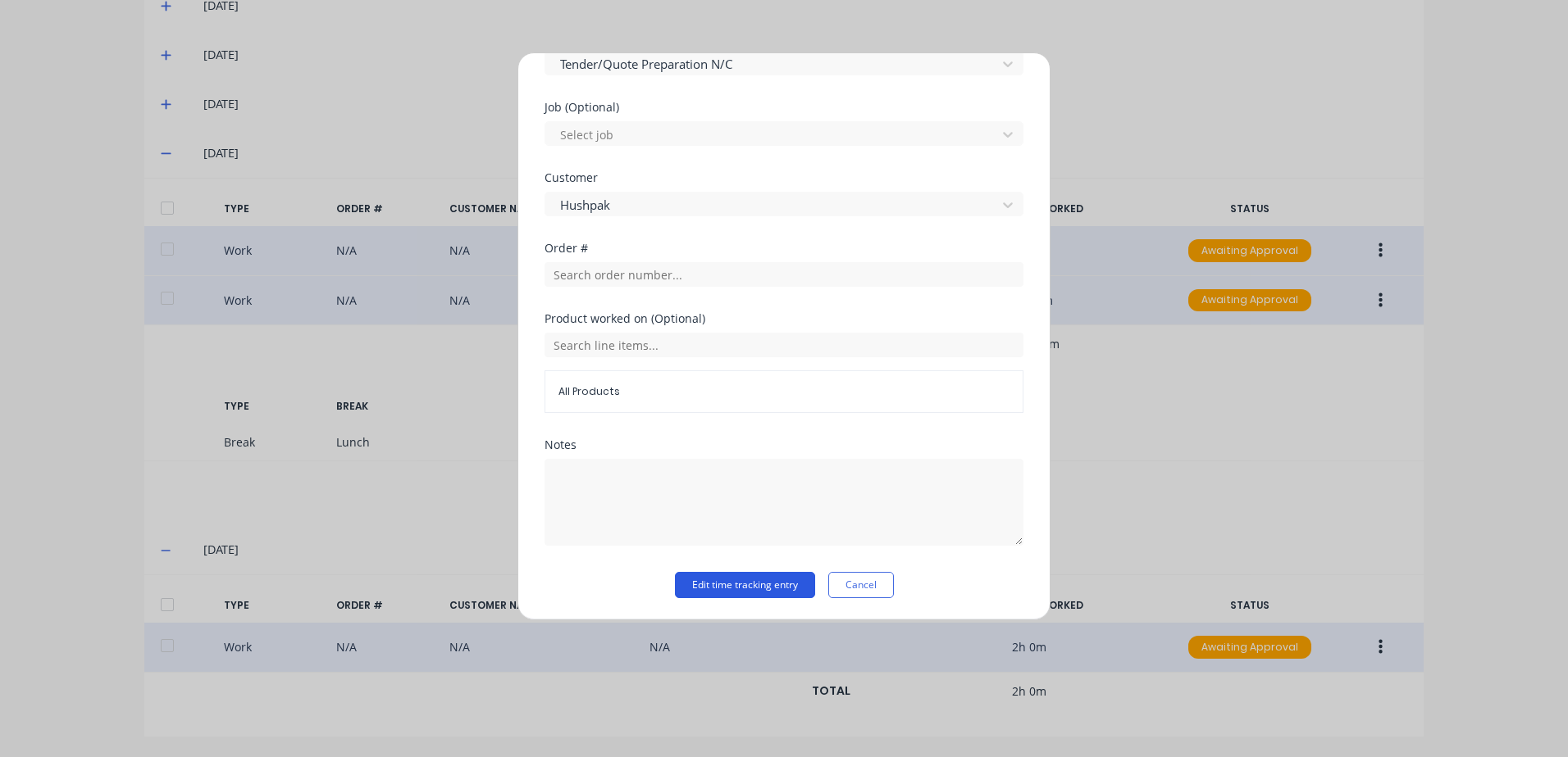
click at [702, 582] on button "Edit time tracking entry" at bounding box center [745, 585] width 140 height 26
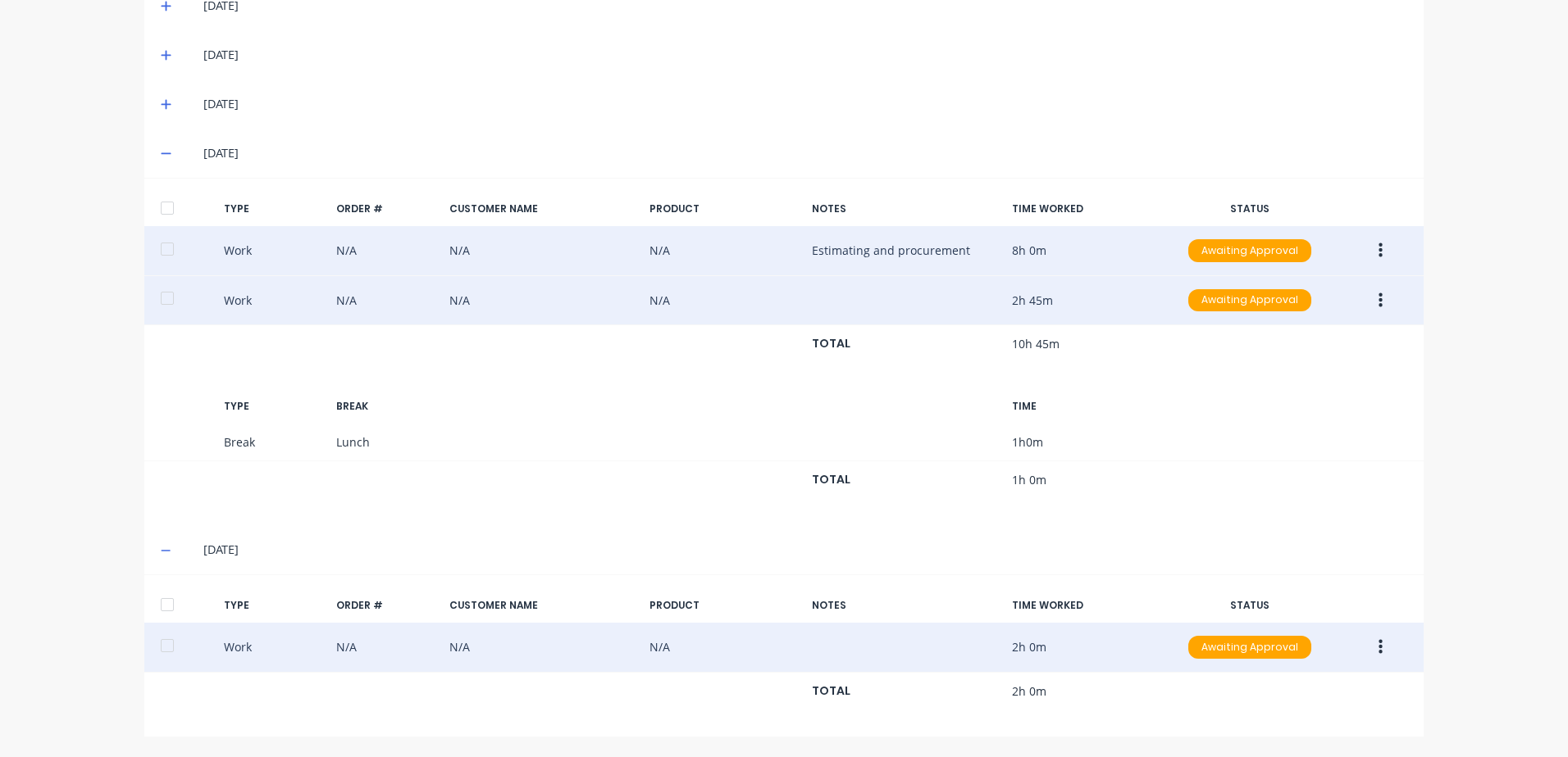
click at [1378, 303] on icon "button" at bounding box center [1380, 300] width 5 height 18
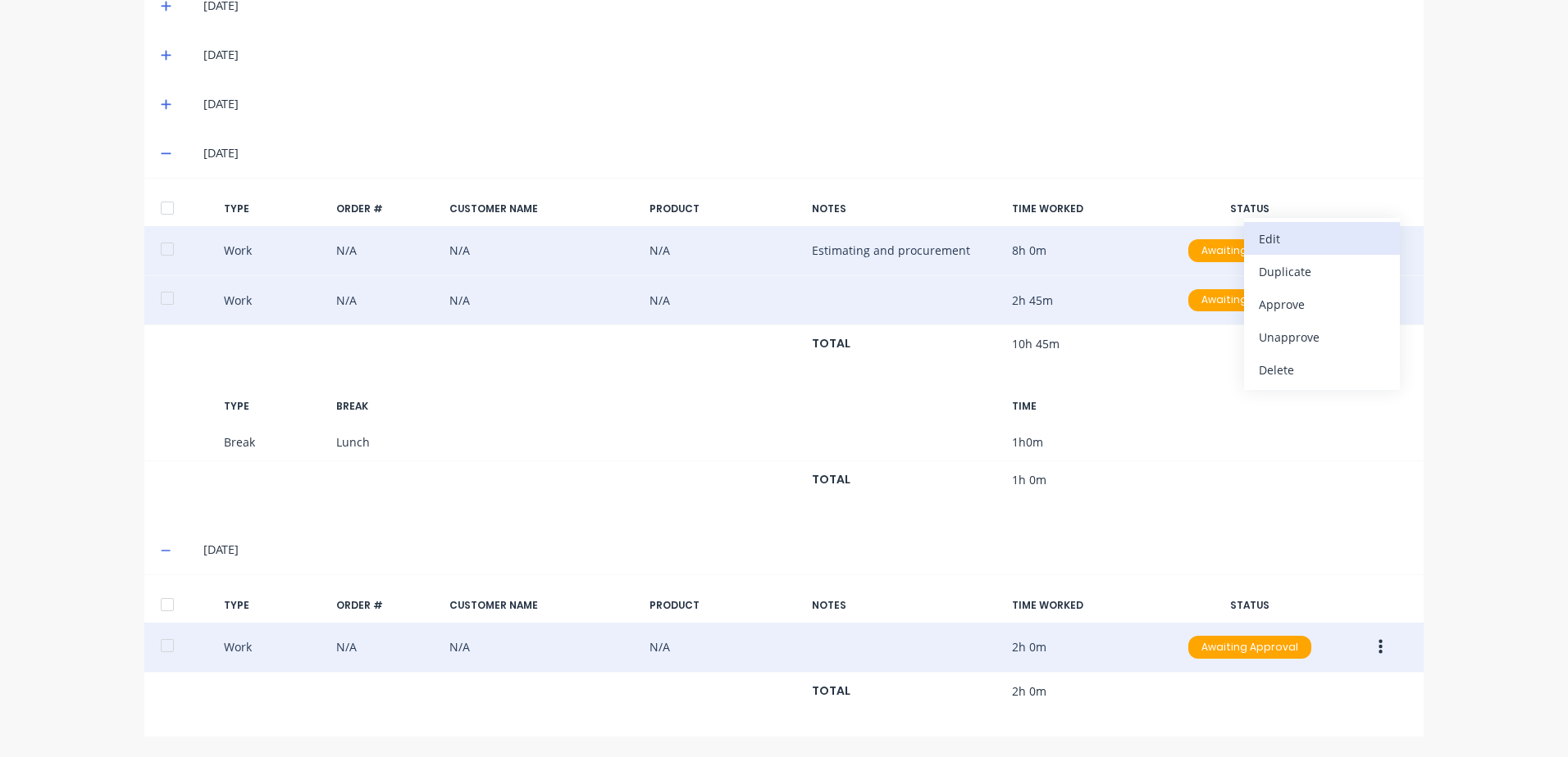
click at [1267, 240] on div "Edit" at bounding box center [1321, 239] width 126 height 24
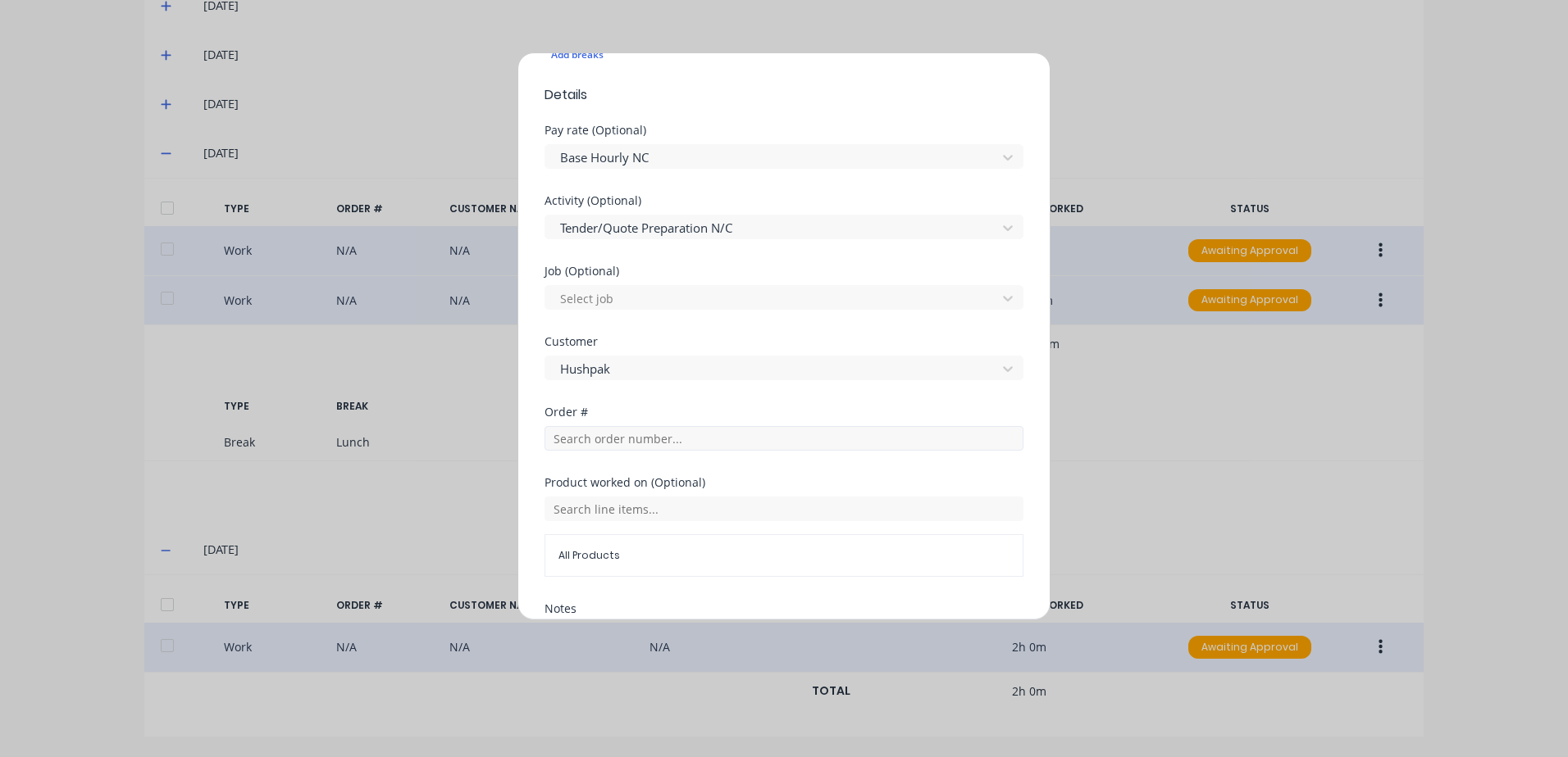
scroll to position [657, 0]
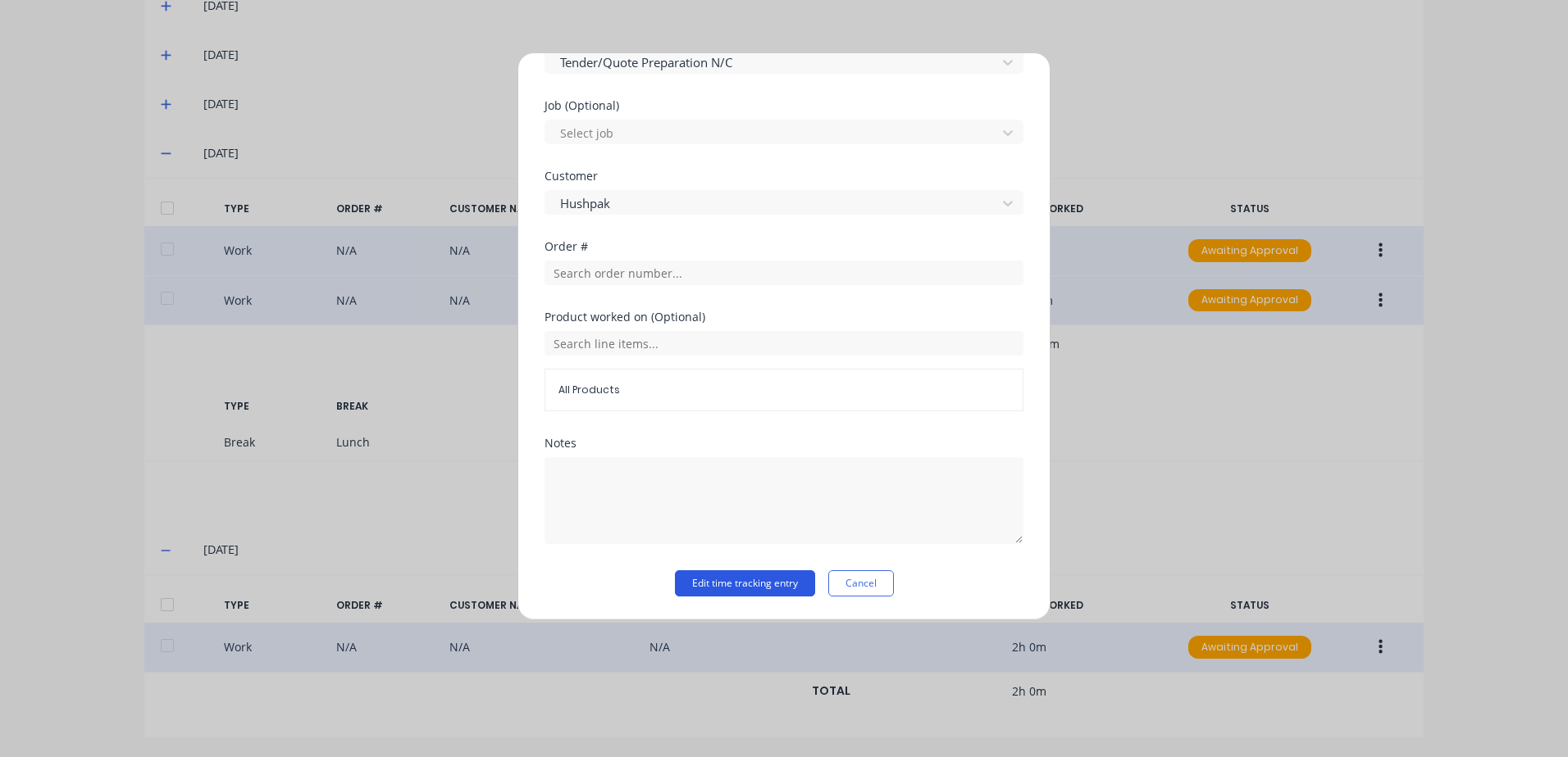
click at [687, 583] on button "Edit time tracking entry" at bounding box center [745, 584] width 140 height 26
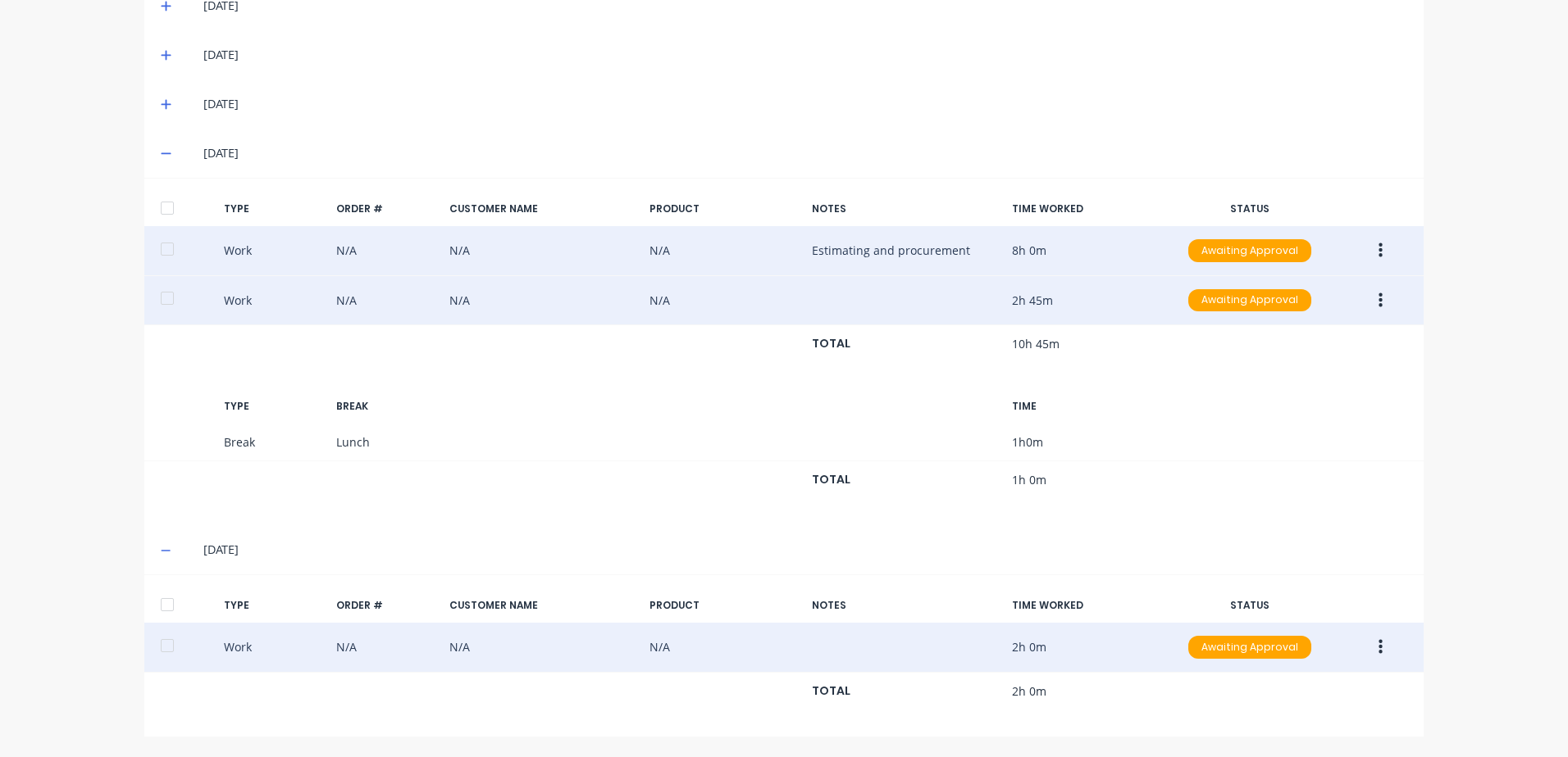
click at [165, 246] on div at bounding box center [167, 249] width 33 height 33
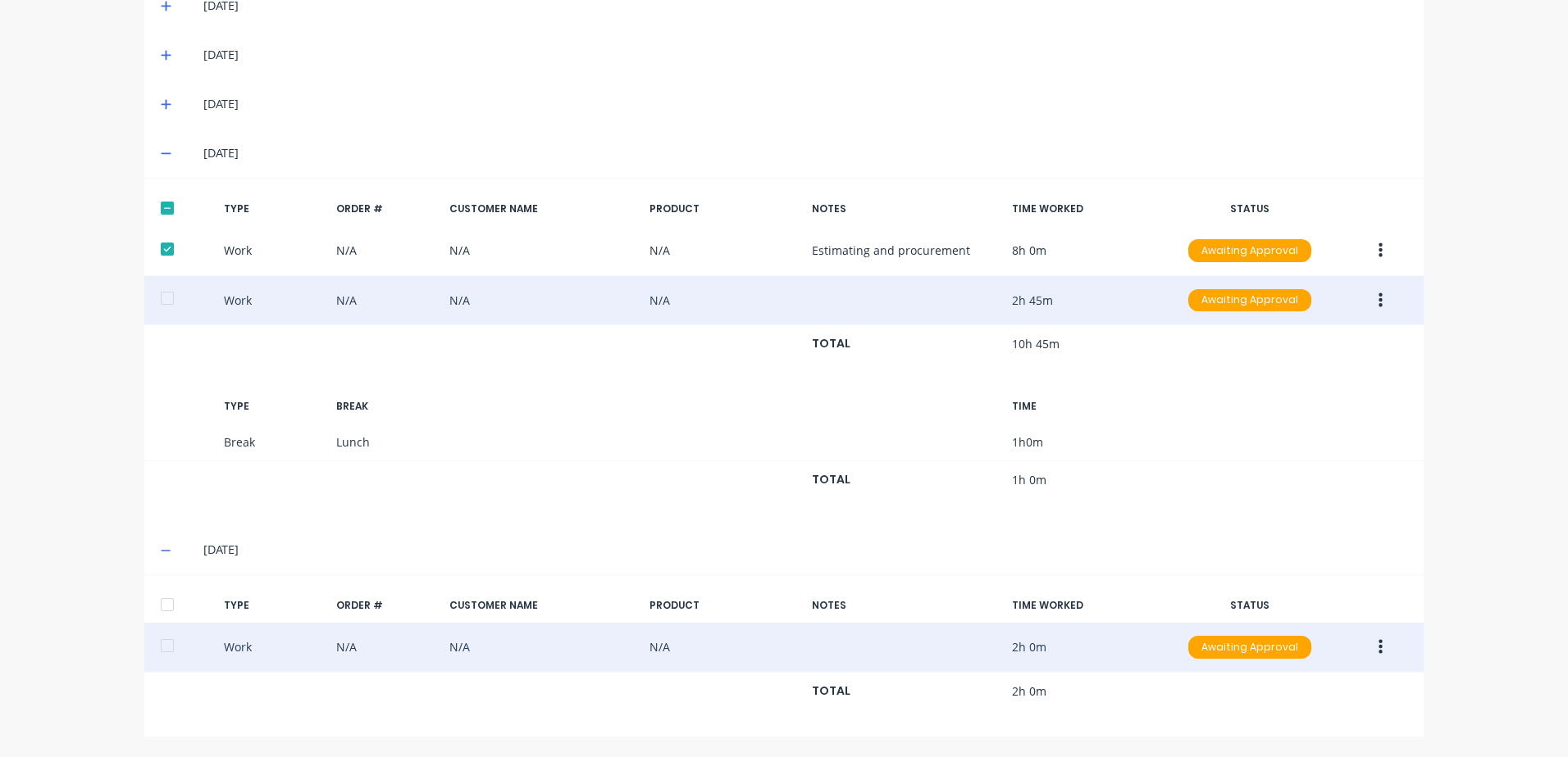
click at [161, 299] on div at bounding box center [167, 299] width 33 height 33
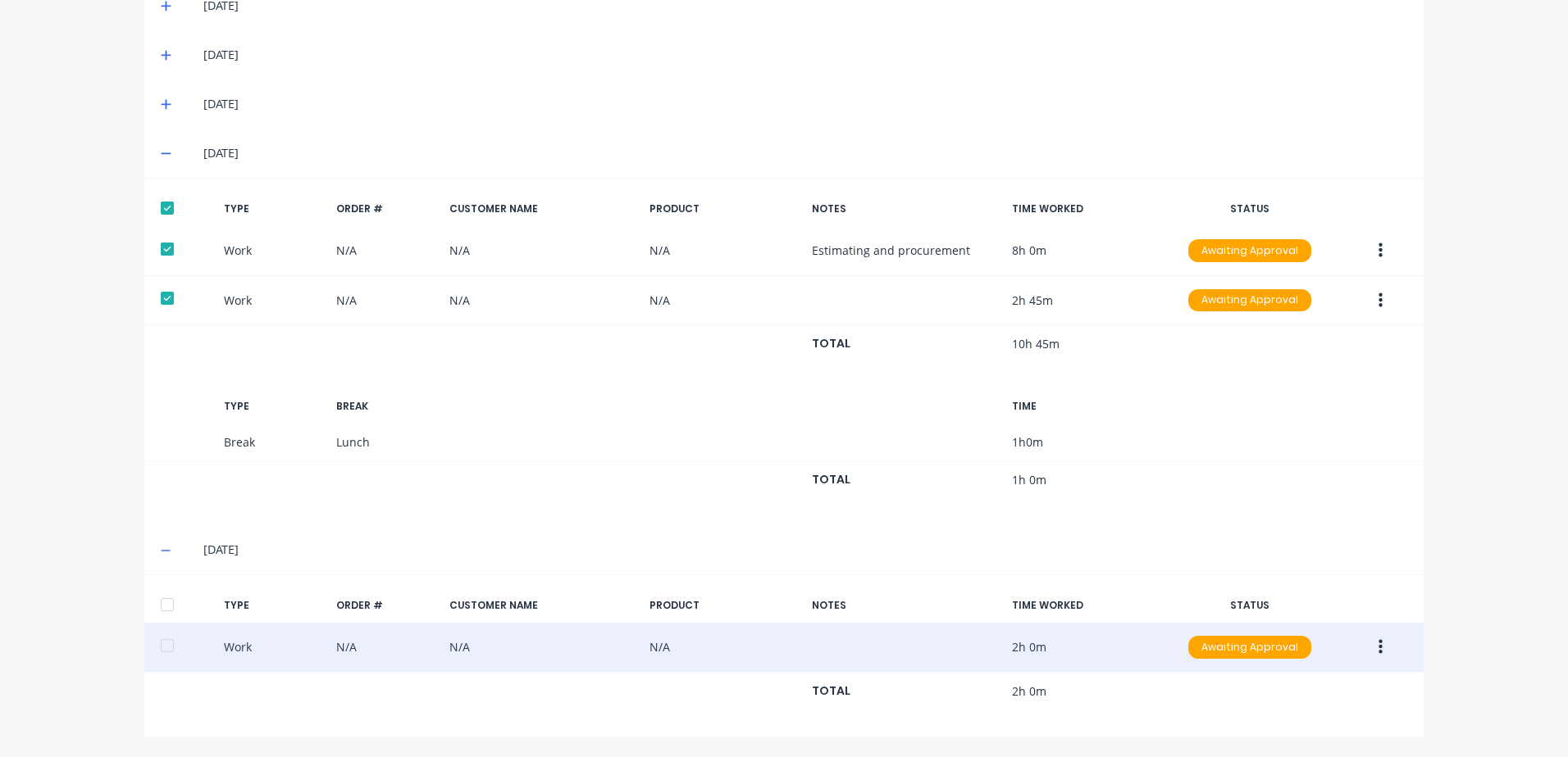
click at [164, 608] on div at bounding box center [167, 605] width 33 height 33
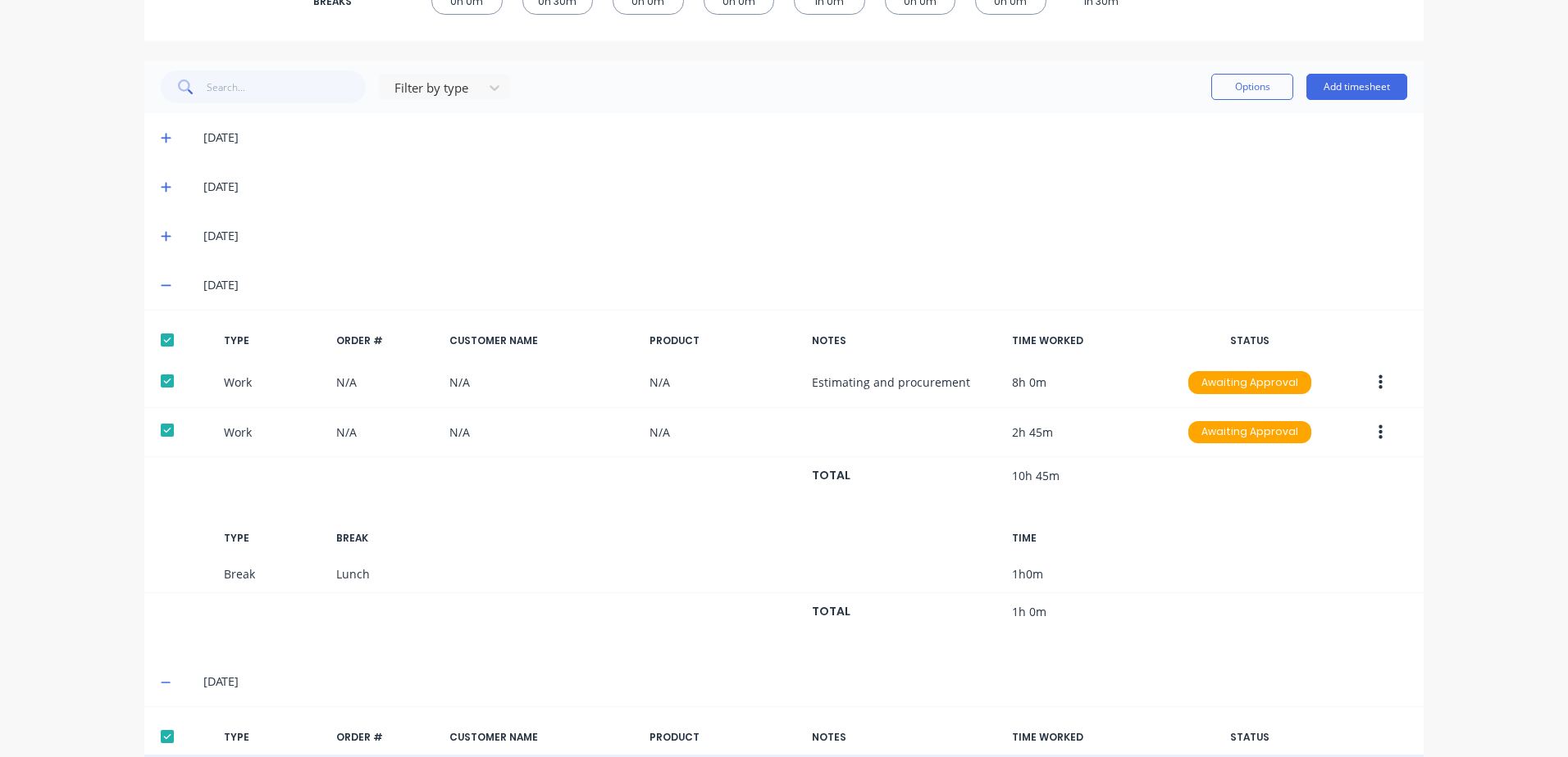
scroll to position [172, 0]
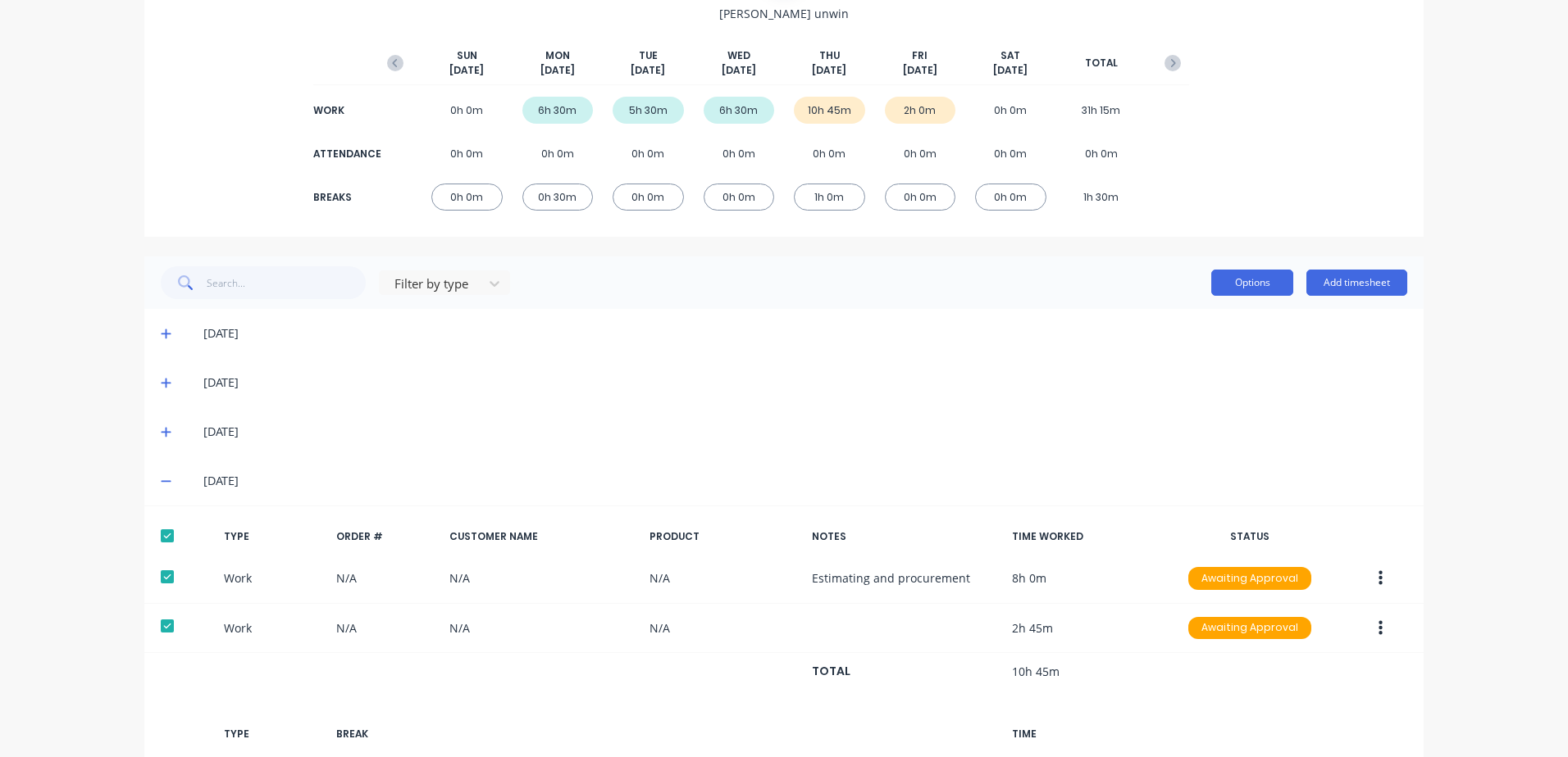
click at [1257, 283] on button "Options" at bounding box center [1252, 282] width 82 height 26
click at [1163, 326] on div "Approve" at bounding box center [1215, 325] width 126 height 24
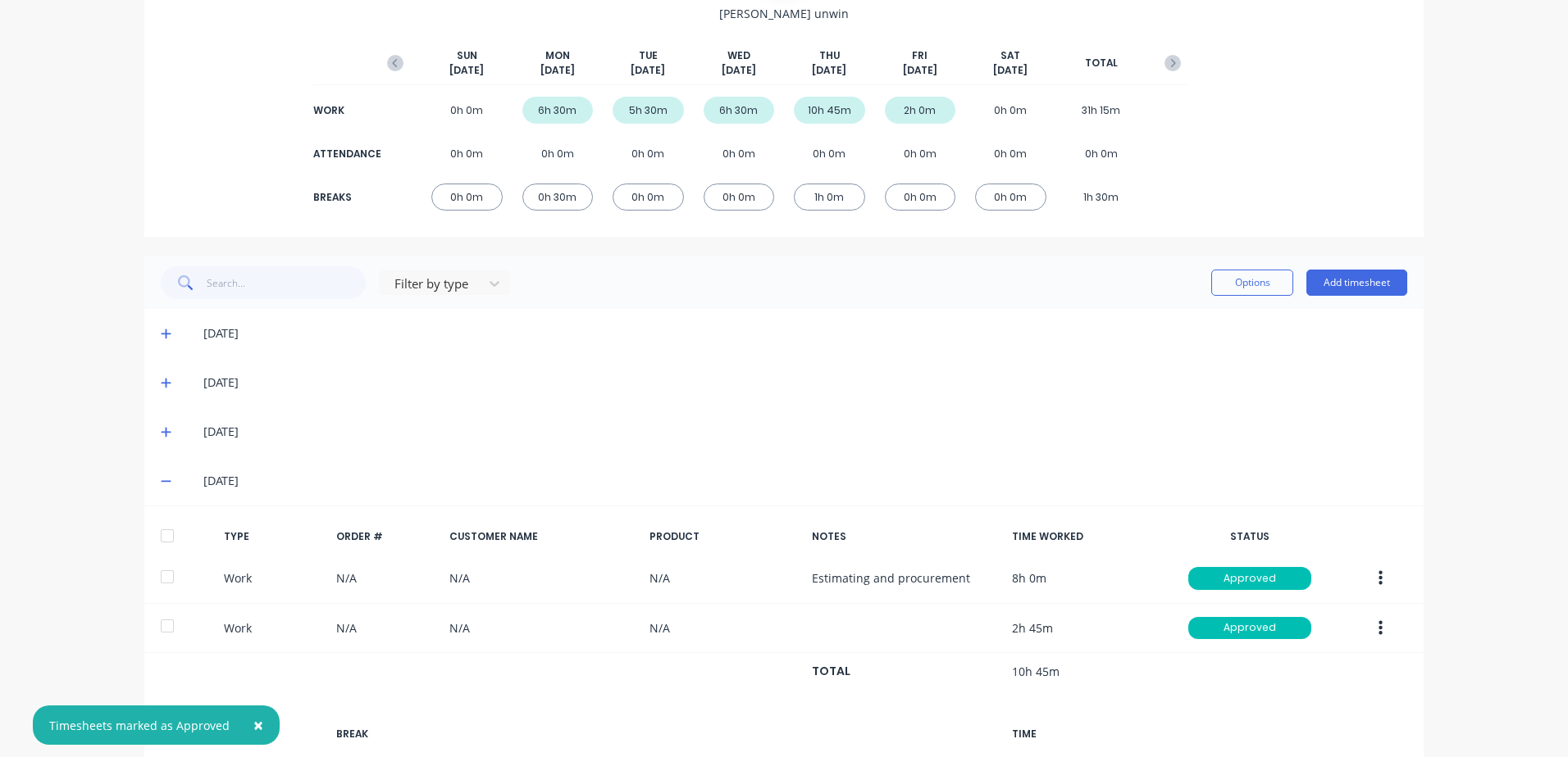
click at [161, 330] on icon at bounding box center [166, 333] width 11 height 12
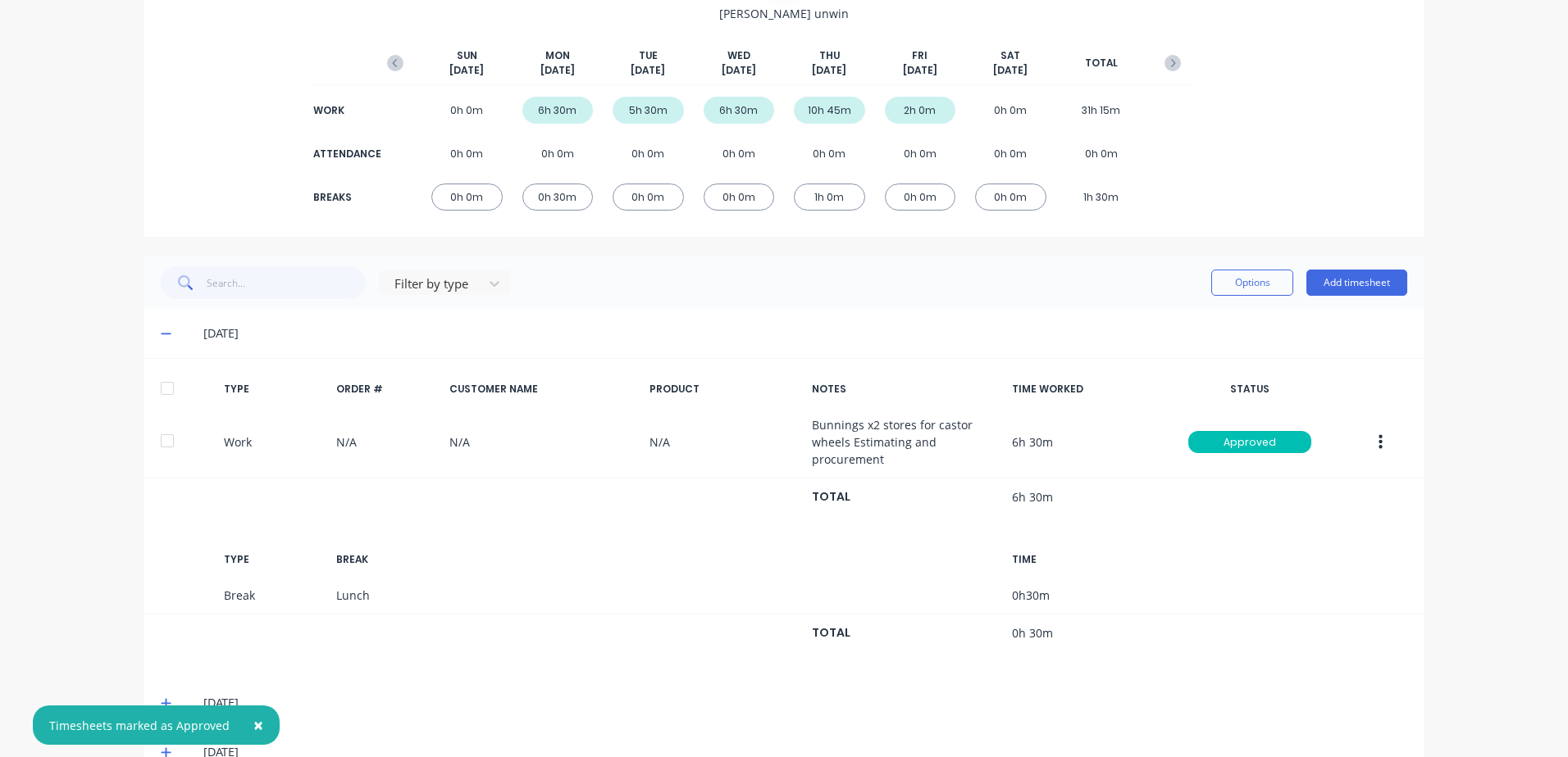
click at [164, 386] on div at bounding box center [167, 388] width 33 height 33
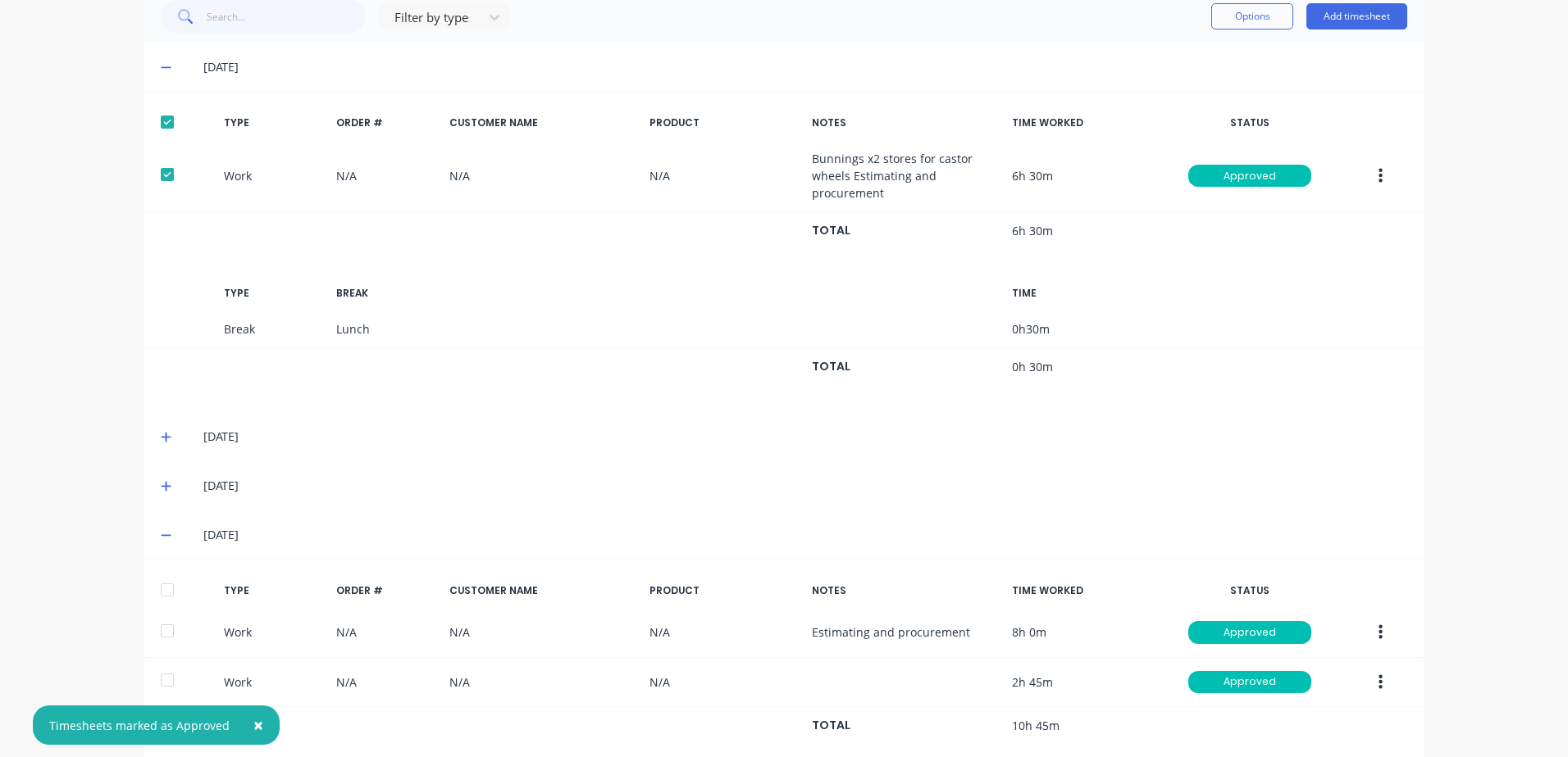
scroll to position [499, 0]
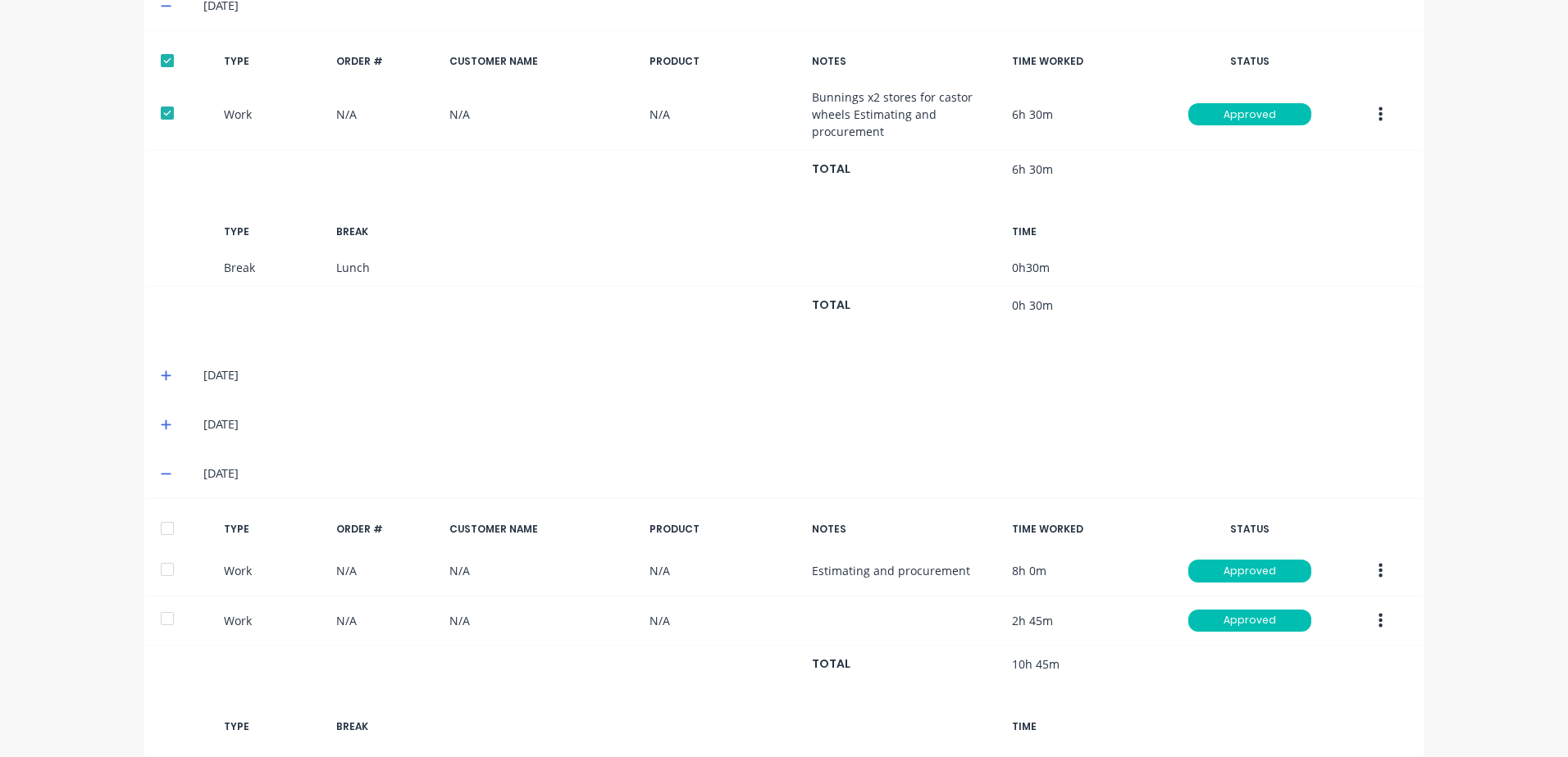
click at [162, 374] on icon at bounding box center [166, 375] width 11 height 12
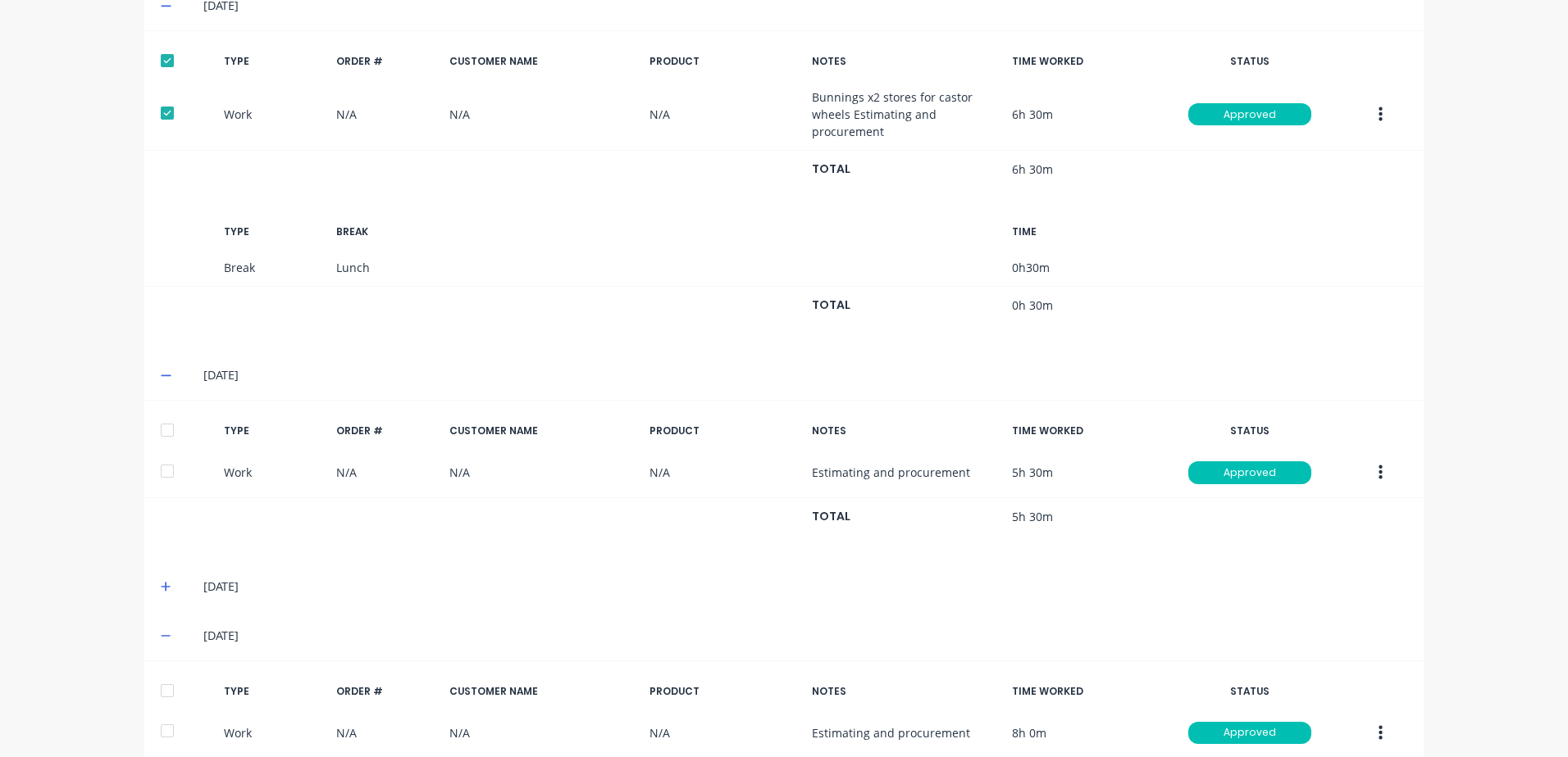
click at [161, 433] on div at bounding box center [167, 430] width 33 height 33
drag, startPoint x: 161, startPoint y: 579, endPoint x: 278, endPoint y: 564, distance: 118.0
click at [162, 579] on span at bounding box center [169, 587] width 16 height 16
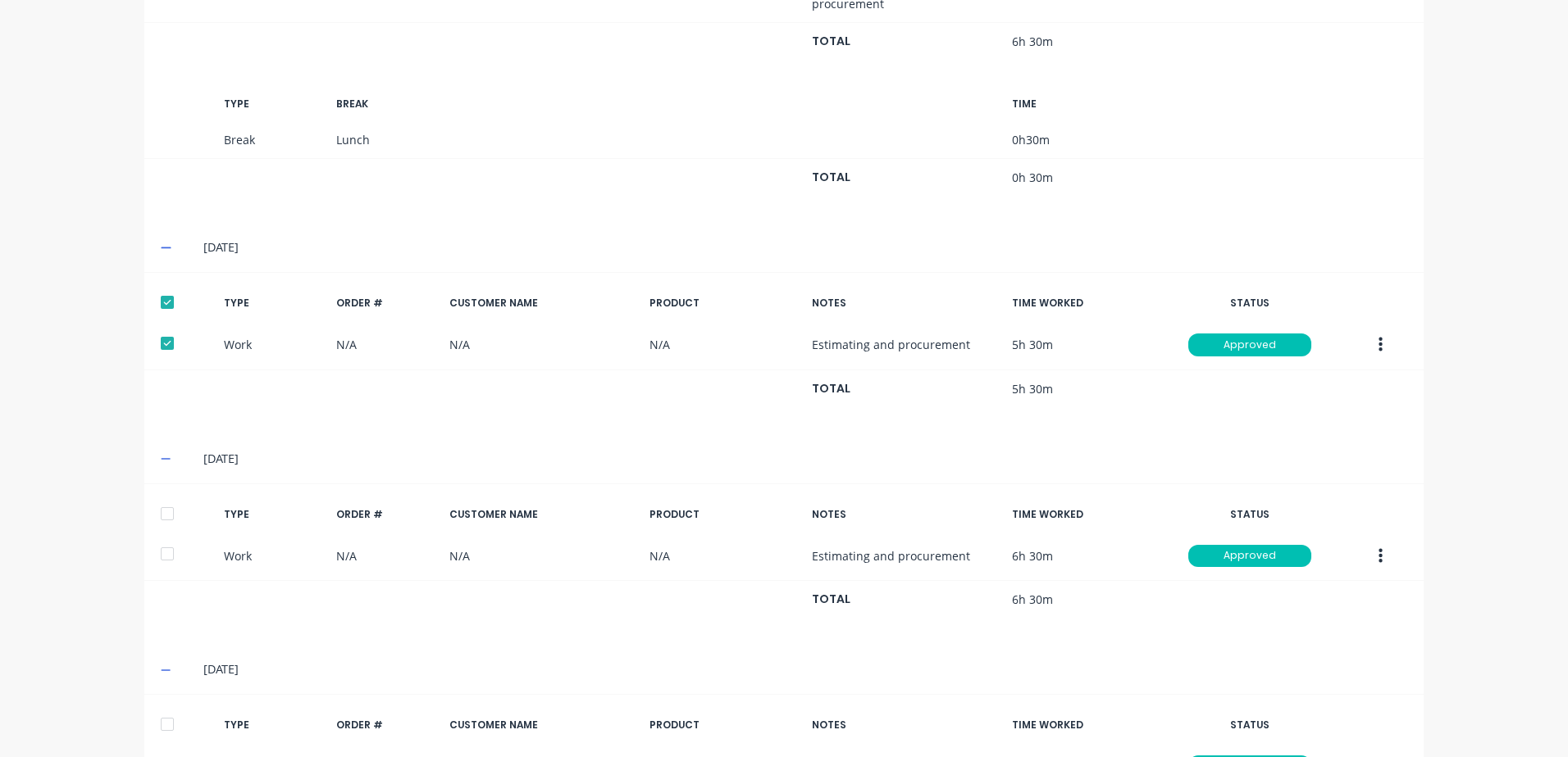
scroll to position [745, 0]
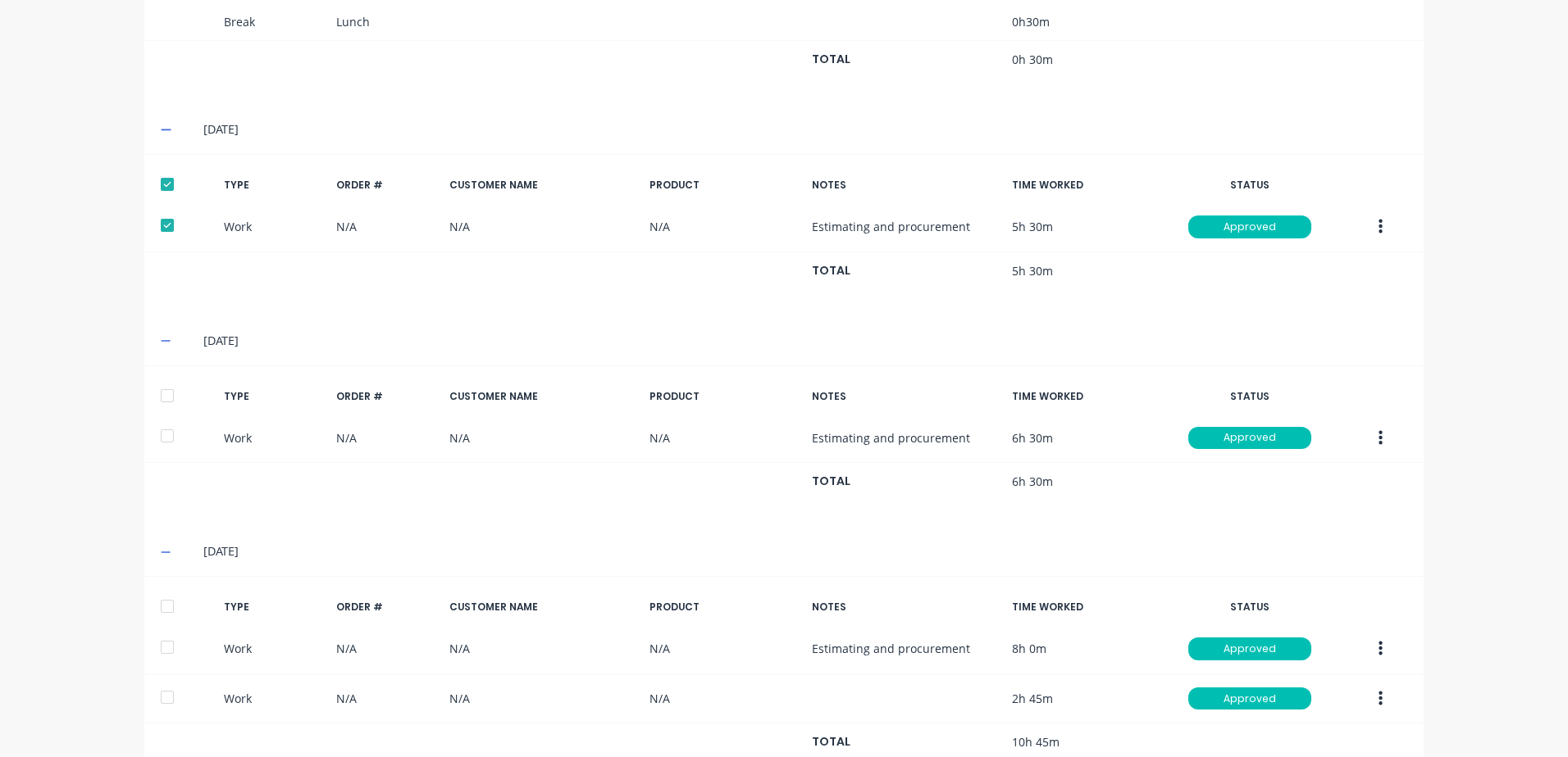
drag, startPoint x: 160, startPoint y: 402, endPoint x: 177, endPoint y: 529, distance: 128.1
click at [154, 402] on div at bounding box center [167, 396] width 33 height 33
drag, startPoint x: 163, startPoint y: 605, endPoint x: 182, endPoint y: 591, distance: 23.6
click at [175, 595] on div at bounding box center [167, 606] width 33 height 33
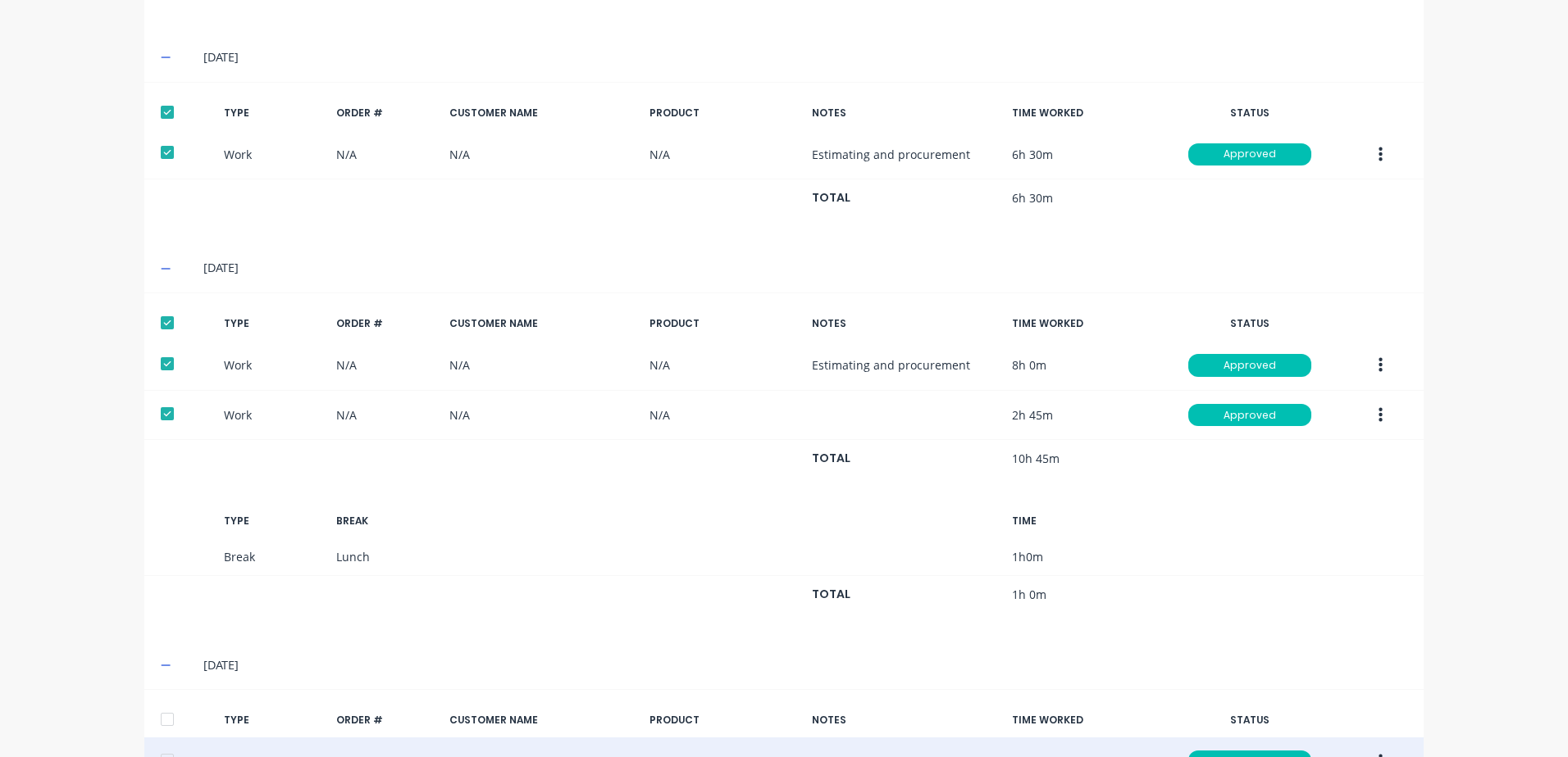
scroll to position [1144, 0]
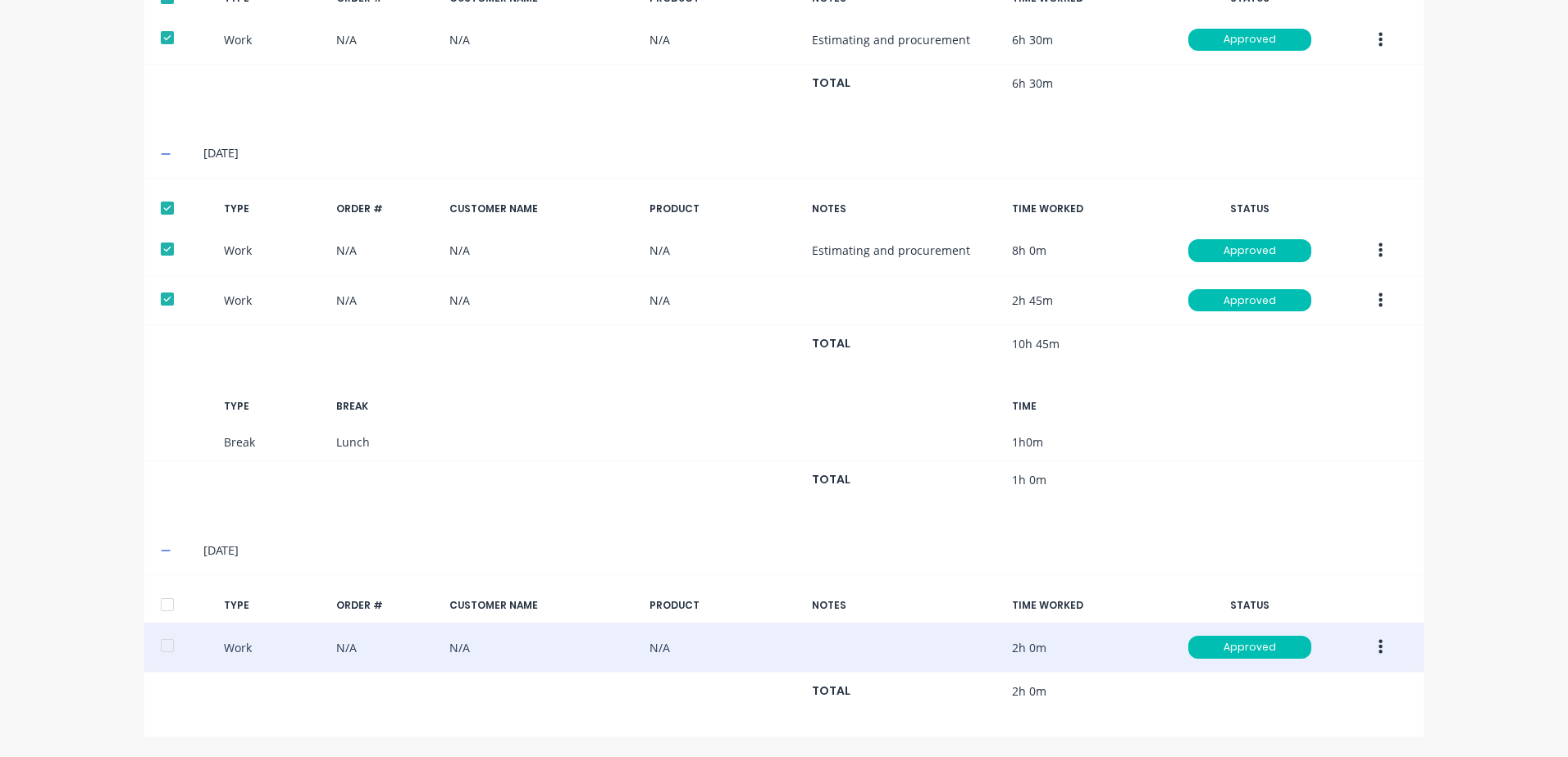
drag, startPoint x: 158, startPoint y: 602, endPoint x: 268, endPoint y: 561, distance: 117.4
click at [165, 596] on div at bounding box center [167, 605] width 33 height 33
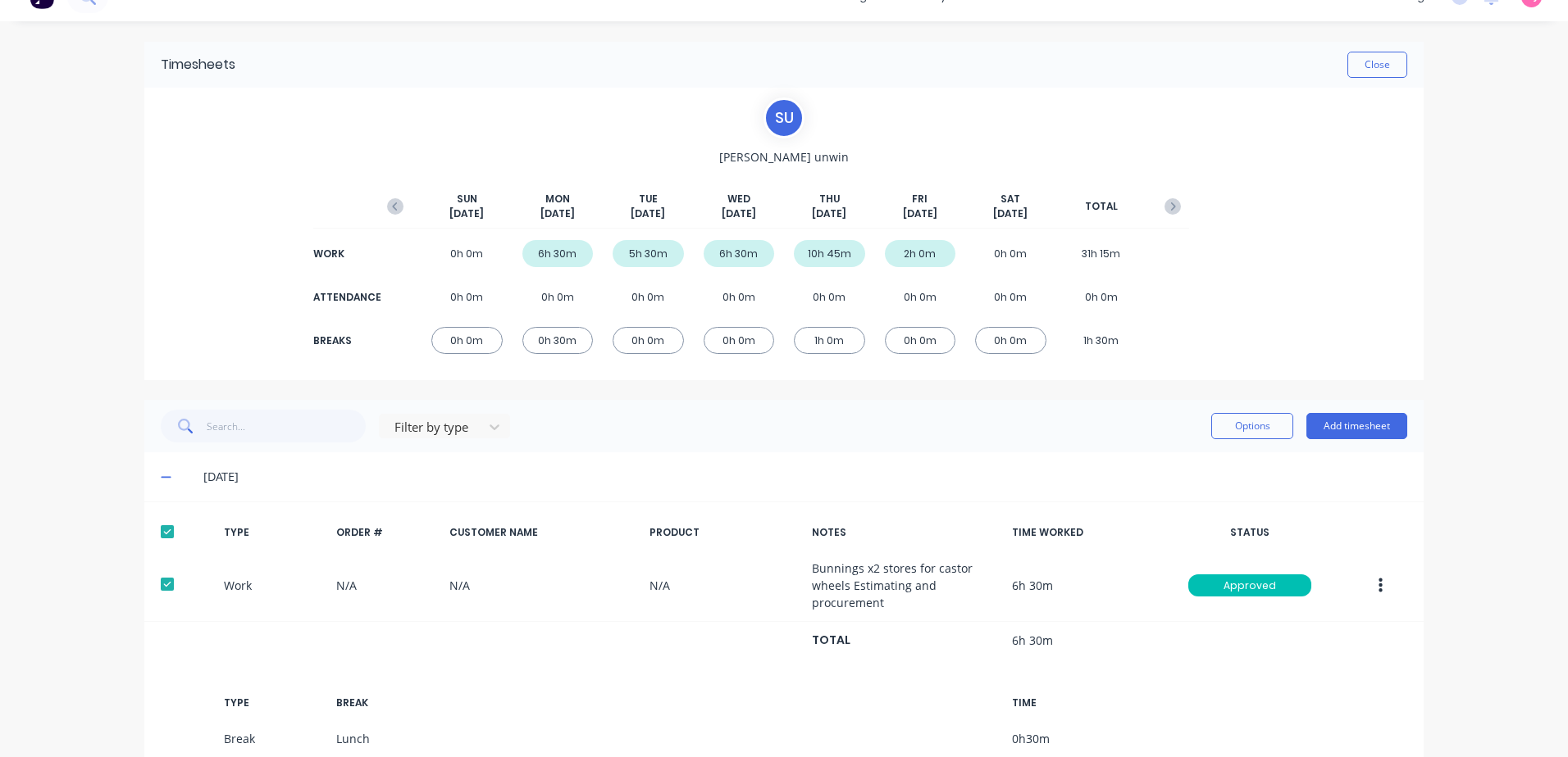
scroll to position [0, 0]
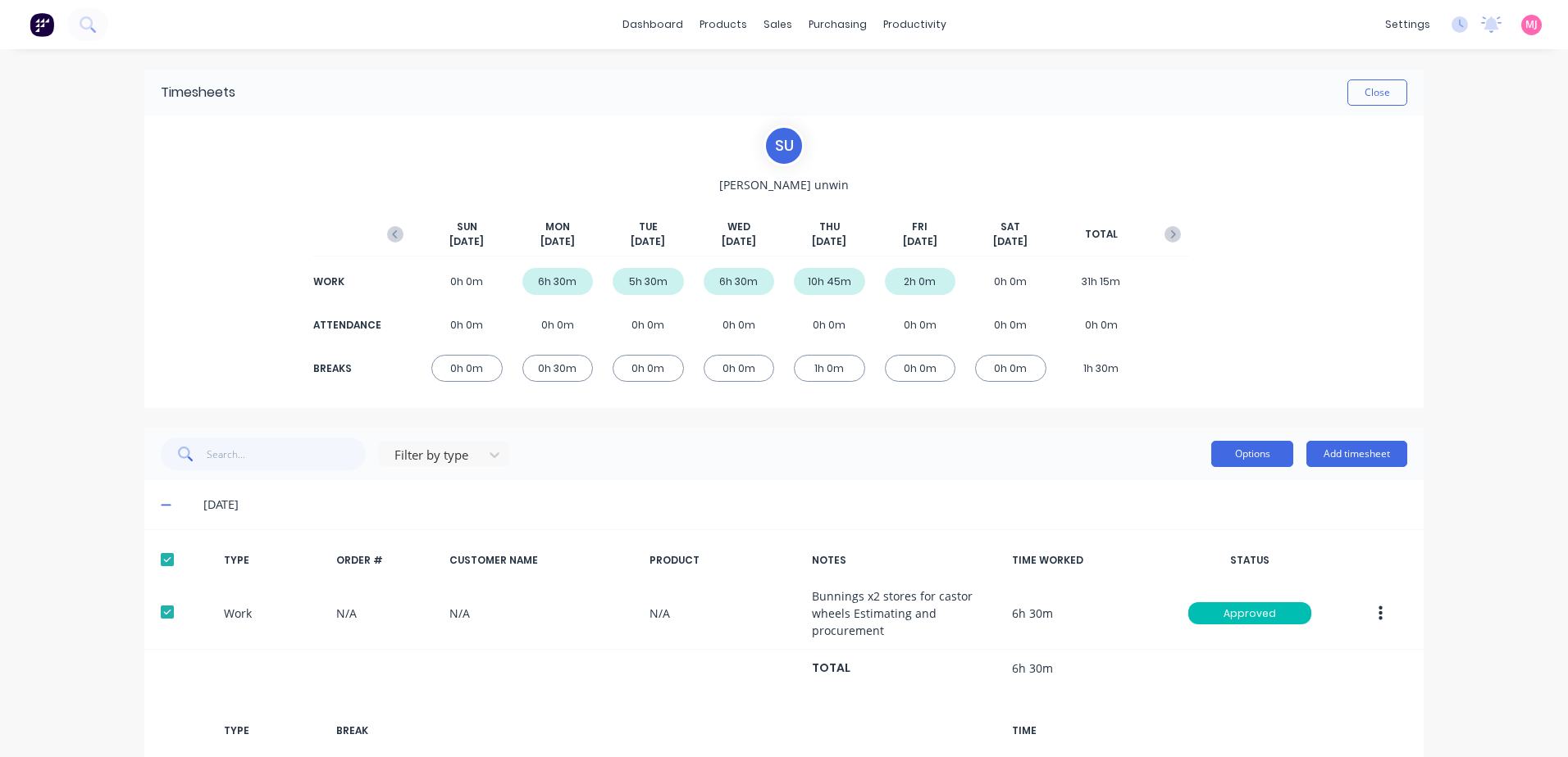
click at [1257, 453] on button "Options" at bounding box center [1252, 454] width 82 height 26
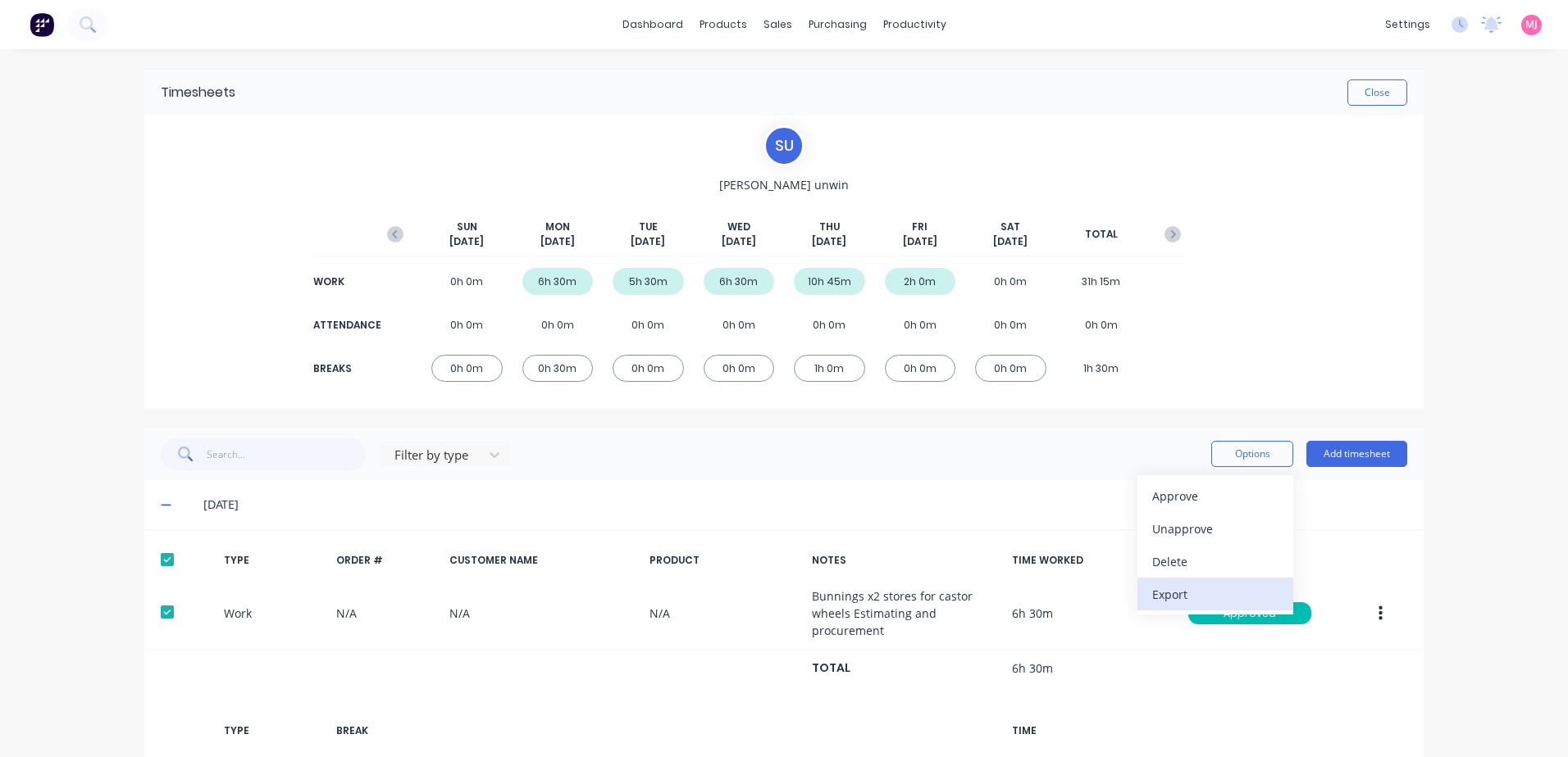
click at [1160, 594] on div "Export" at bounding box center [1215, 595] width 126 height 24
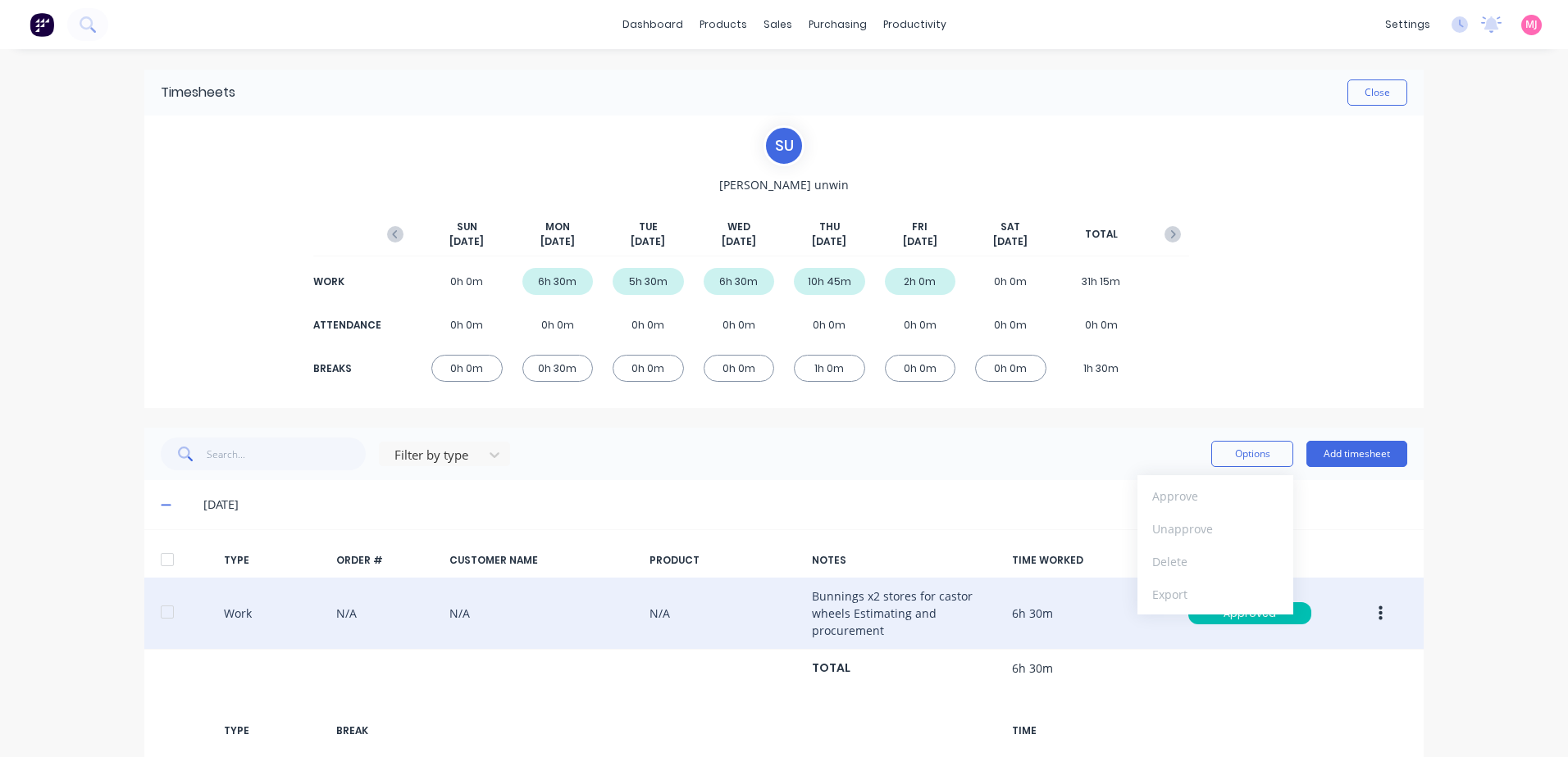
click at [1378, 613] on icon "button" at bounding box center [1380, 613] width 5 height 15
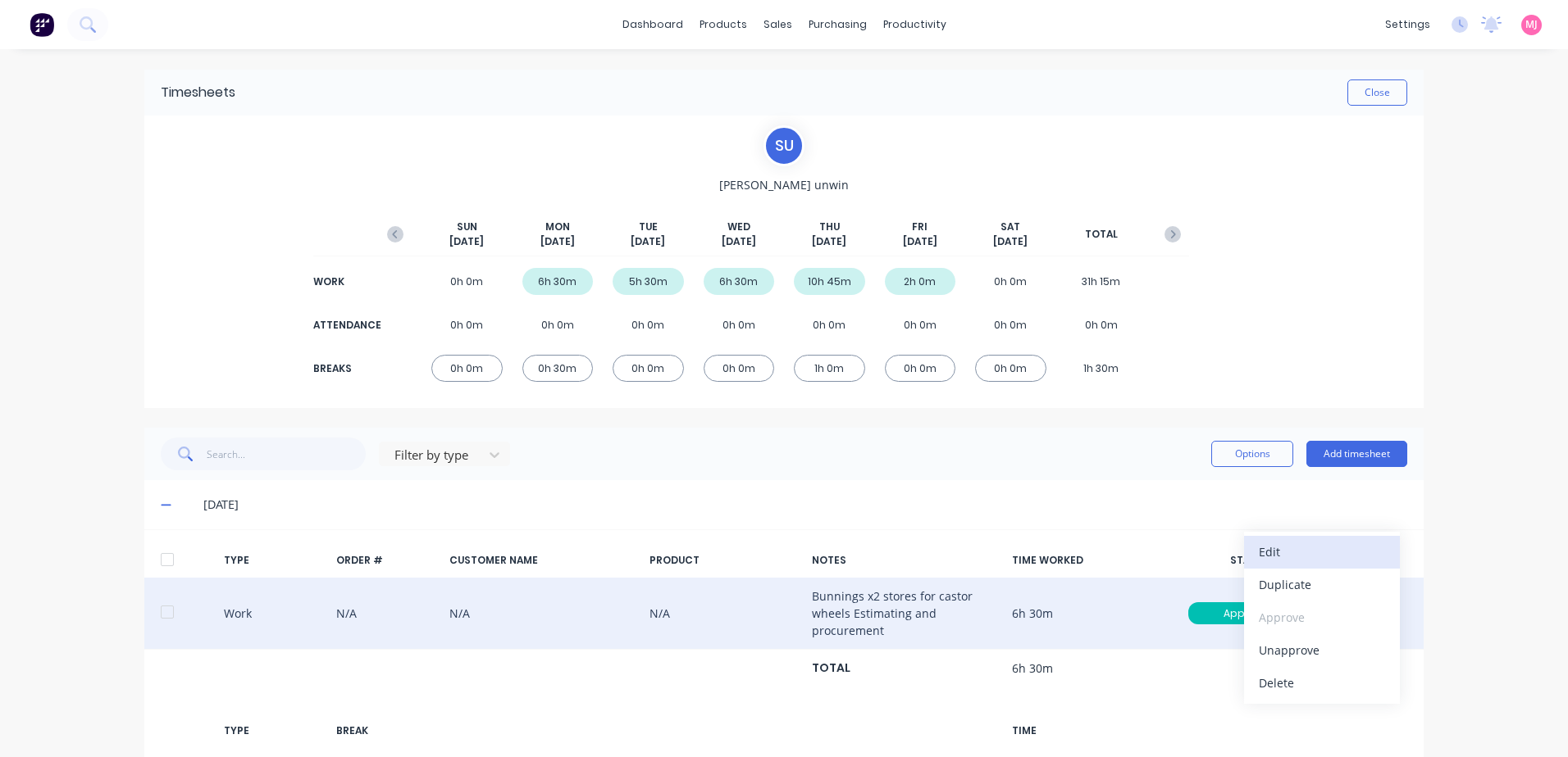
click at [1272, 548] on div "Edit" at bounding box center [1321, 552] width 126 height 24
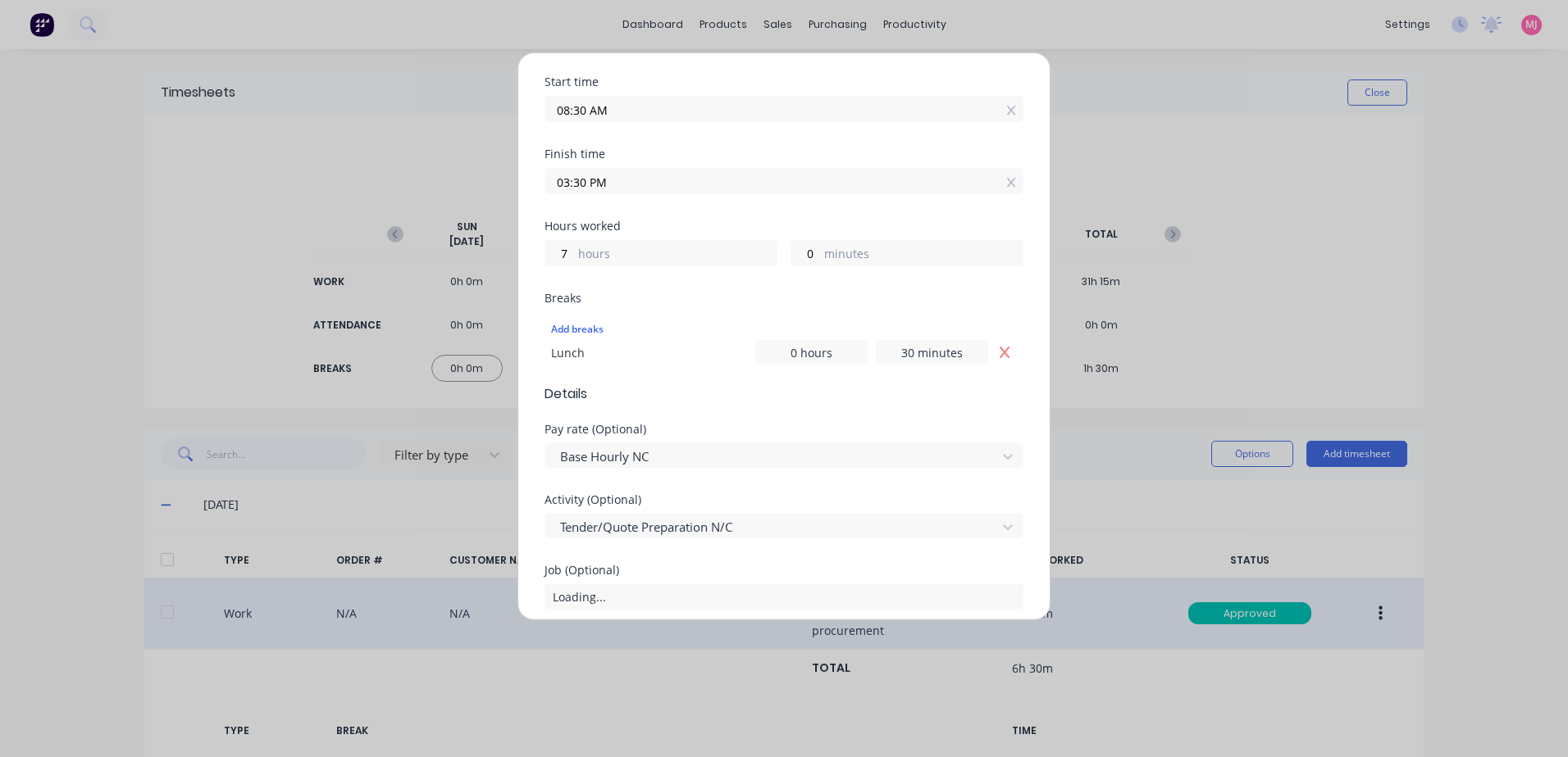
scroll to position [246, 0]
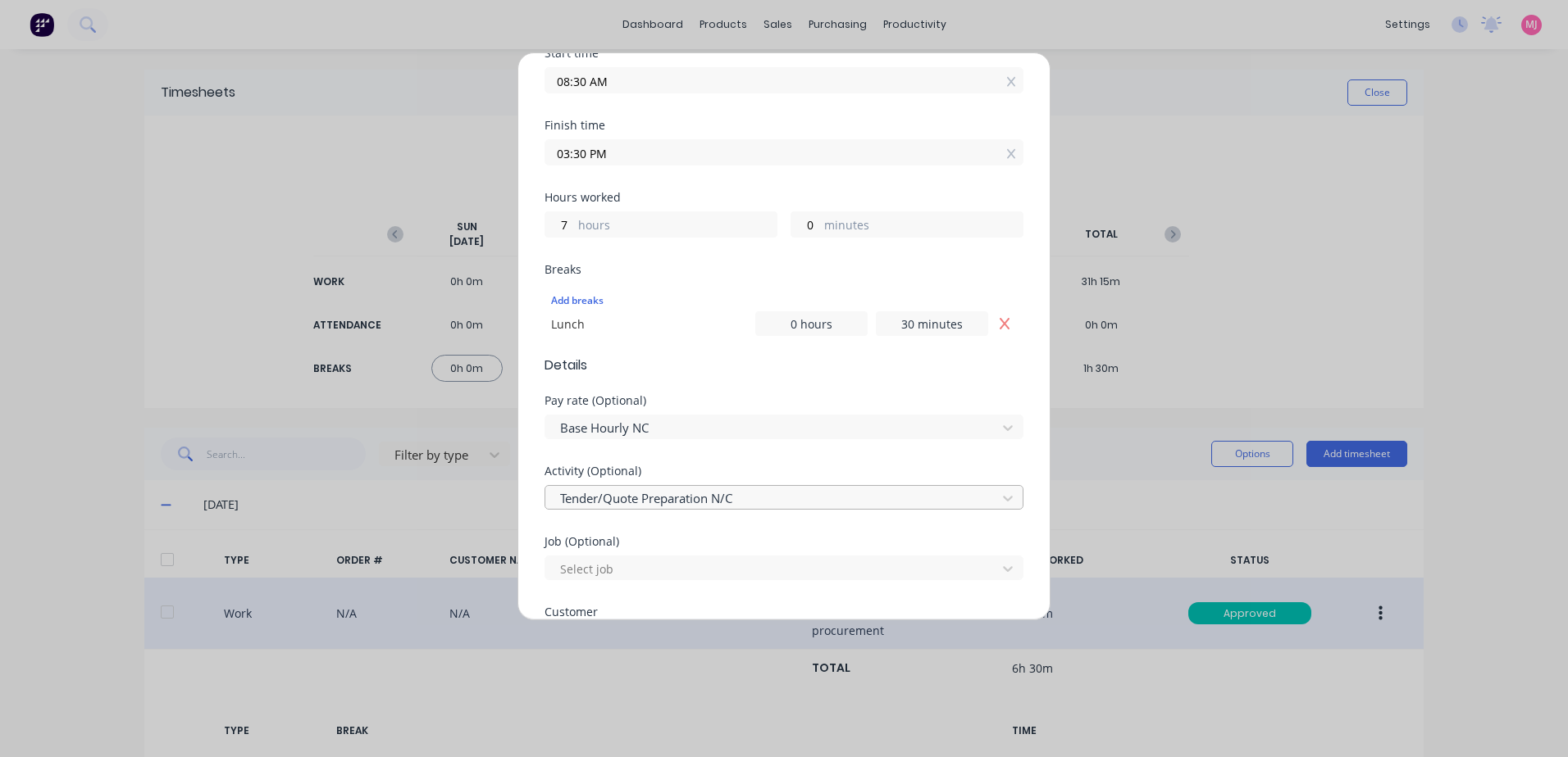
click at [674, 499] on div at bounding box center [773, 498] width 429 height 21
click at [1024, 460] on div "Edit time tracking entry Work Attendance When Date 22/09/2025 Start time 08:30 …" at bounding box center [784, 337] width 533 height 568
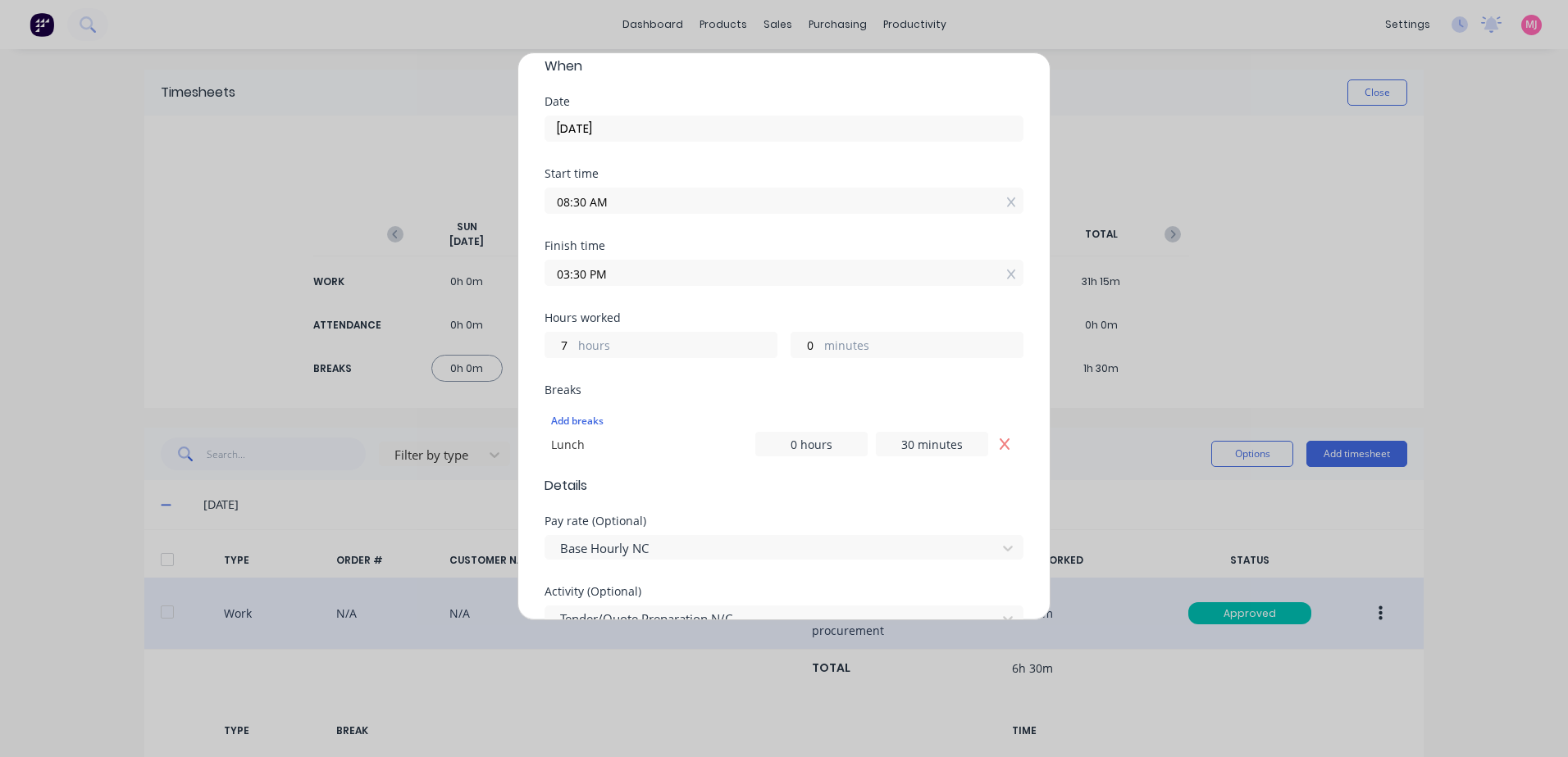
scroll to position [0, 0]
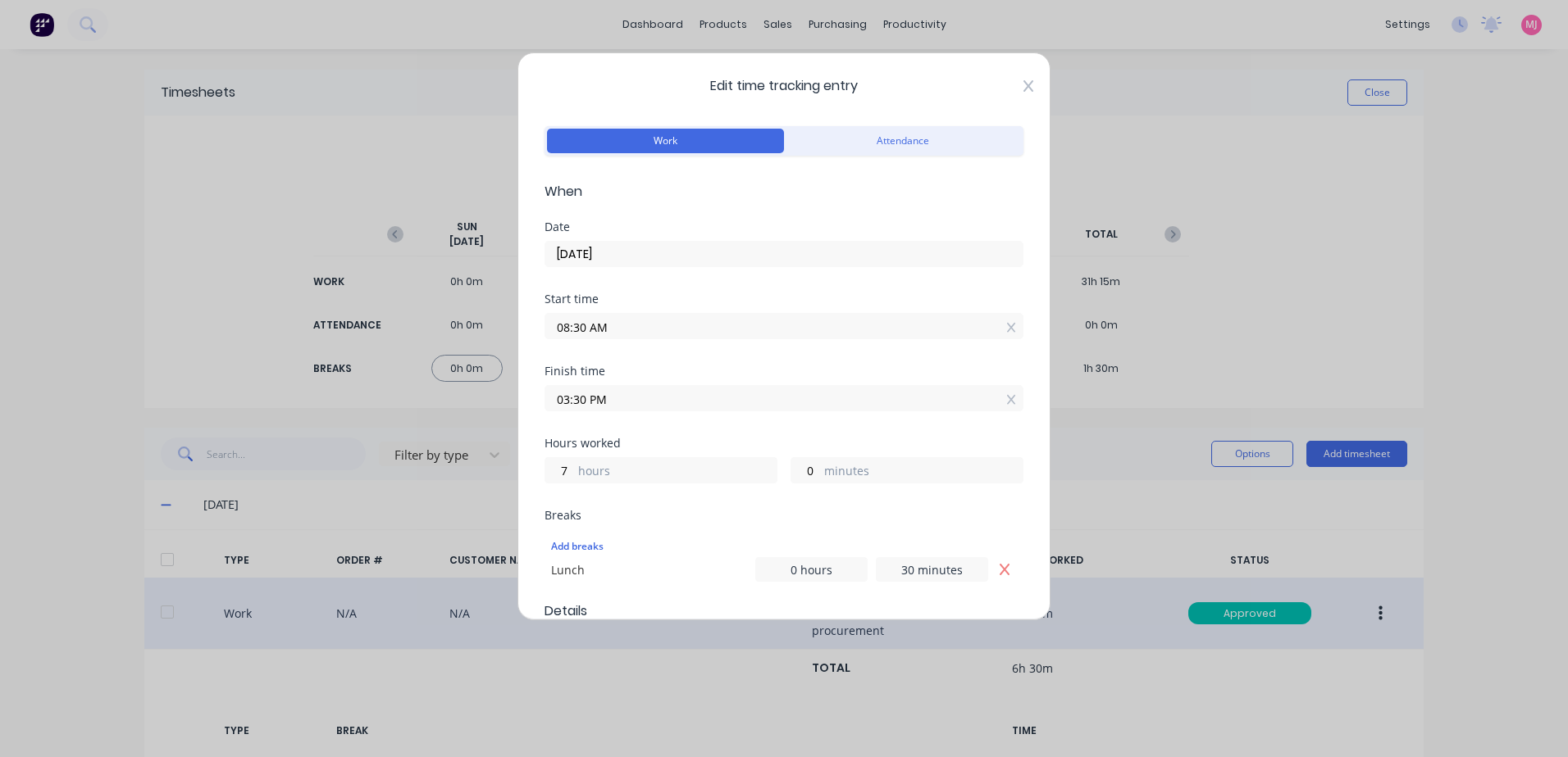
click at [1023, 86] on icon at bounding box center [1028, 86] width 10 height 13
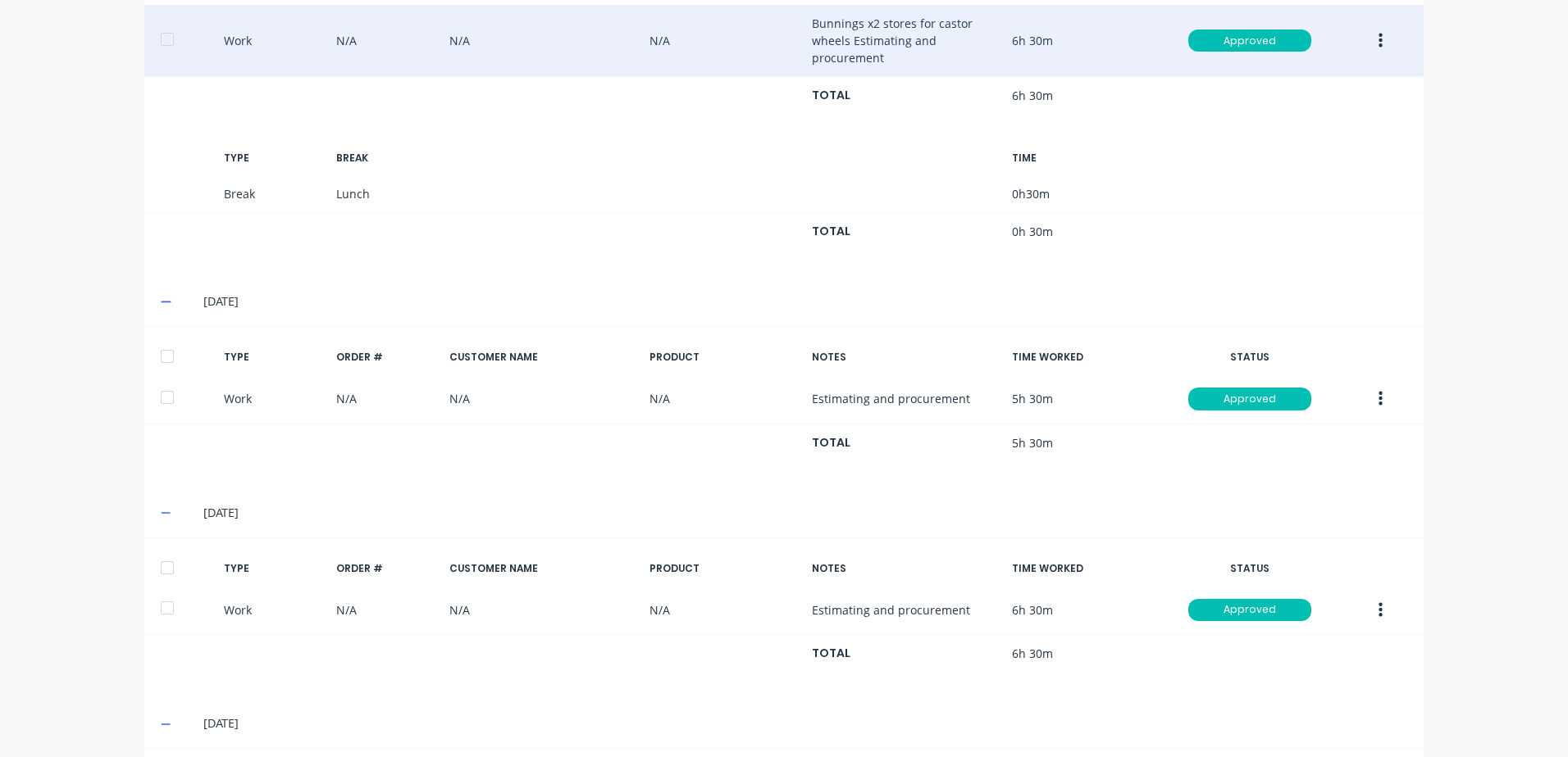
scroll to position [574, 0]
